Goal: Task Accomplishment & Management: Manage account settings

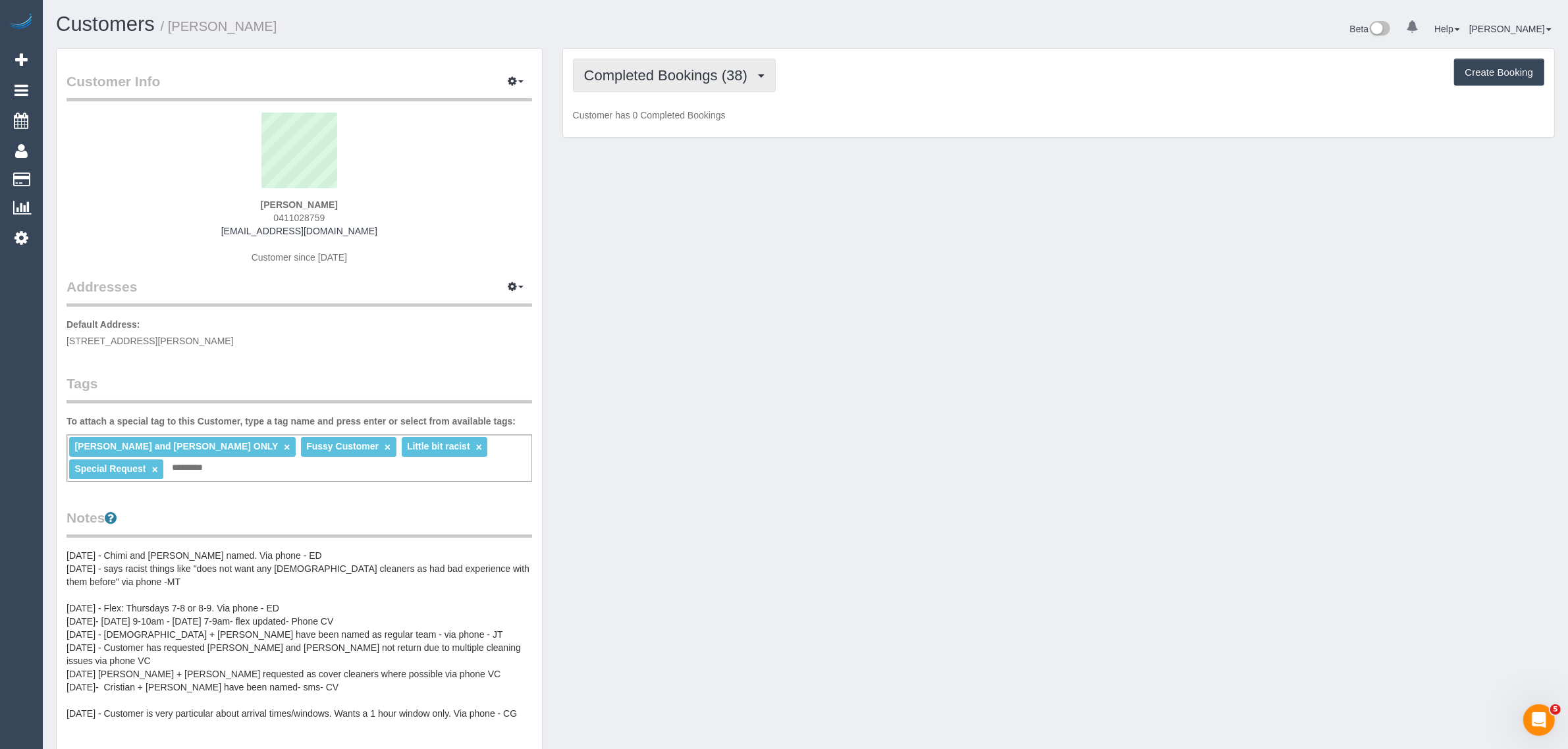
click at [700, 73] on span "Completed Bookings (38)" at bounding box center [669, 76] width 170 height 17
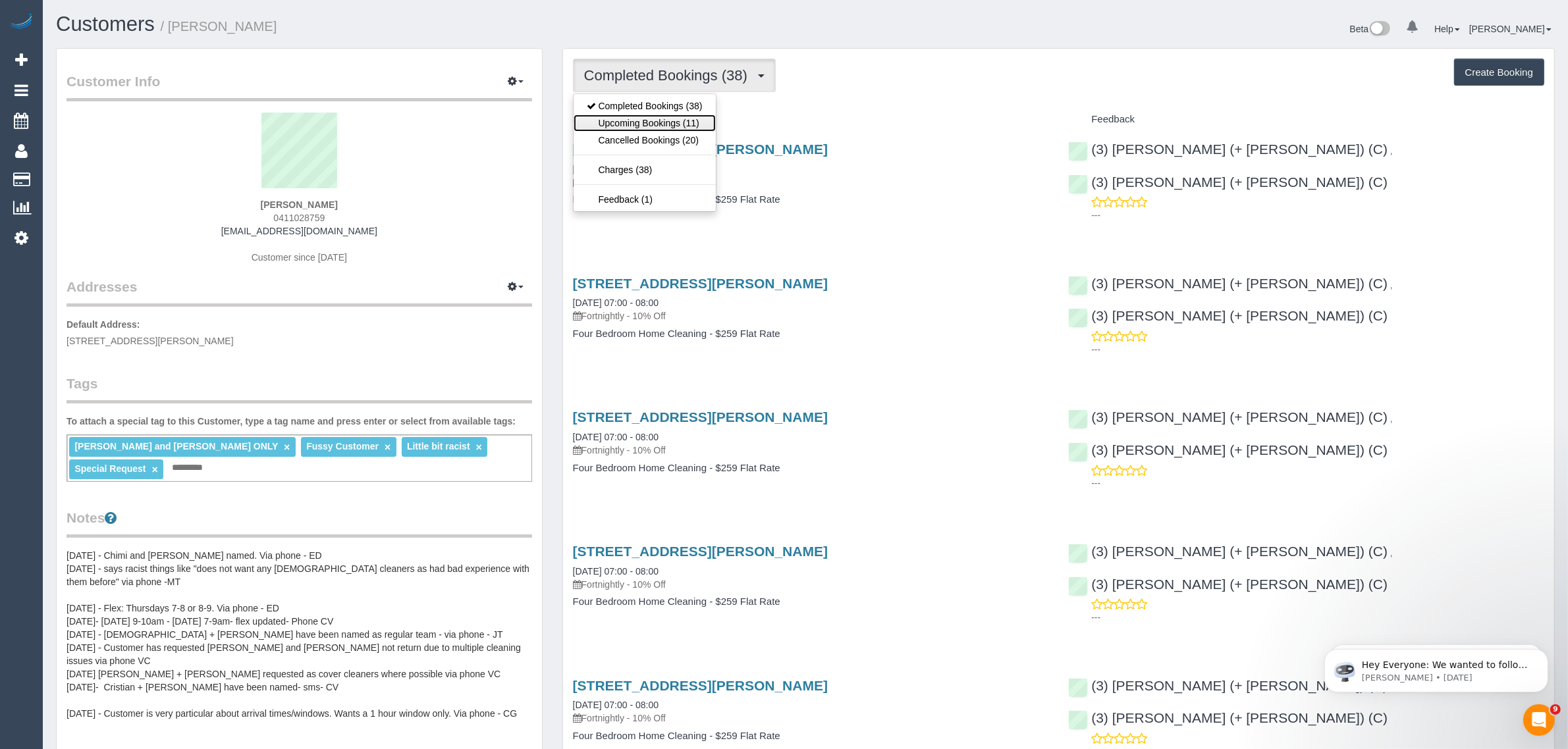
click at [688, 122] on link "Upcoming Bookings (11)" at bounding box center [644, 123] width 142 height 17
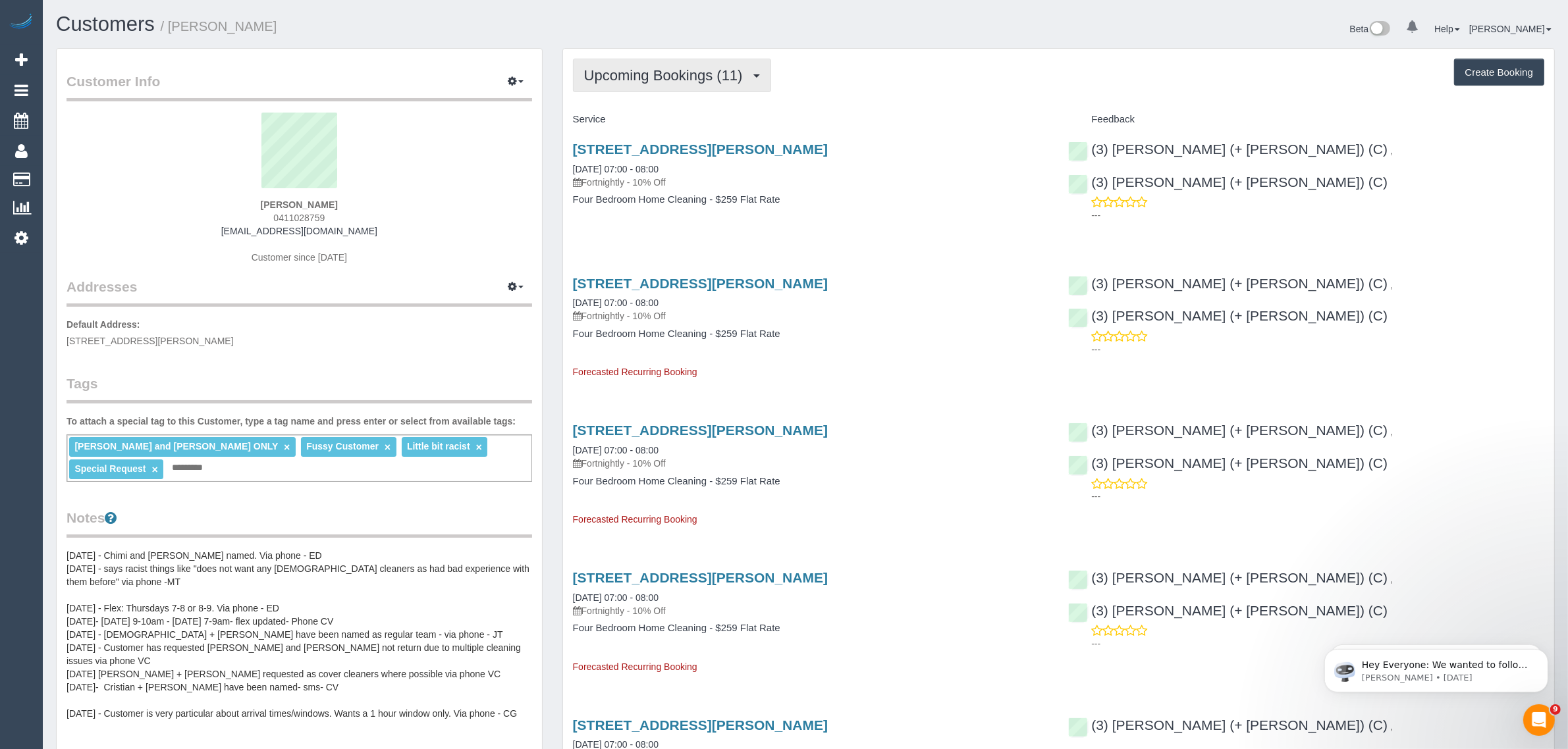
click at [645, 68] on span "Upcoming Bookings (11)" at bounding box center [667, 76] width 165 height 17
click at [624, 101] on link "Completed Bookings (38)" at bounding box center [644, 106] width 142 height 17
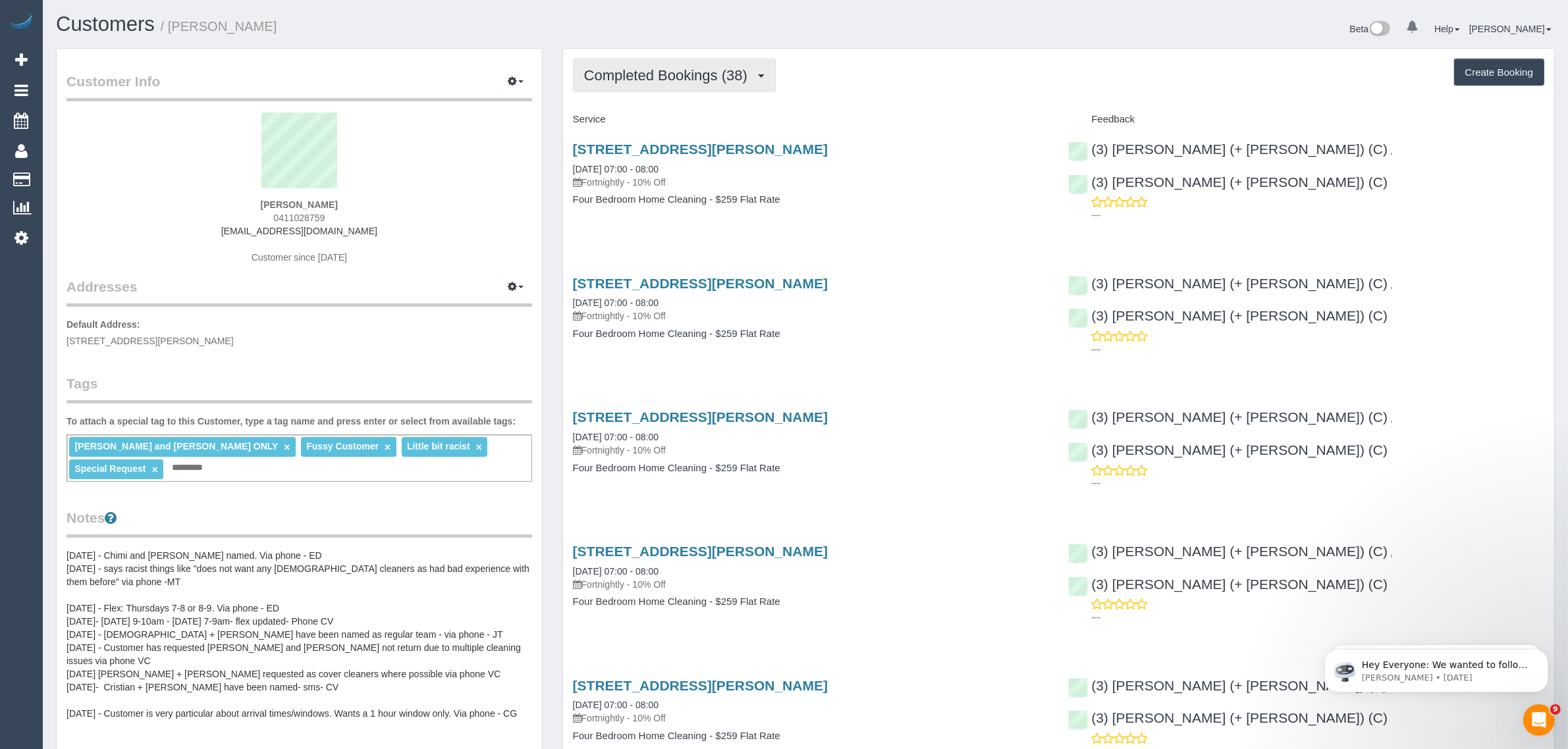
click at [646, 71] on span "Completed Bookings (38)" at bounding box center [669, 76] width 170 height 17
click at [628, 120] on link "Upcoming Bookings (11)" at bounding box center [644, 123] width 142 height 17
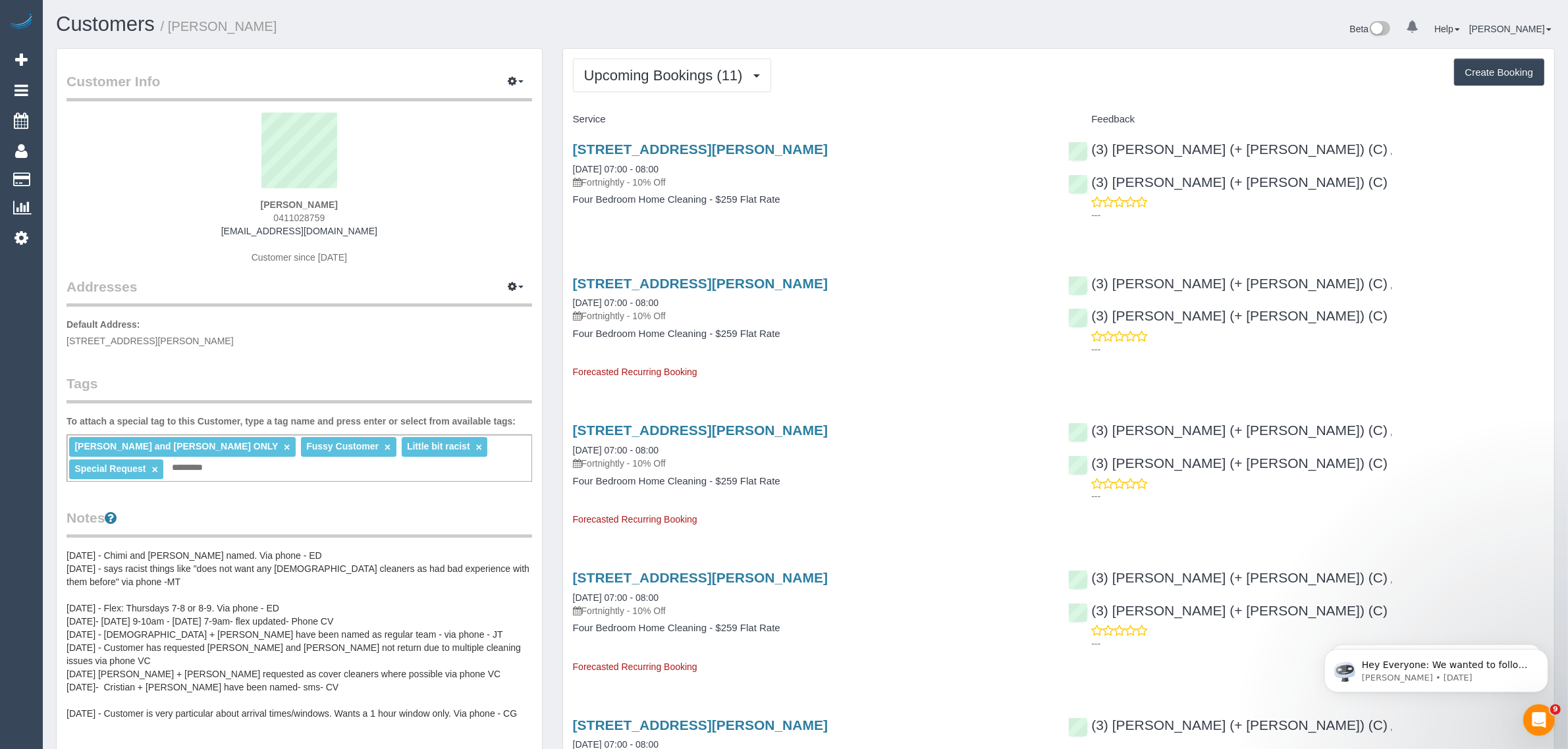
drag, startPoint x: 328, startPoint y: 214, endPoint x: 274, endPoint y: 218, distance: 54.1
click at [274, 218] on div "Alice Zydower 0411028759 alicezydower@yahoo.com.au Customer since 2023" at bounding box center [299, 194] width 465 height 164
copy span "0411028759"
click at [657, 146] on link "28 Dean Street, Kew, VIC 3101" at bounding box center [700, 149] width 255 height 15
click at [695, 70] on span "Upcoming Bookings (11)" at bounding box center [667, 76] width 165 height 17
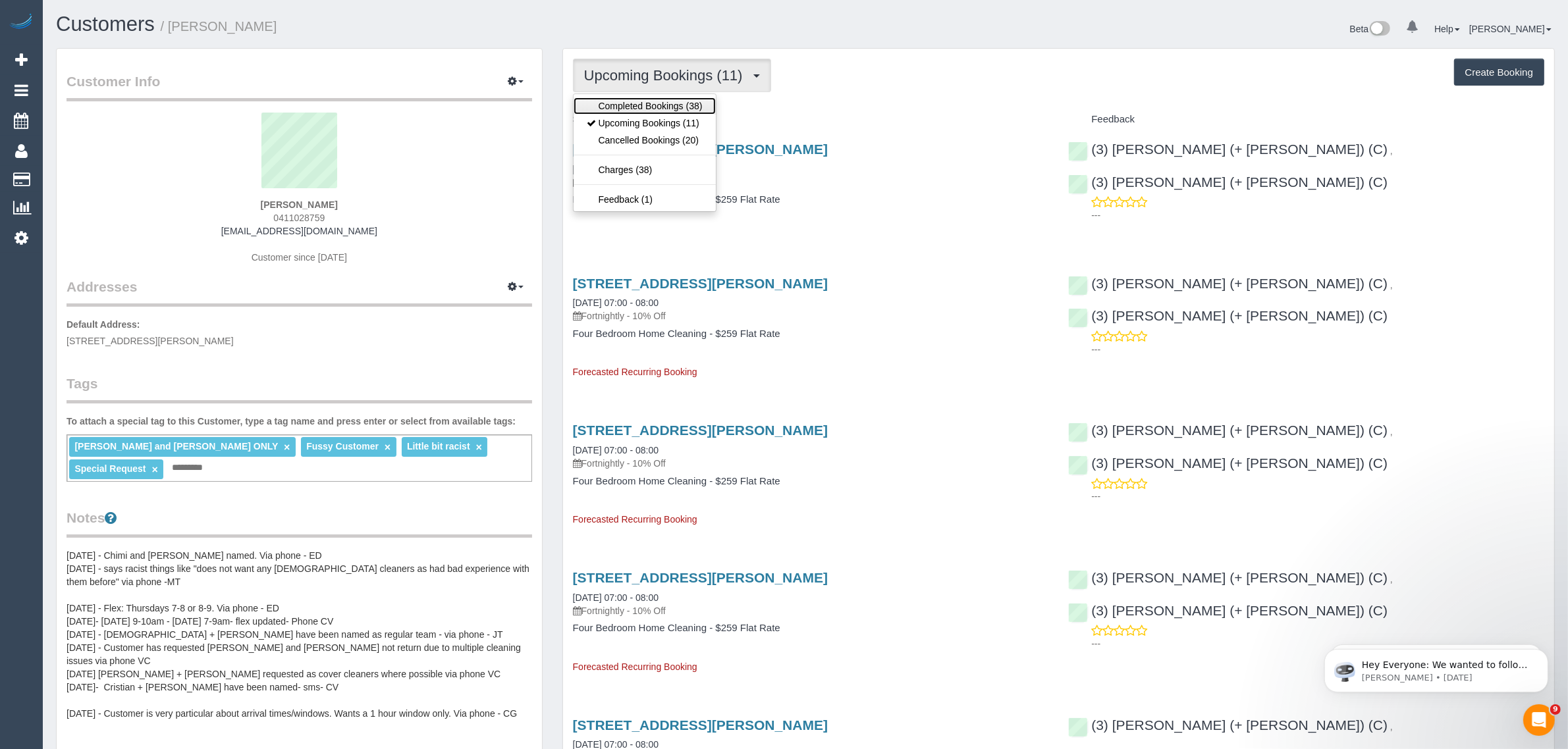
click at [657, 107] on link "Completed Bookings (38)" at bounding box center [644, 106] width 142 height 17
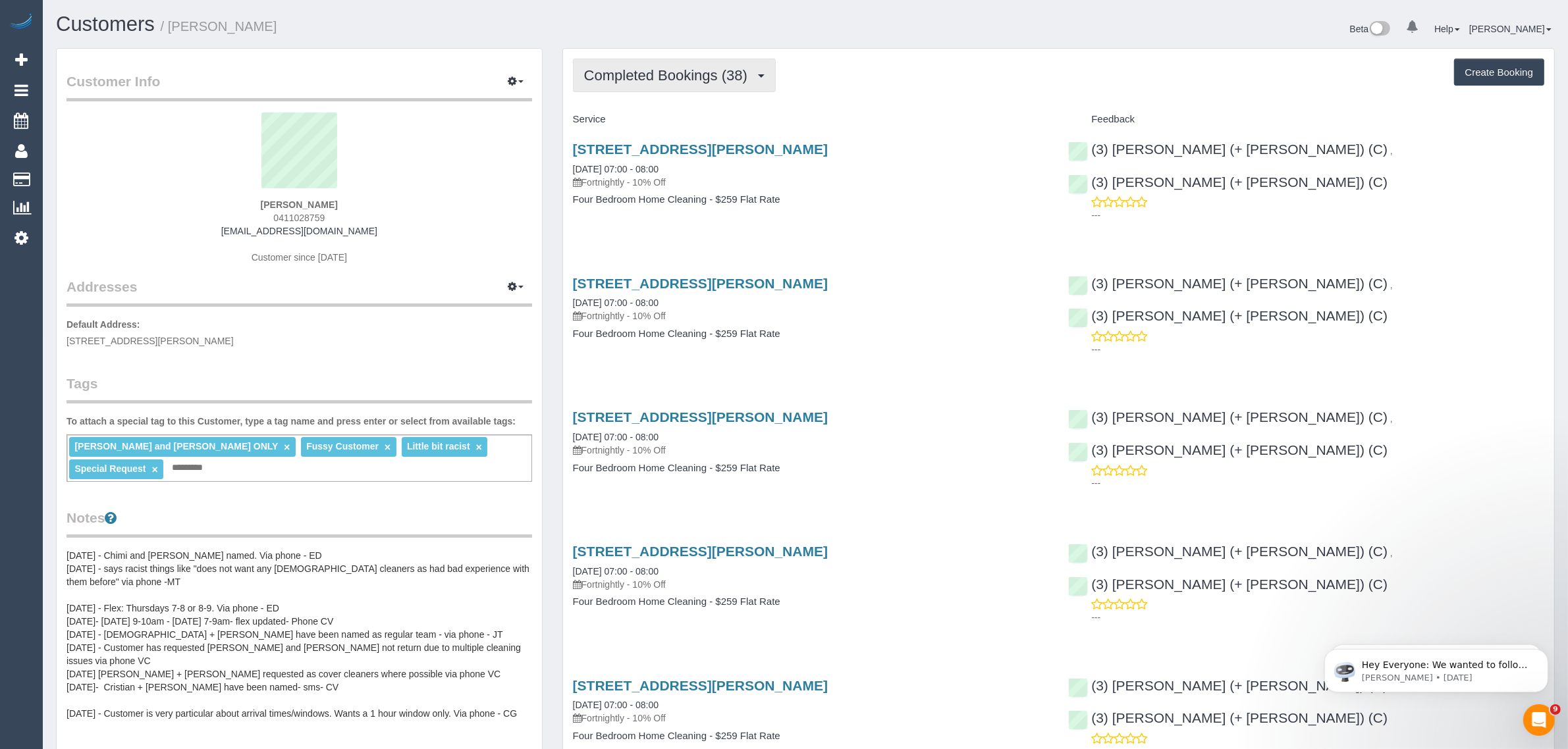
click at [670, 71] on span "Completed Bookings (38)" at bounding box center [669, 76] width 170 height 17
click at [662, 122] on link "Upcoming Bookings (11)" at bounding box center [644, 123] width 142 height 17
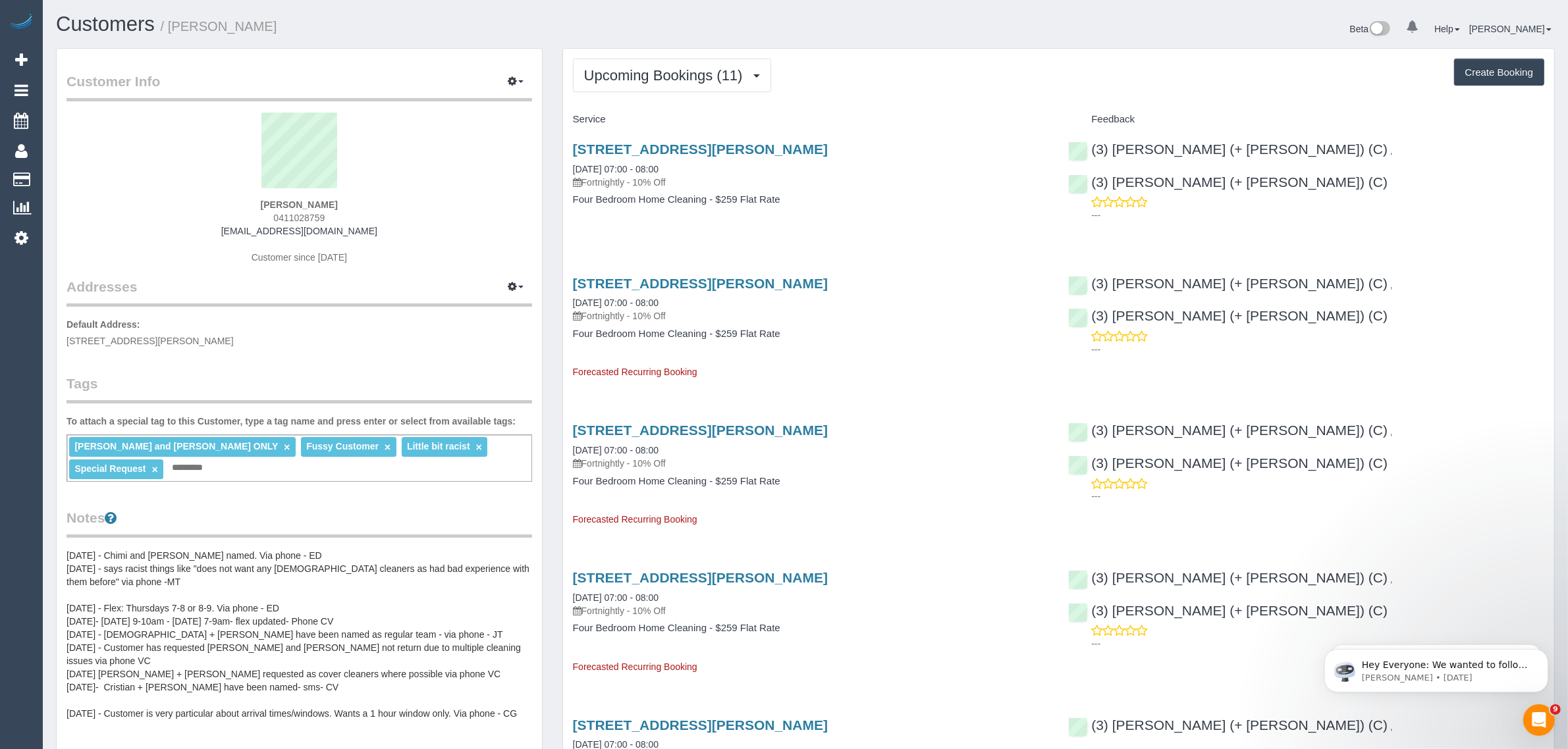
drag, startPoint x: 558, startPoint y: 343, endPoint x: 558, endPoint y: 355, distance: 12.0
click at [678, 64] on button "Upcoming Bookings (11)" at bounding box center [672, 76] width 198 height 34
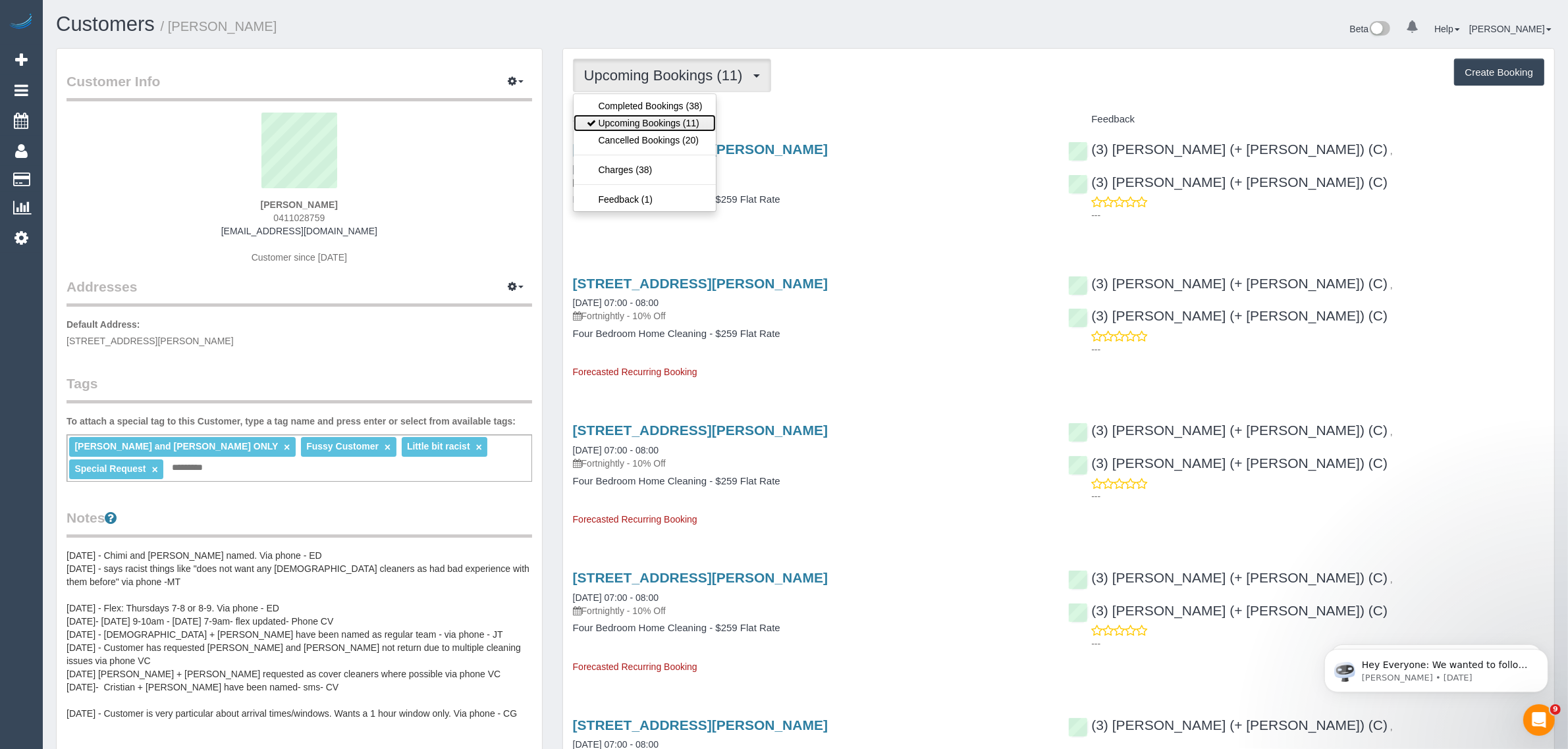
click at [651, 116] on link "Upcoming Bookings (11)" at bounding box center [644, 123] width 142 height 17
click at [620, 81] on span "Upcoming Bookings (11)" at bounding box center [667, 76] width 165 height 17
click at [609, 127] on link "Upcoming Bookings (11)" at bounding box center [644, 123] width 142 height 17
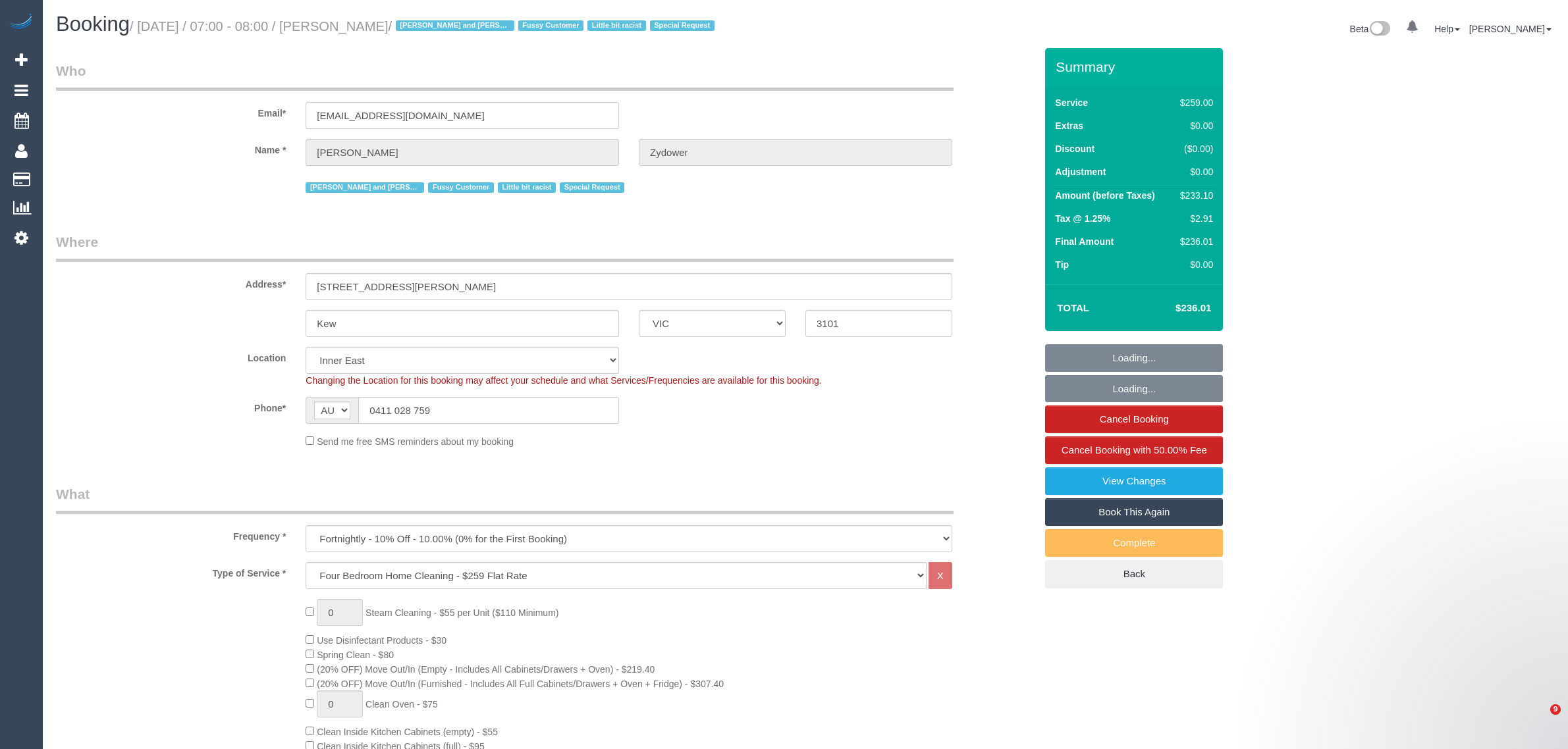
select select "VIC"
select select "number:28"
select select "number:14"
select select "number:19"
select select "number:24"
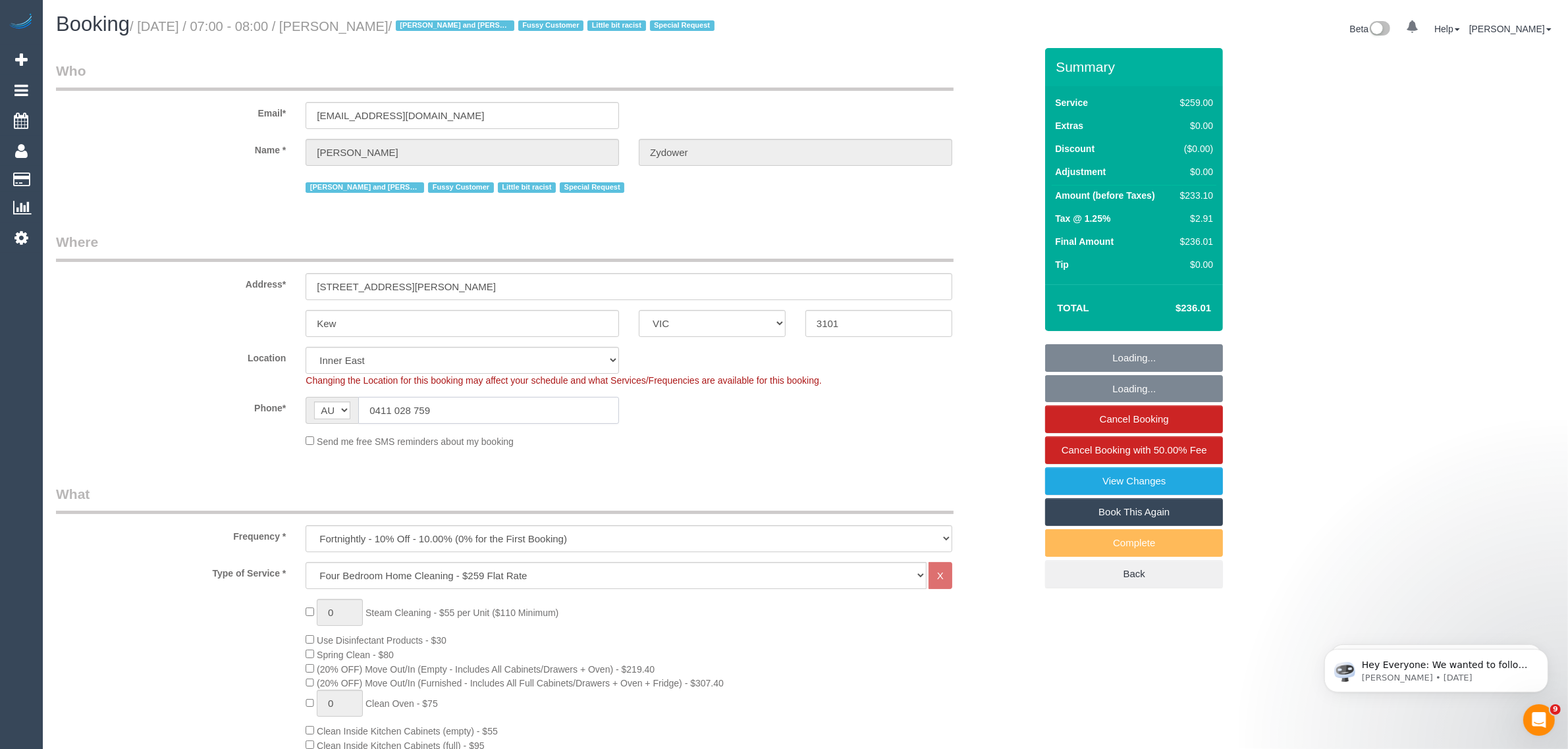
click at [557, 413] on input "0411 028 759" at bounding box center [488, 411] width 261 height 27
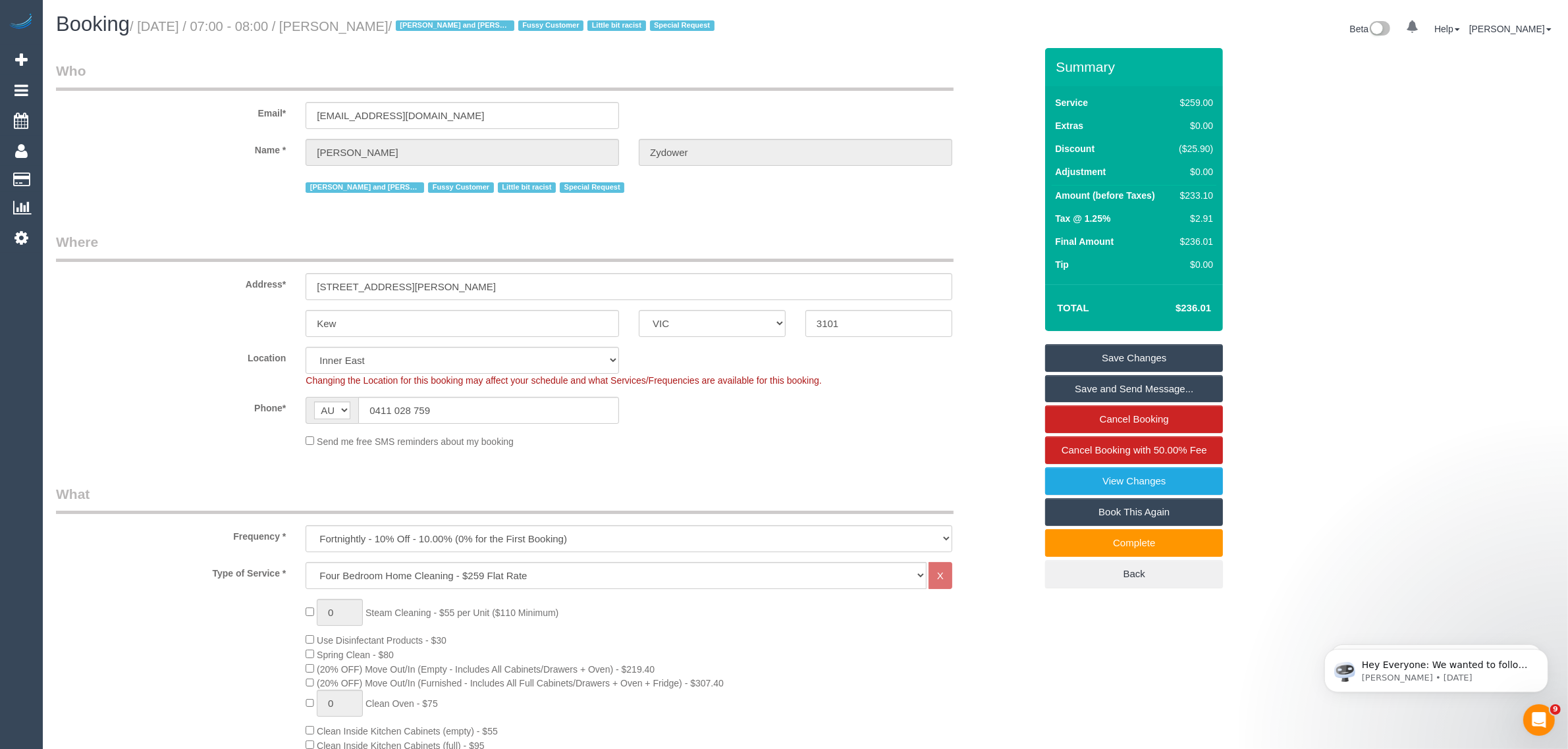
drag, startPoint x: 150, startPoint y: 182, endPoint x: 201, endPoint y: 198, distance: 53.5
click at [150, 182] on div "Cristian and Tania ONLY Fussy Customer Little bit racist Special Request" at bounding box center [546, 185] width 999 height 20
click at [930, 434] on div "Send me free SMS reminders about my booking" at bounding box center [629, 441] width 666 height 15
click at [933, 411] on div "Phone* AF AL DZ AD AO AI AQ AG AR AM AW AU AT AZ BS BH BD BB BY BE BZ BJ BM BT …" at bounding box center [546, 411] width 999 height 27
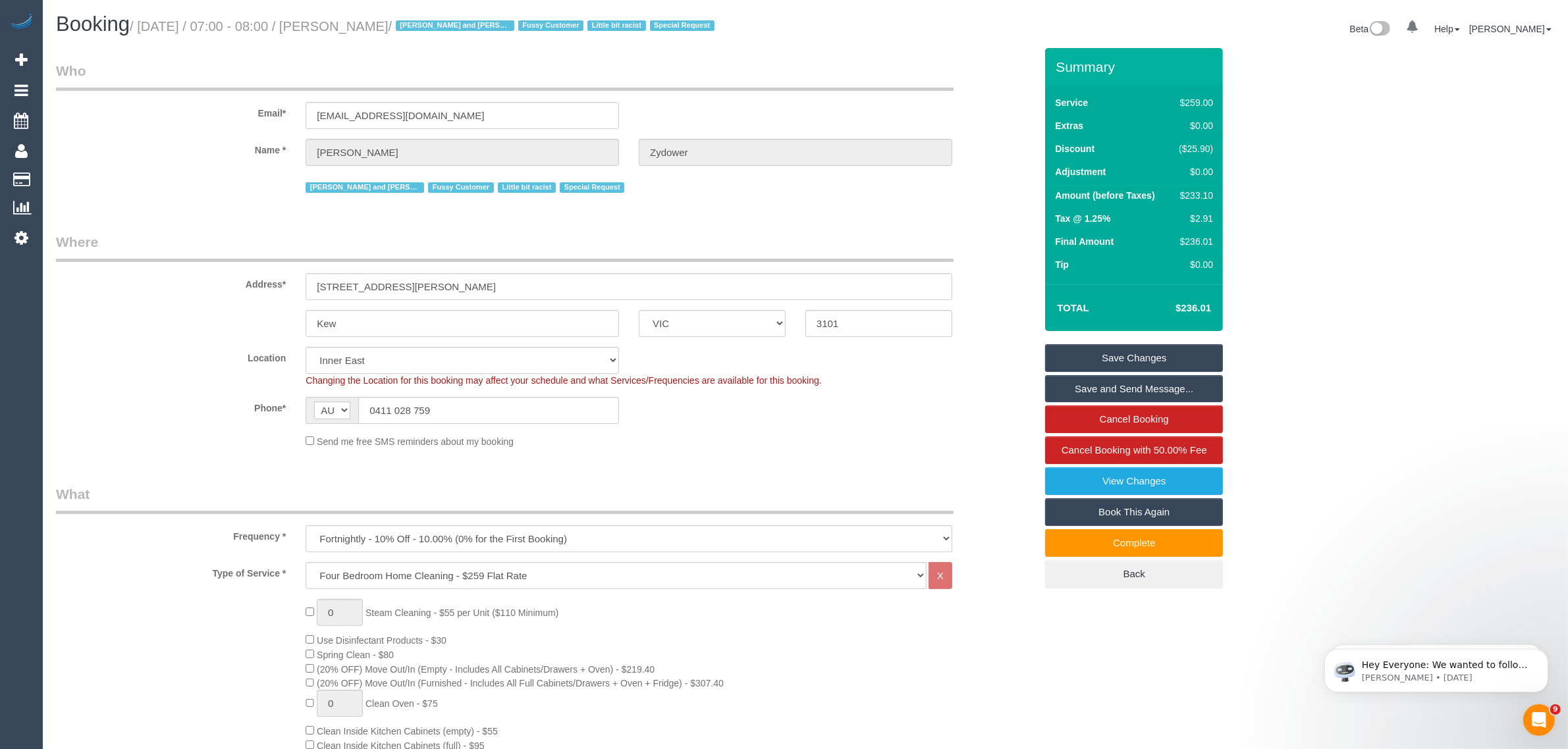
click at [996, 238] on div "Address* 28 Dean Street" at bounding box center [546, 266] width 999 height 68
click at [1084, 415] on link "Cancel Booking" at bounding box center [1134, 420] width 178 height 28
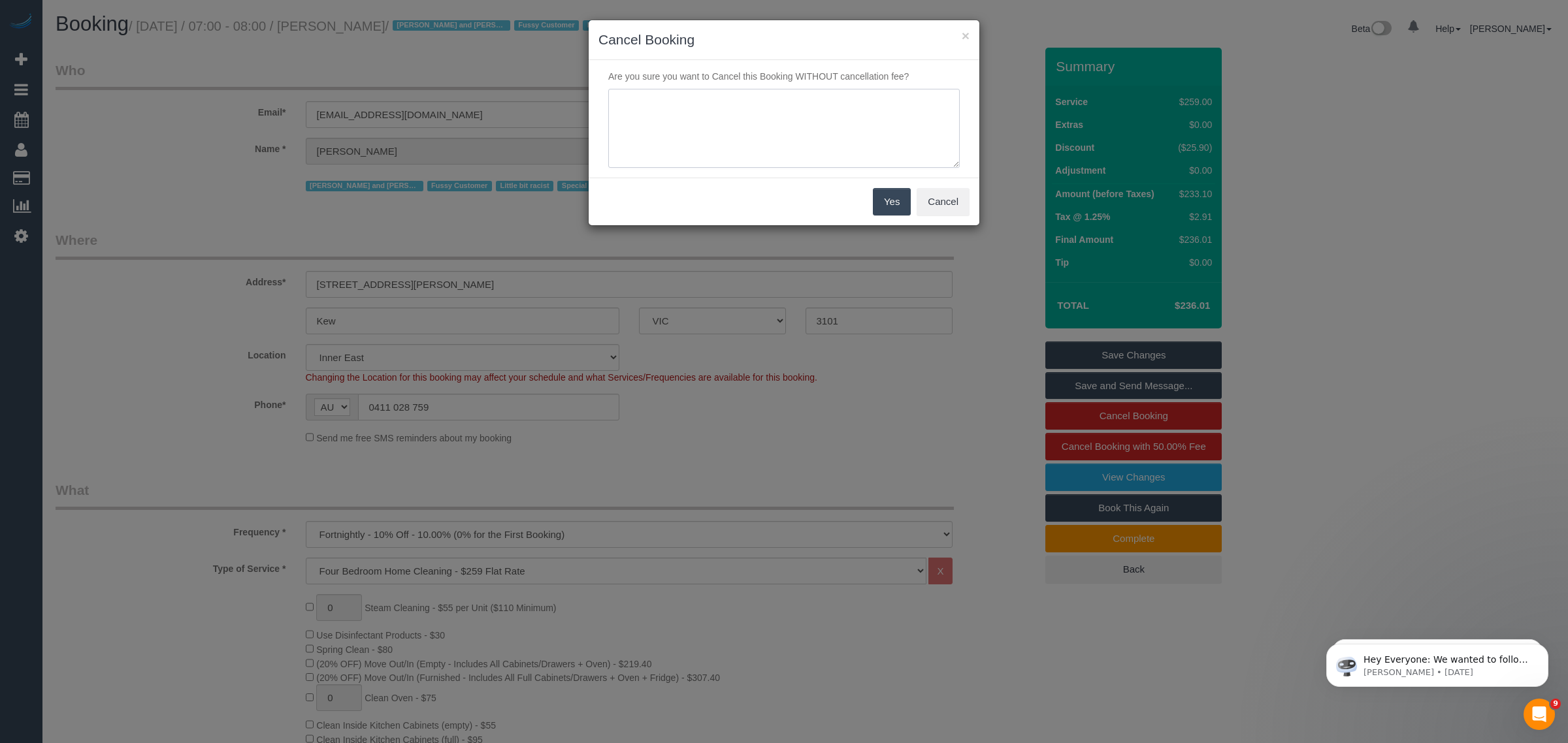
click at [775, 123] on textarea at bounding box center [784, 128] width 351 height 80
click at [751, 95] on textarea at bounding box center [784, 128] width 351 height 80
type textarea "customer decided to skip via call - KA"
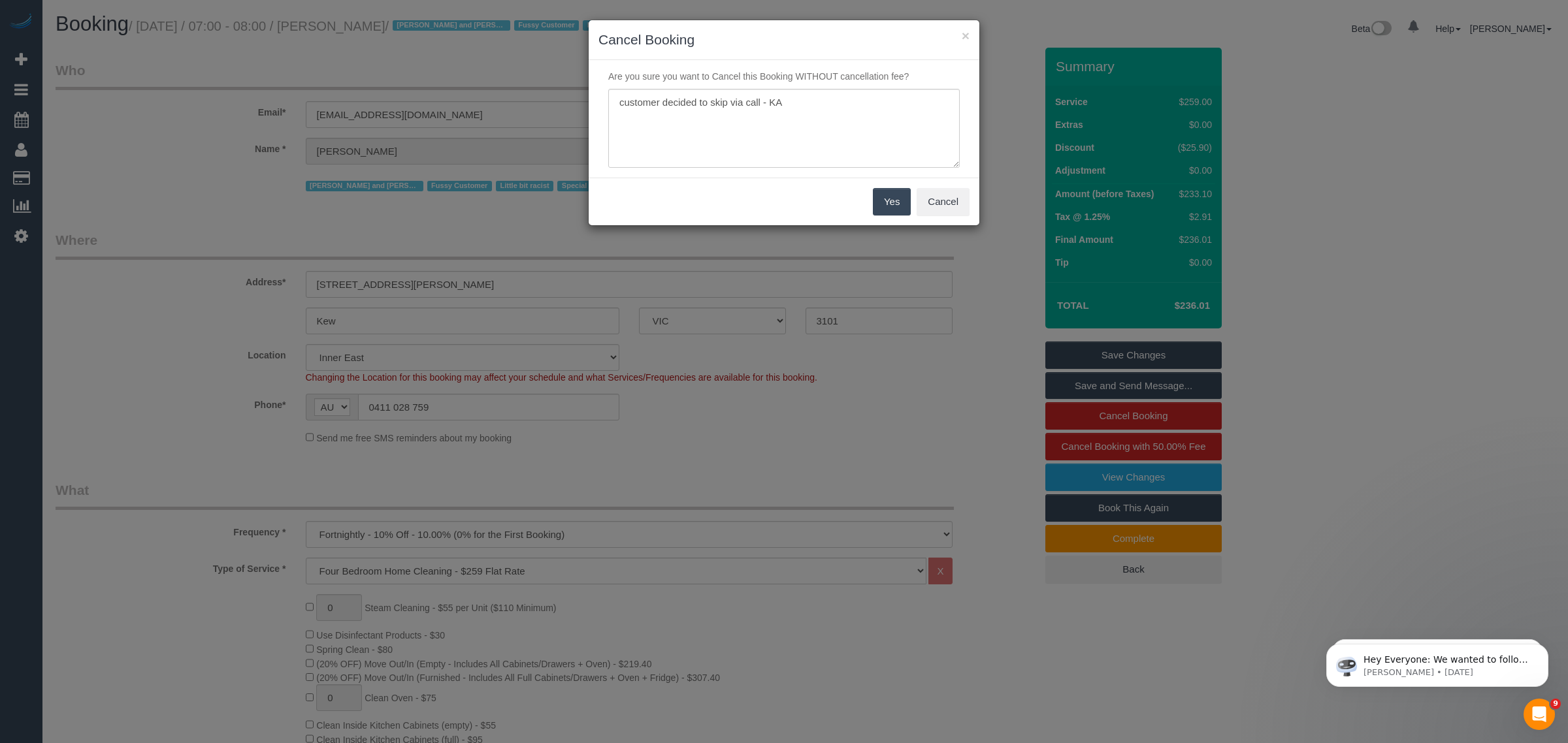
click at [879, 191] on button "Yes" at bounding box center [891, 202] width 38 height 28
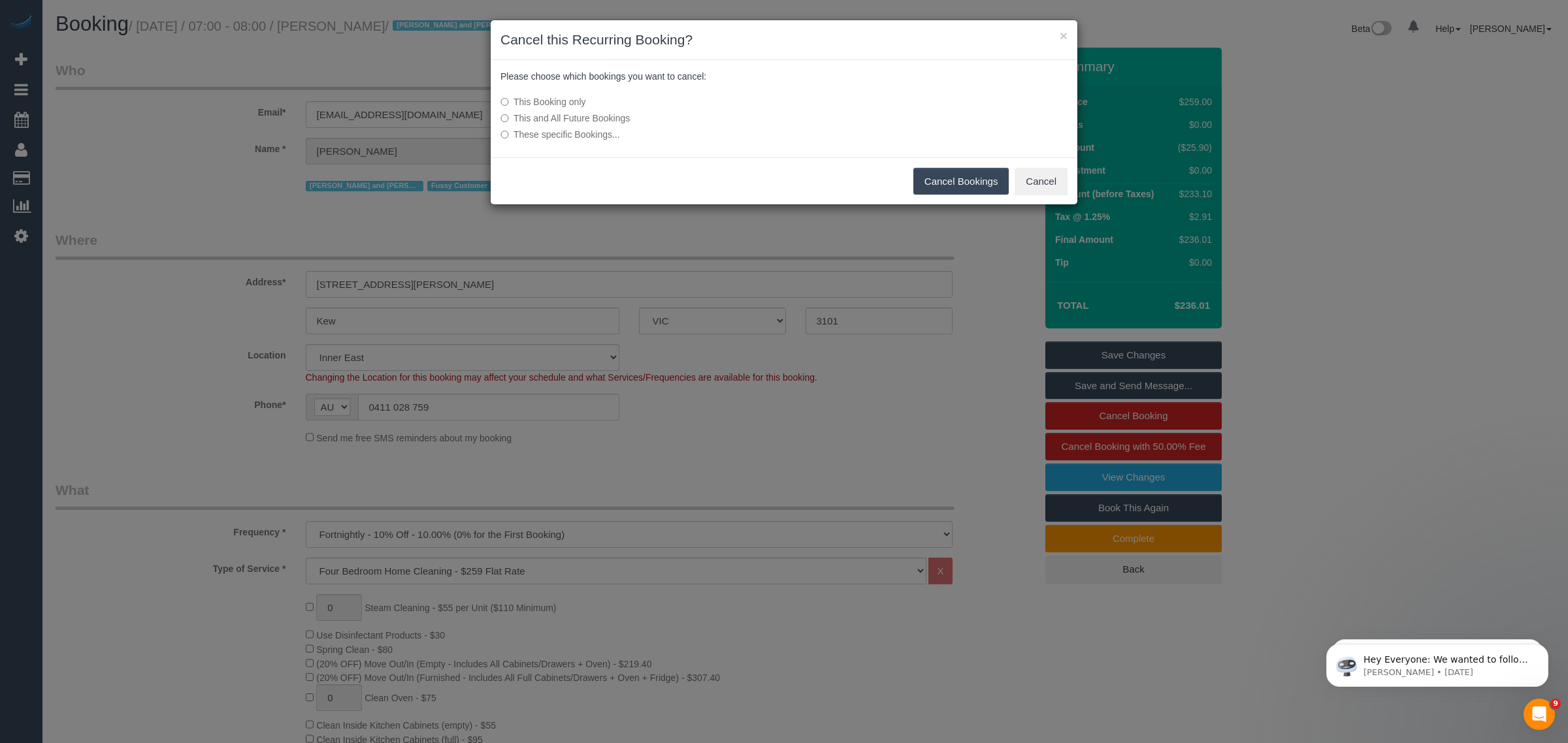
click at [975, 181] on button "Cancel Bookings" at bounding box center [961, 182] width 96 height 28
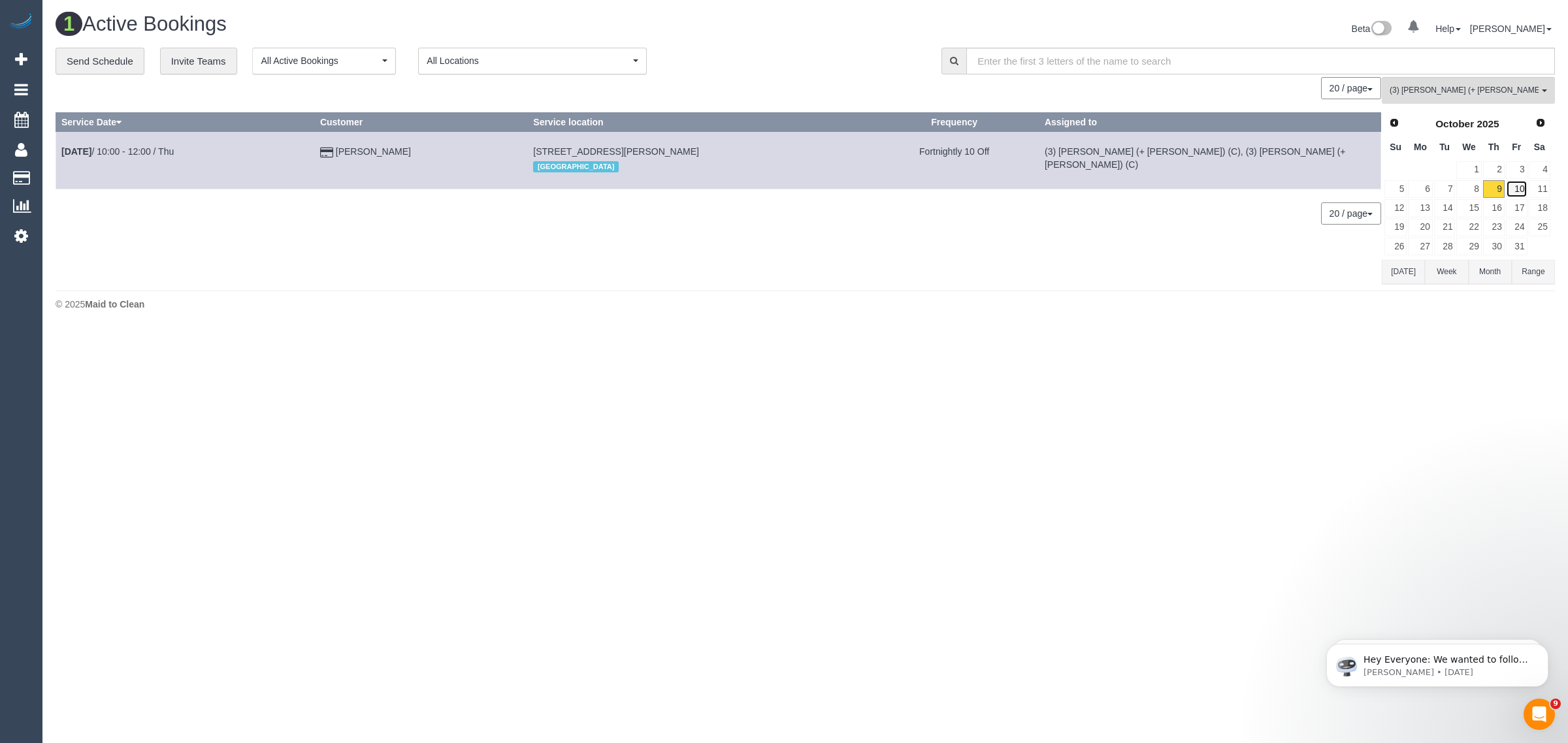
click at [1519, 187] on link "10" at bounding box center [1516, 189] width 22 height 17
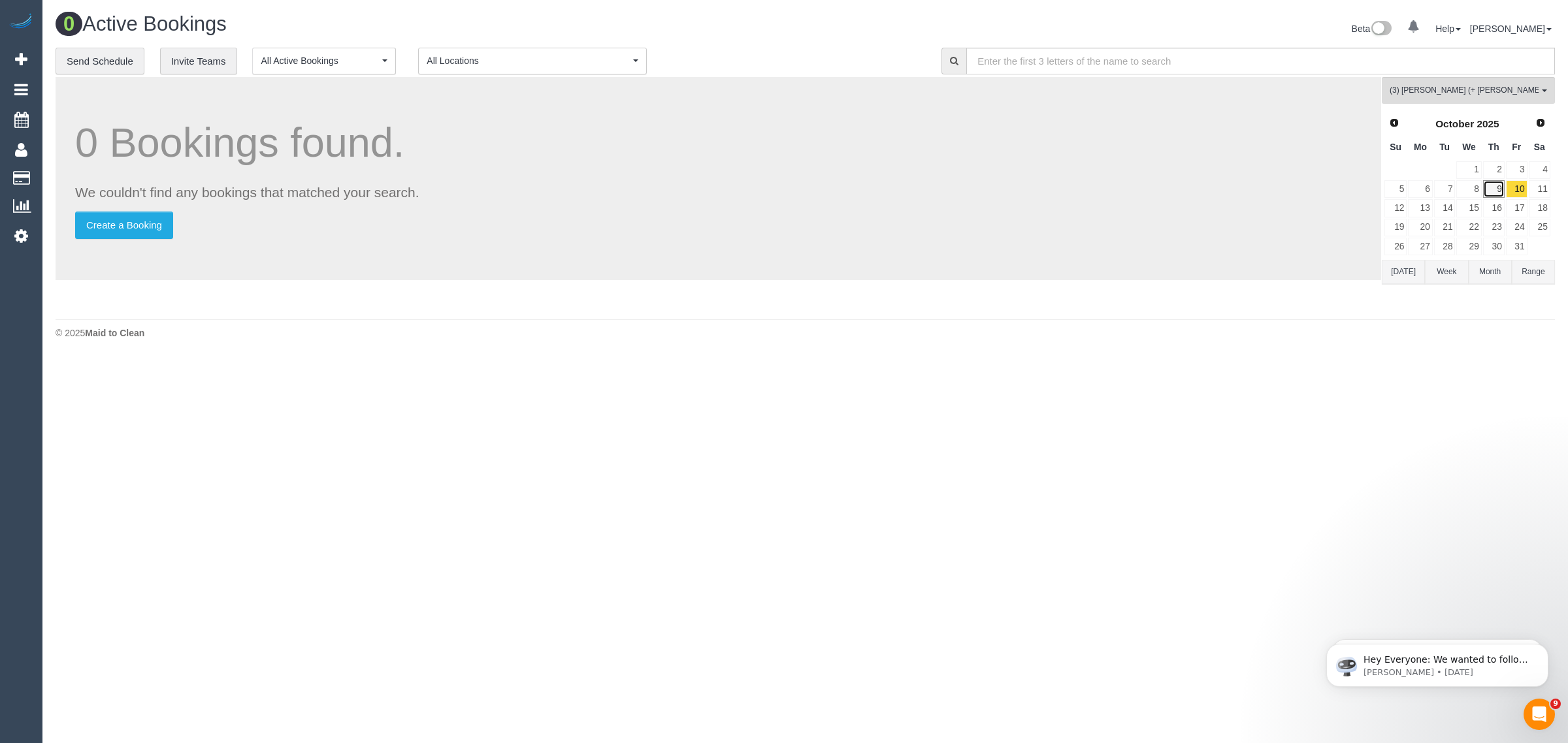
click at [1492, 191] on link "9" at bounding box center [1493, 189] width 22 height 17
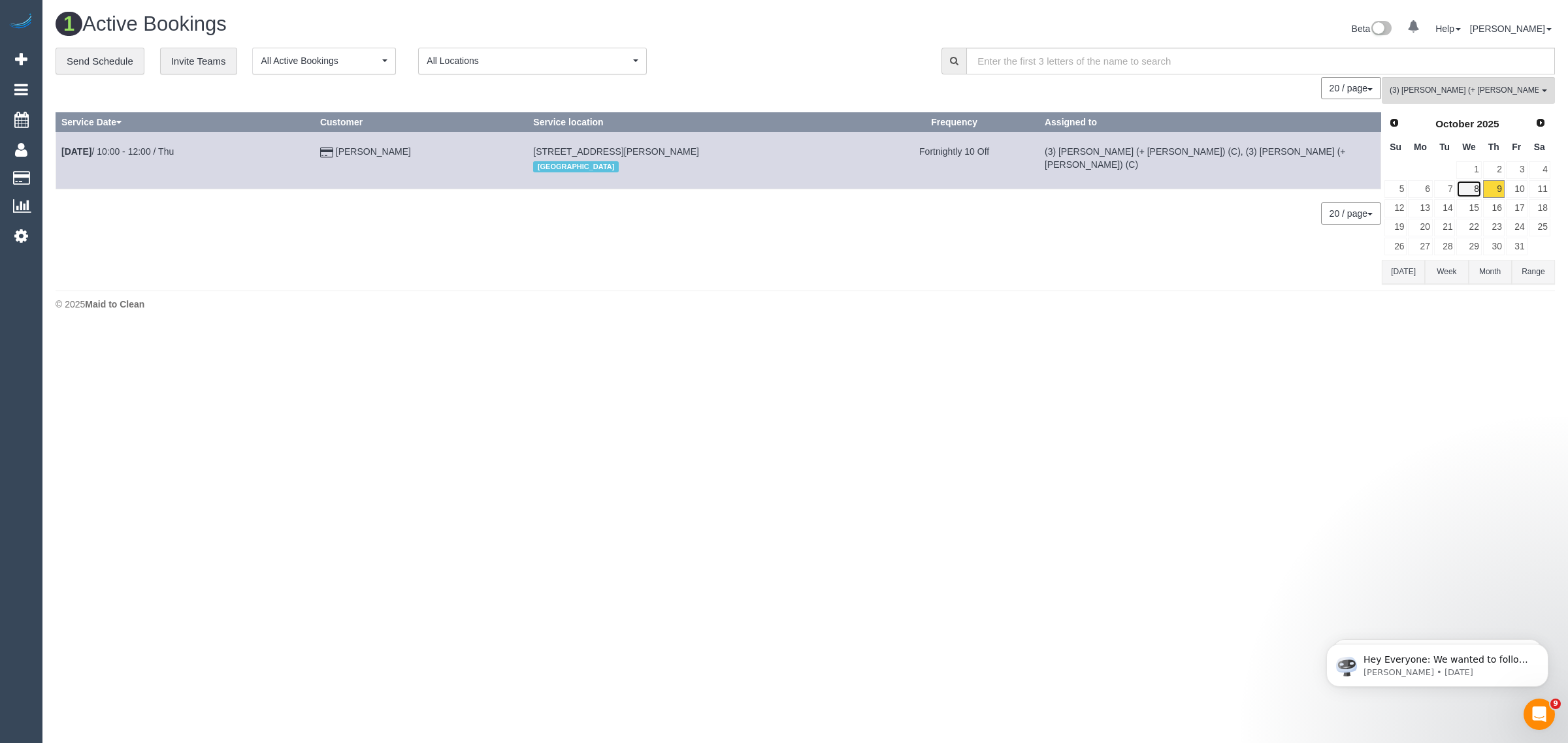
click at [1470, 187] on link "8" at bounding box center [1469, 189] width 25 height 17
click at [1488, 187] on link "9" at bounding box center [1493, 189] width 22 height 17
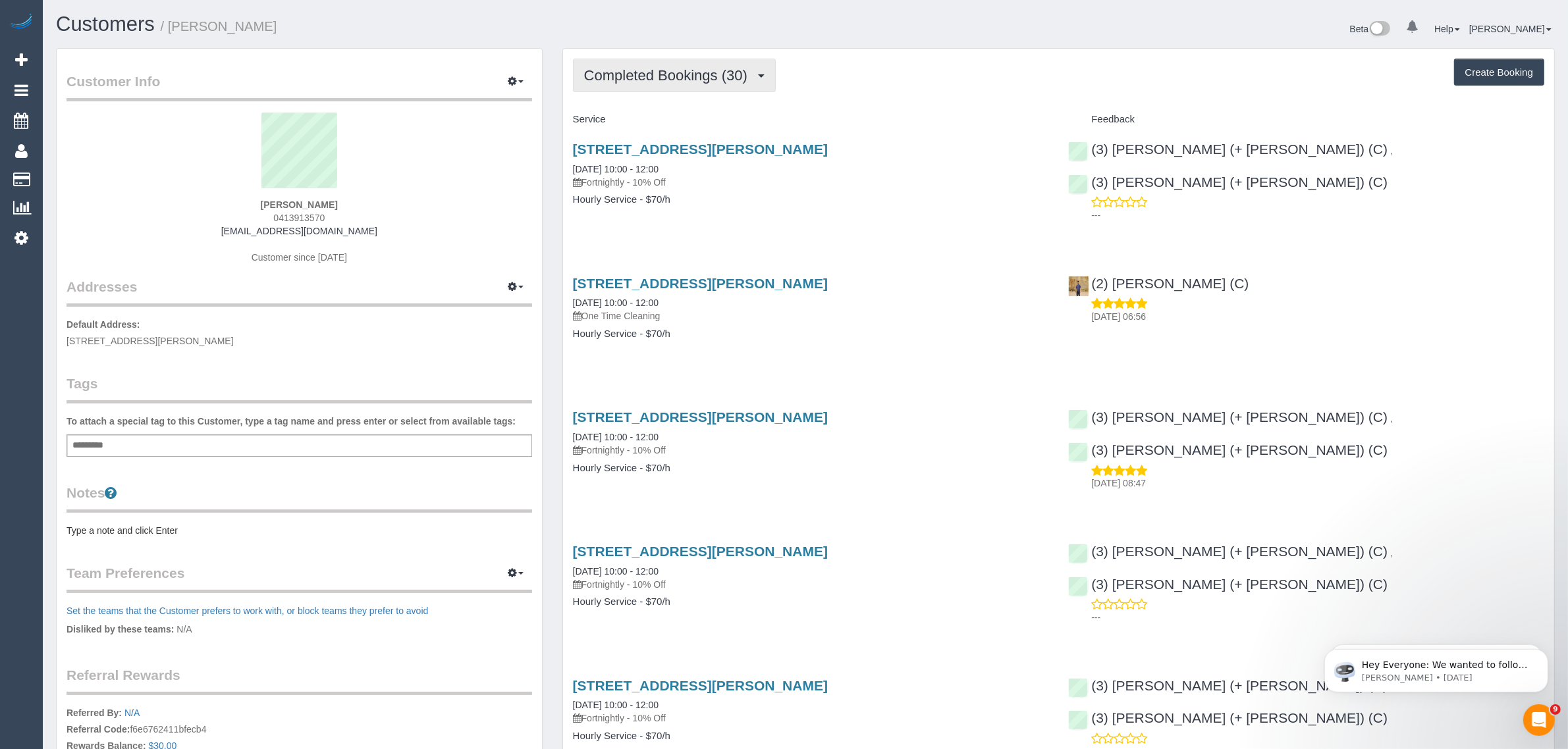
click at [716, 70] on span "Completed Bookings (30)" at bounding box center [669, 76] width 170 height 17
drag, startPoint x: 687, startPoint y: 124, endPoint x: 701, endPoint y: 141, distance: 22.0
click at [687, 124] on link "Upcoming Bookings (11)" at bounding box center [644, 123] width 142 height 17
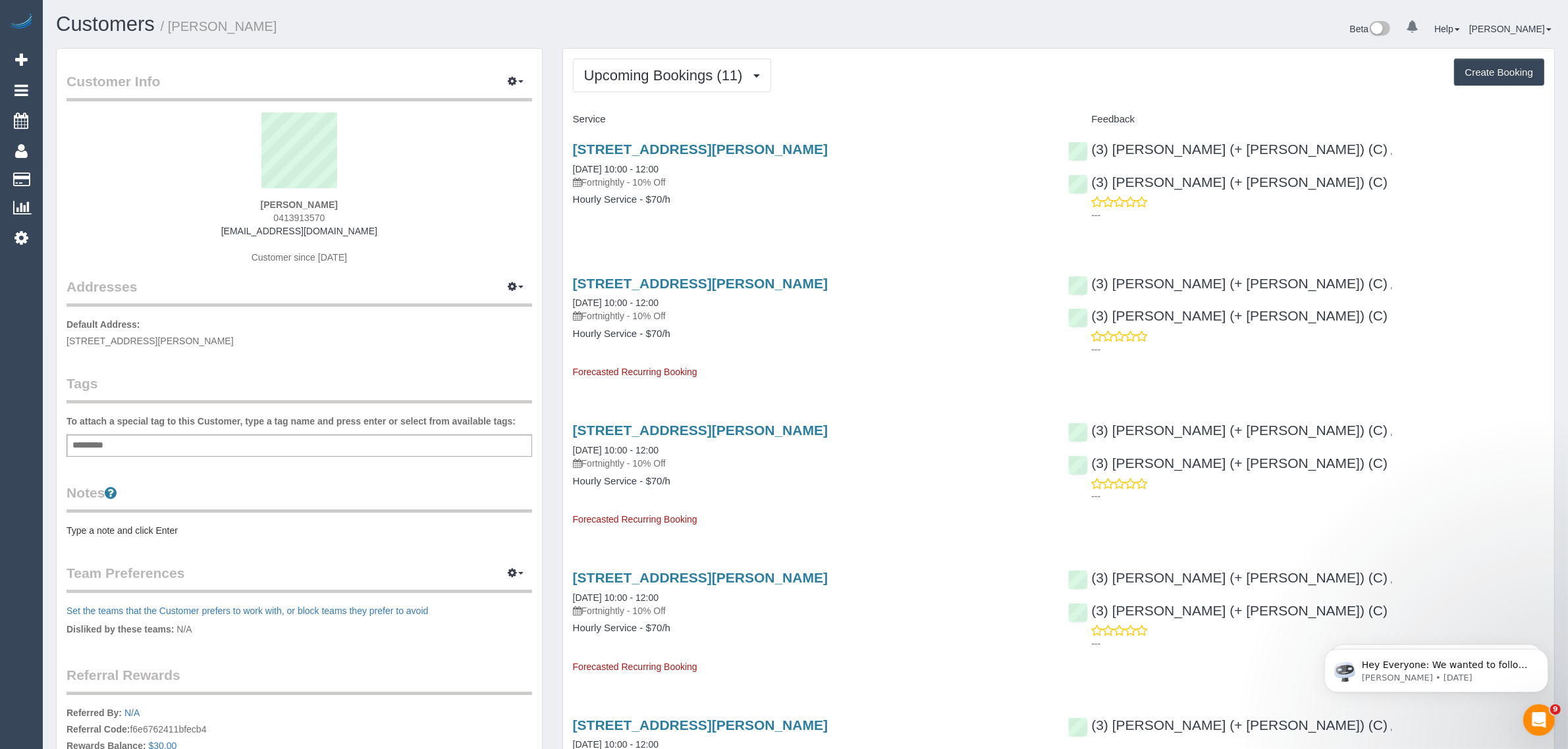
click at [657, 138] on div "[STREET_ADDRESS][PERSON_NAME] [DATE] 10:00 - 12:00 Fortnightly - 10% Off Hourly…" at bounding box center [811, 180] width 496 height 101
click at [656, 143] on link "4-6 Grattan Street, Unit 9, Hawthorn, VIC 3122" at bounding box center [700, 149] width 255 height 15
click at [714, 80] on span "Upcoming Bookings (11)" at bounding box center [667, 76] width 165 height 17
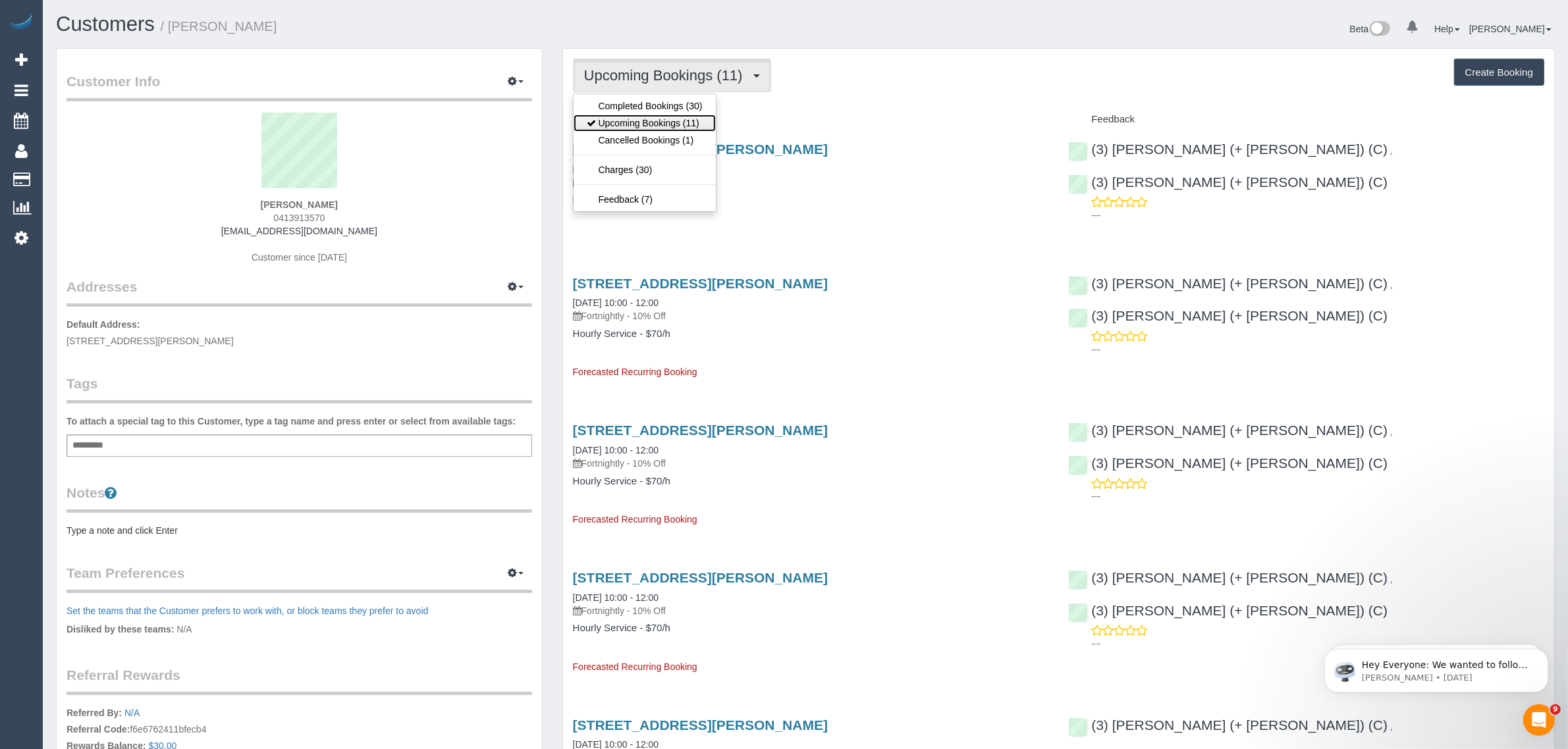
click at [663, 119] on link "Upcoming Bookings (11)" at bounding box center [644, 123] width 142 height 17
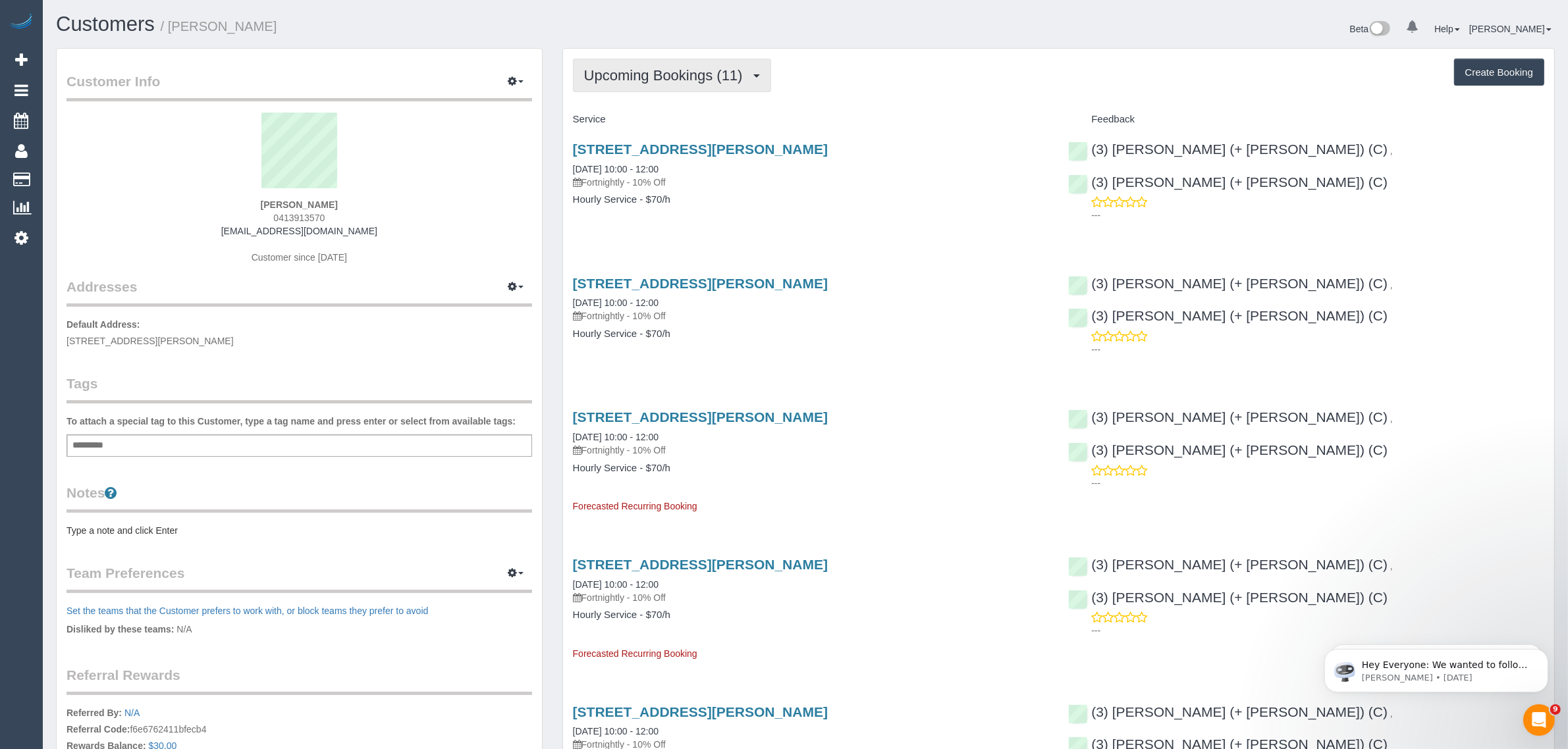
click at [708, 76] on span "Upcoming Bookings (11)" at bounding box center [667, 76] width 165 height 17
click at [676, 119] on link "Upcoming Bookings (11)" at bounding box center [644, 123] width 142 height 17
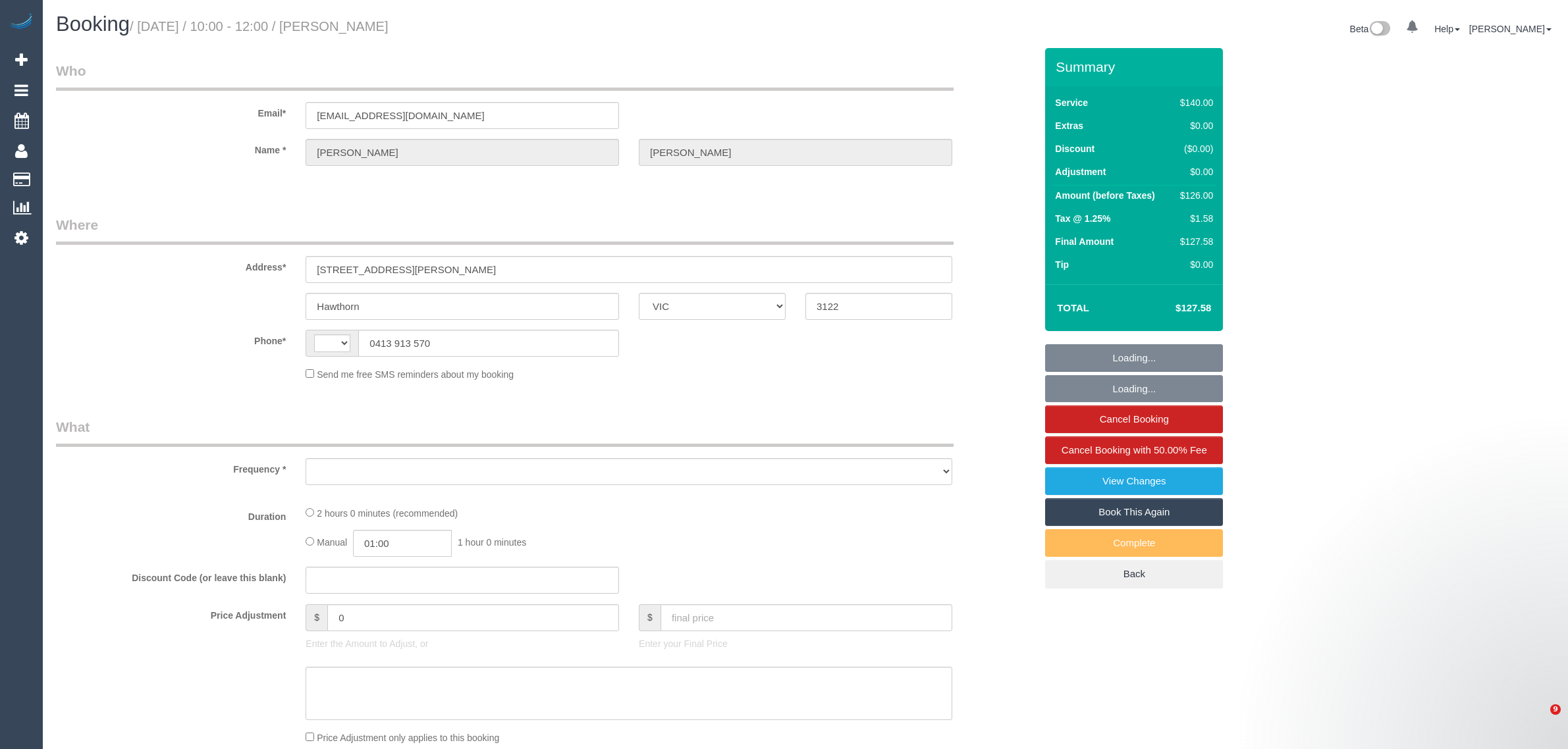
select select "VIC"
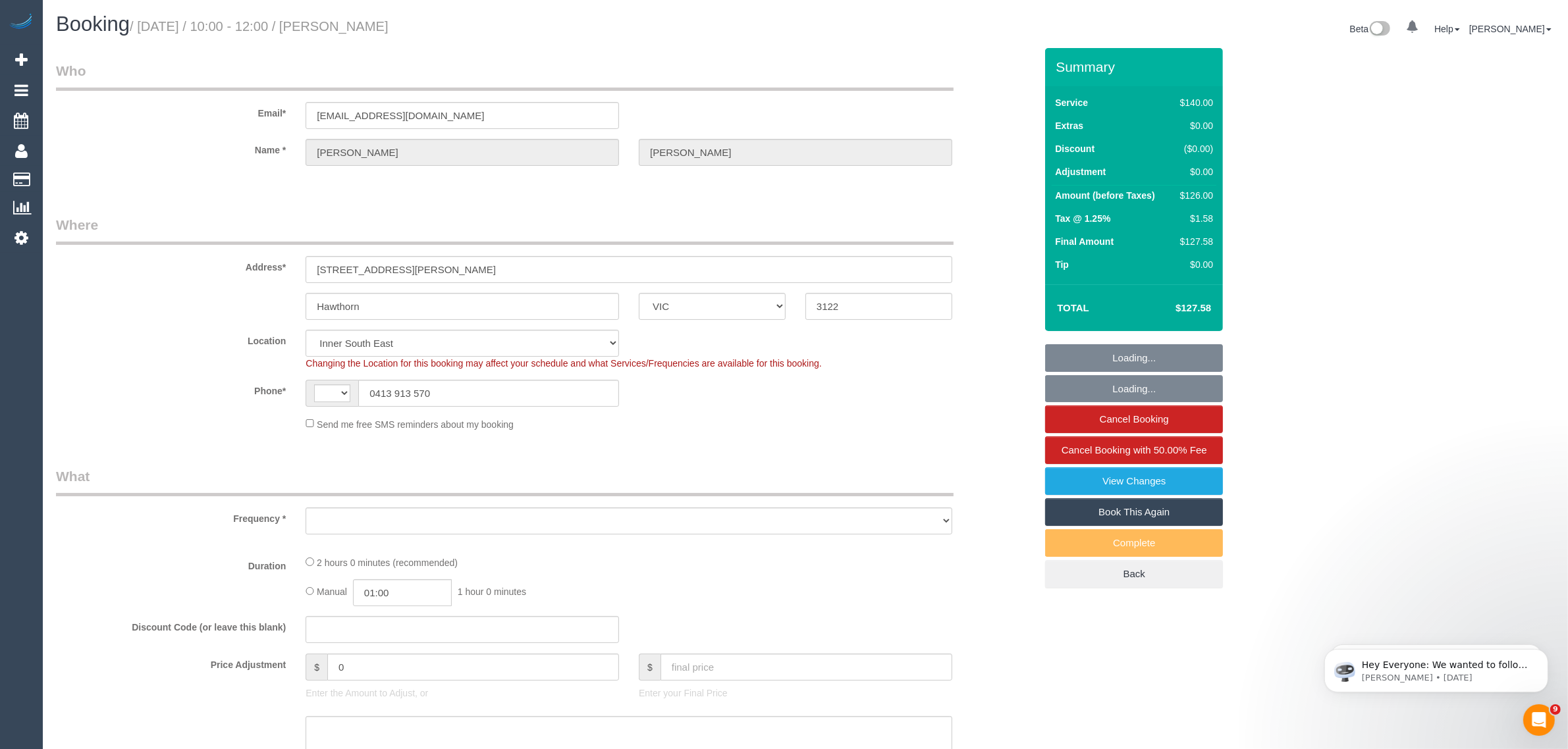
select select "string:AU"
select select "object:538"
select select "string:stripe-pm_1Px4Nw2GScqysDRV2SZzIjZD"
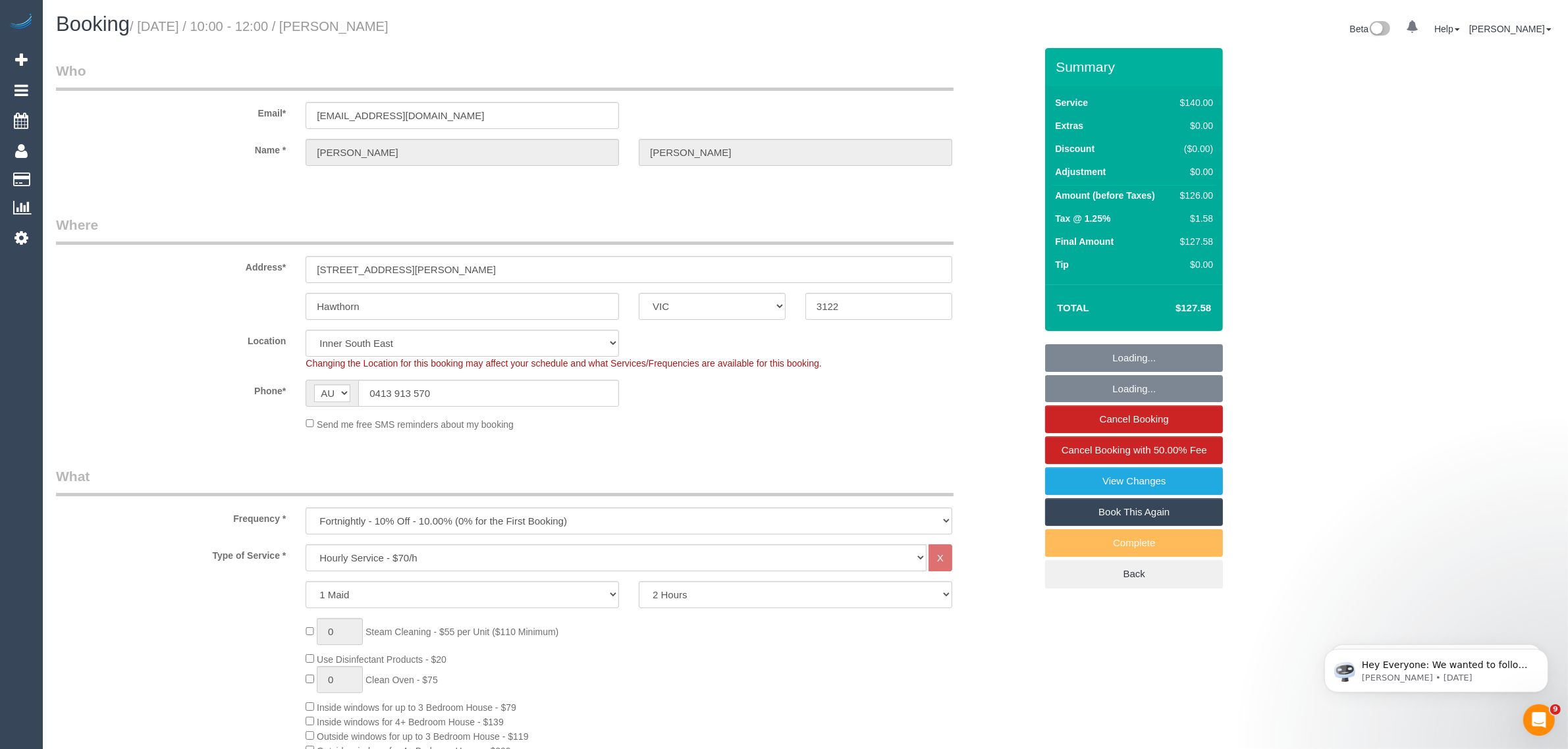
select select "object:719"
select select "number:28"
select select "number:16"
select select "number:19"
select select "number:24"
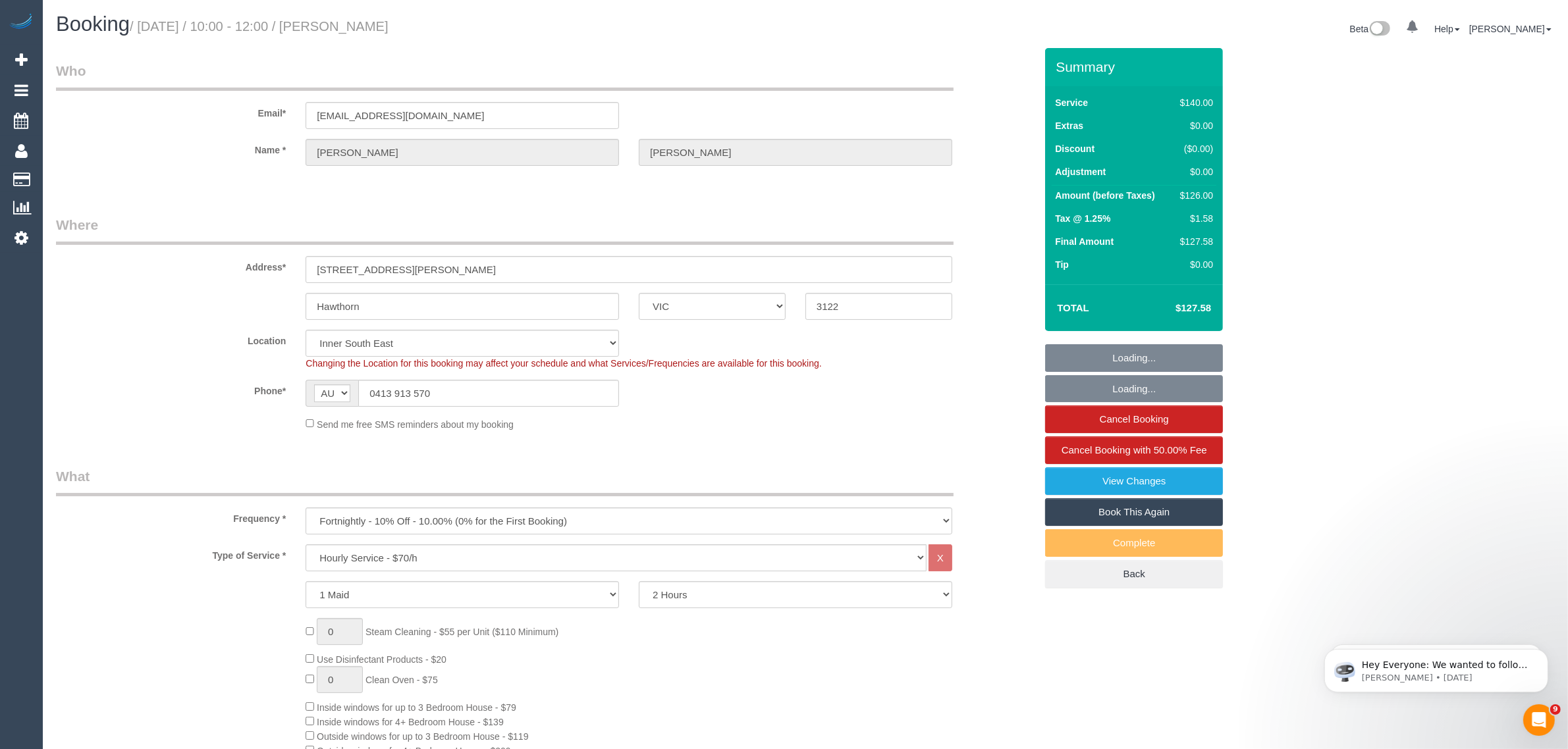
select select "number:34"
select select "number:11"
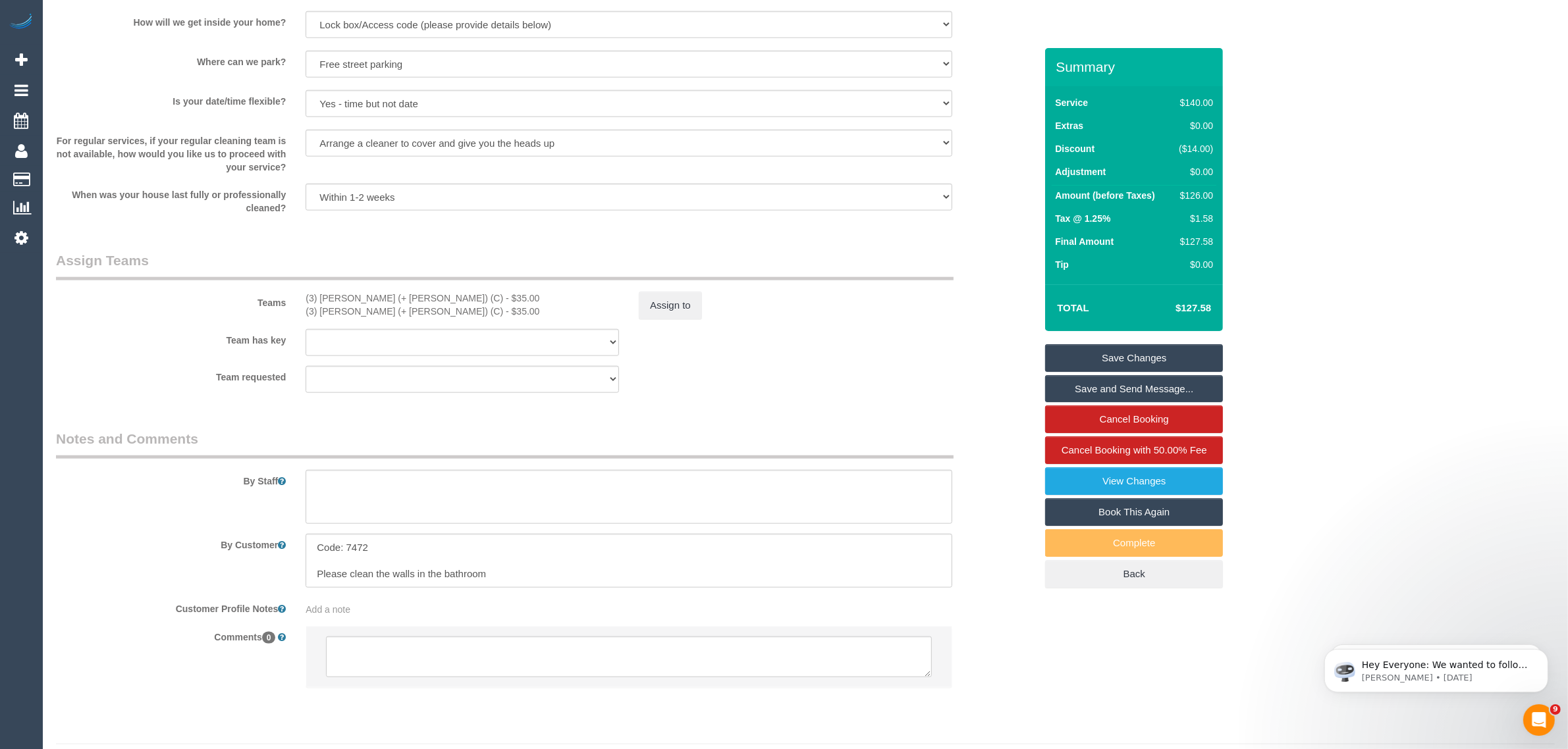
scroll to position [1834, 0]
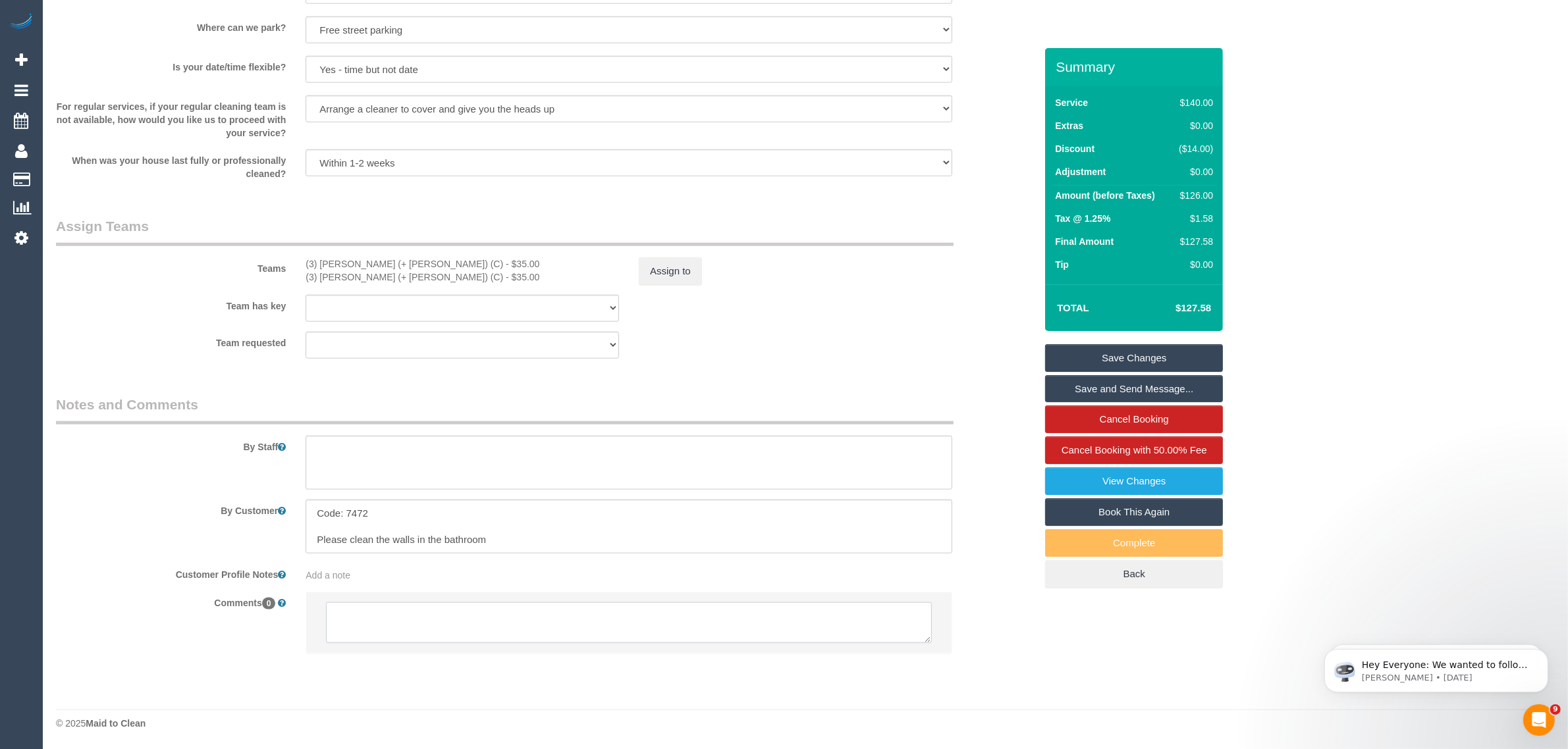
click at [524, 609] on textarea at bounding box center [629, 622] width 606 height 41
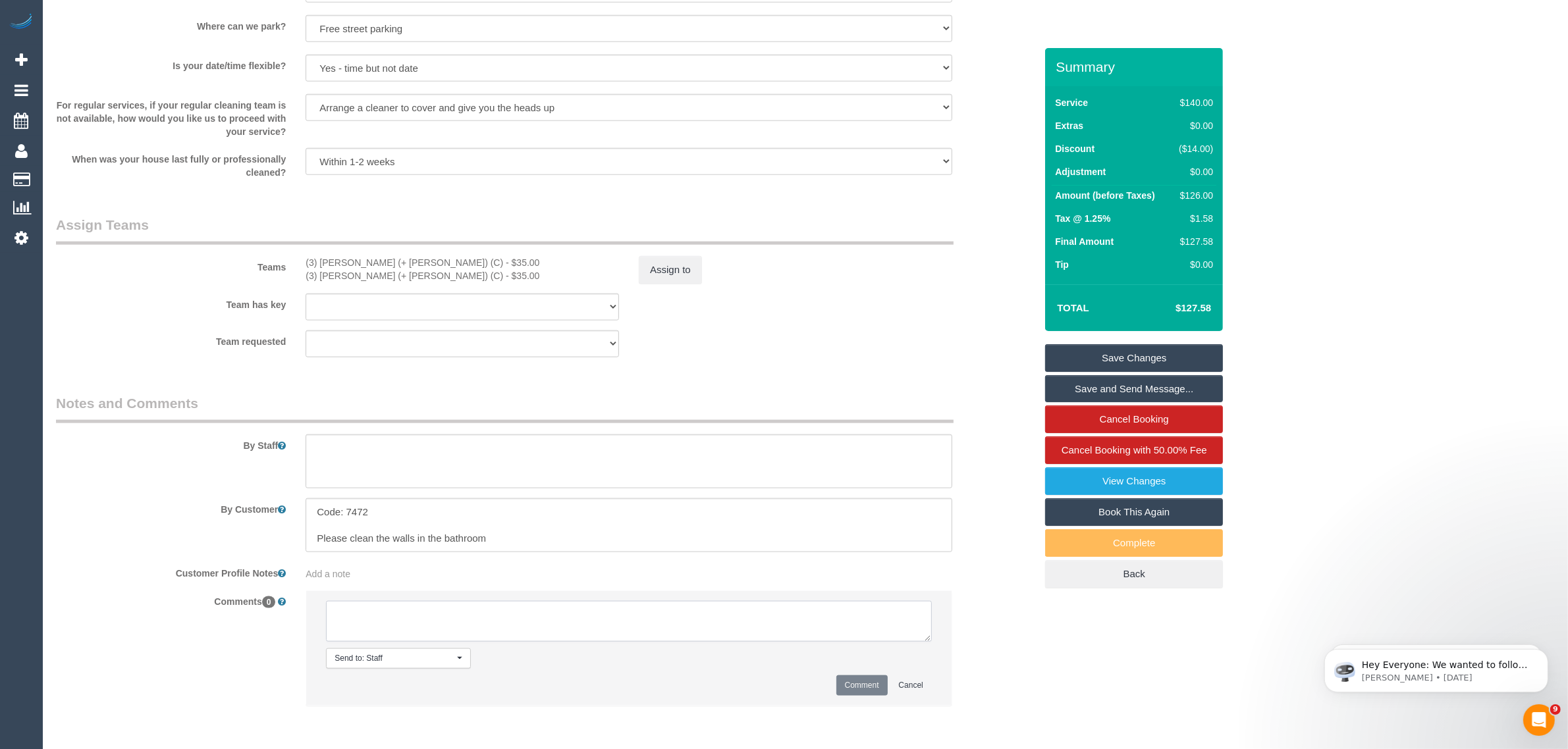
paste textarea "Cleaner(s) Unassigned: Reason Unassigned: Contact via: Which message sent: Addi…"
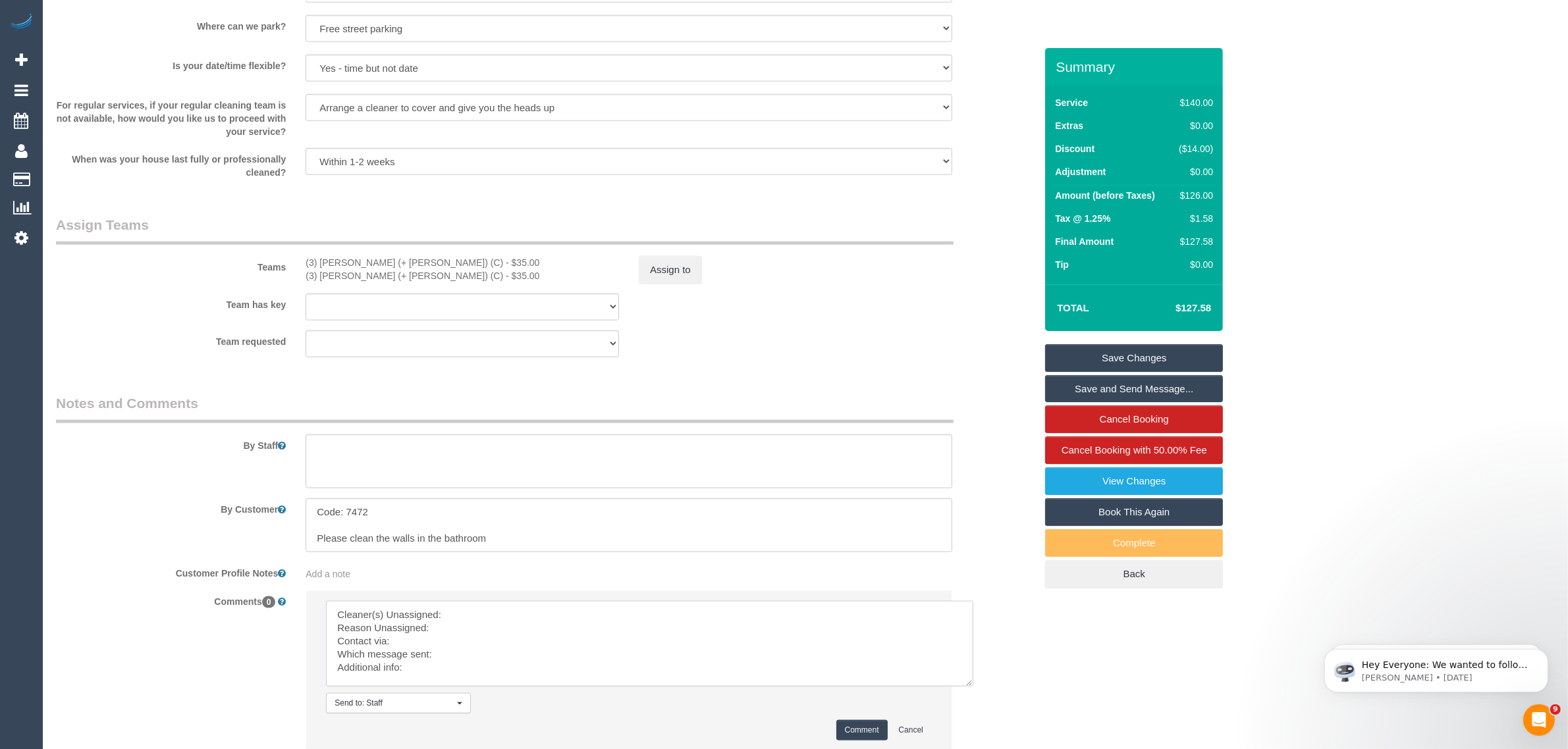
scroll to position [0, 0]
drag, startPoint x: 933, startPoint y: 636, endPoint x: 966, endPoint y: 699, distance: 71.1
click at [966, 699] on textarea at bounding box center [649, 652] width 647 height 103
drag, startPoint x: 300, startPoint y: 265, endPoint x: 407, endPoint y: 255, distance: 107.5
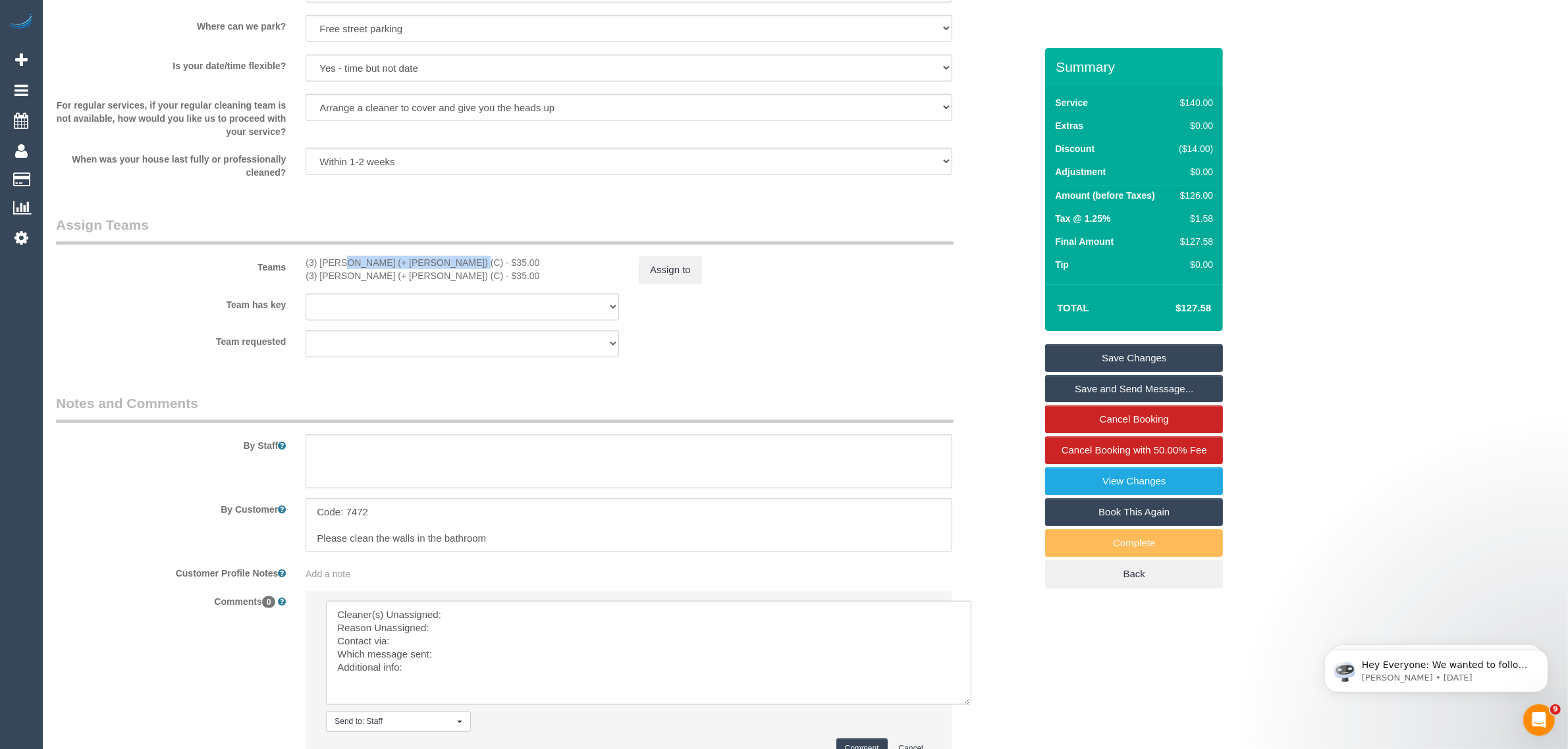
click at [407, 256] on div "(3) Cristian (+ Tania) (C) - $35.00 (3) Tania (+ Cristian) (C) - $35.00" at bounding box center [462, 269] width 333 height 27
copy div "(3) [PERSON_NAME] (+ [PERSON_NAME]) (C)"
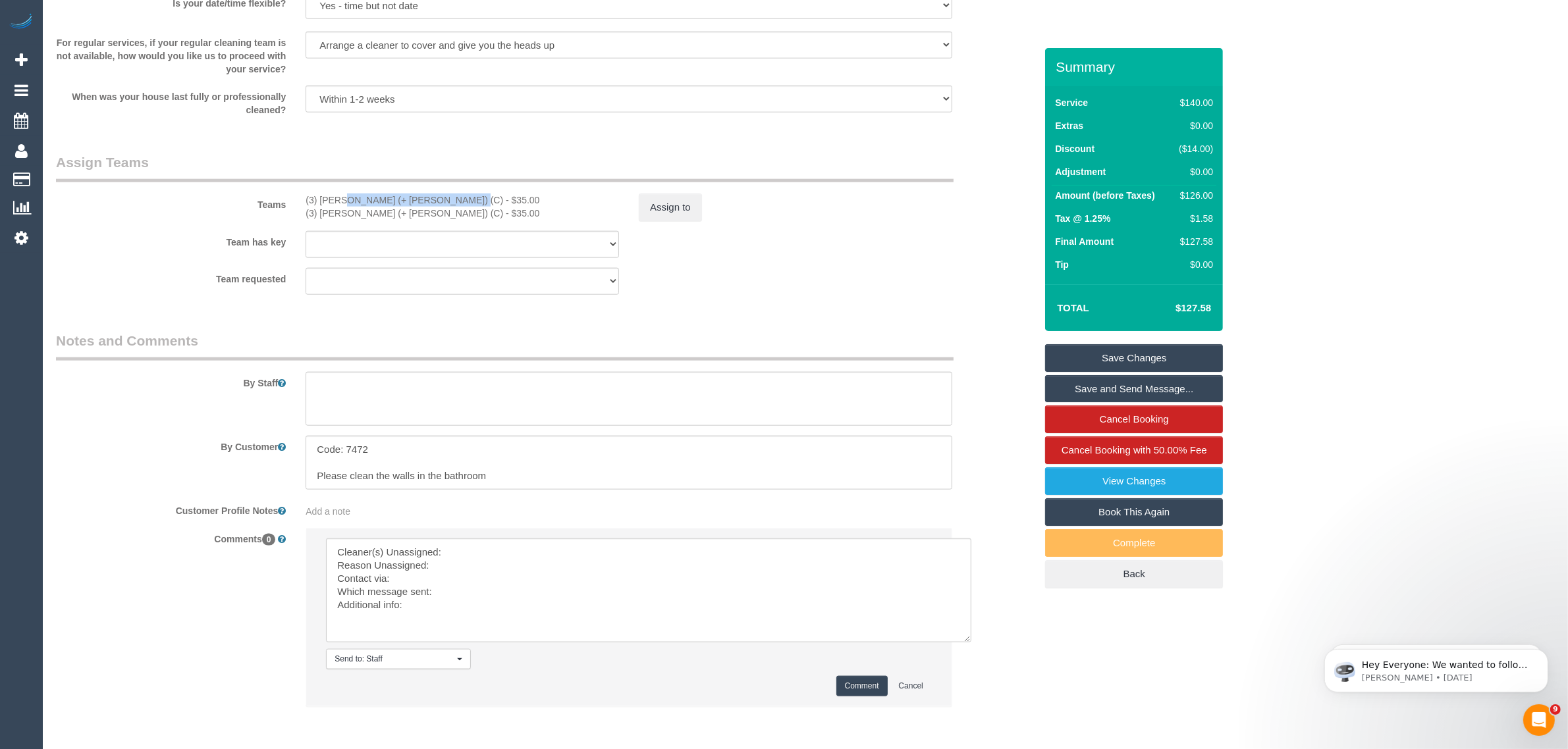
scroll to position [1952, 0]
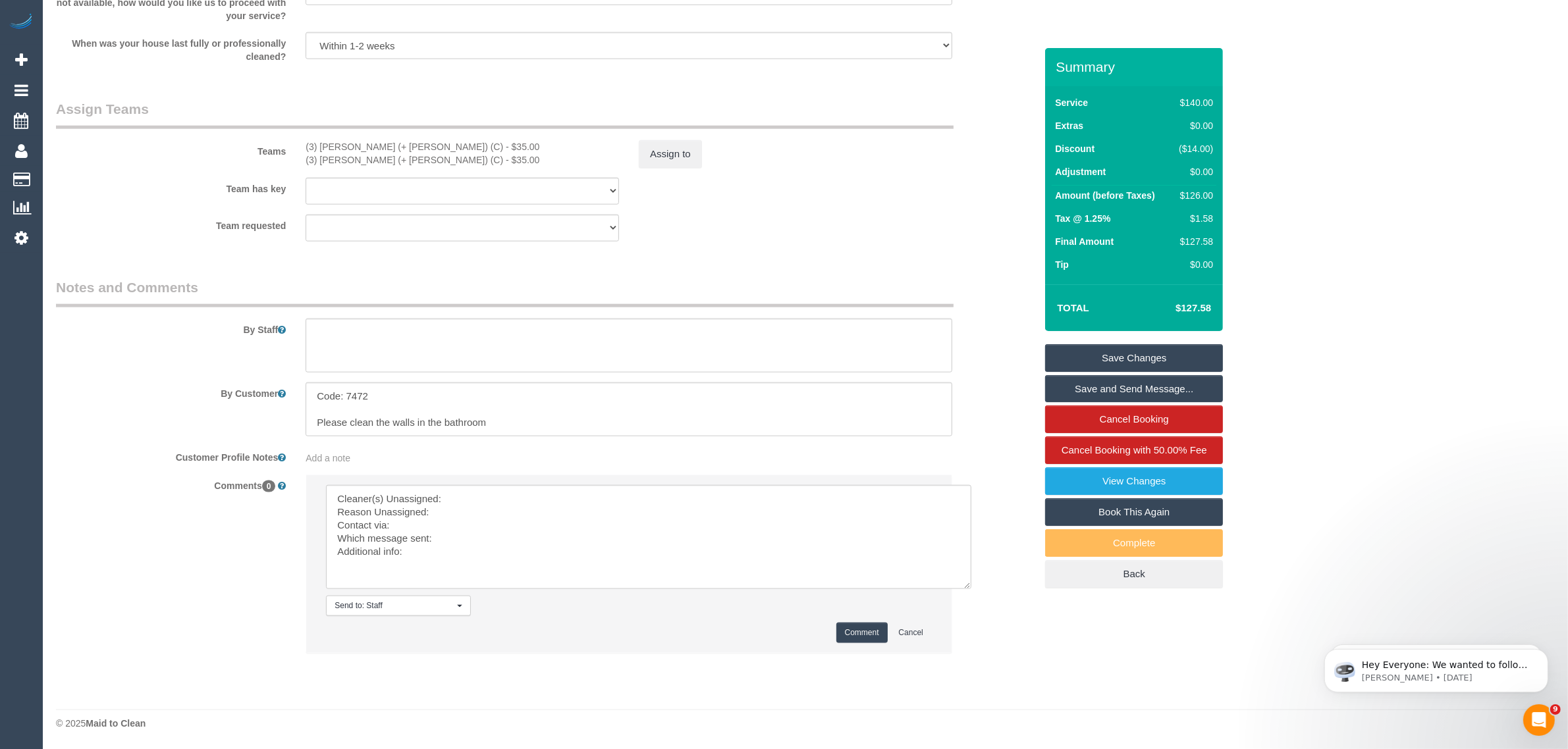
click at [528, 483] on li "Send to: Staff Nothing selected Send to: Staff Send to: Customer Send to: Team …" at bounding box center [629, 564] width 645 height 178
click at [521, 502] on textarea at bounding box center [649, 537] width 645 height 104
paste textarea "(3) [PERSON_NAME] (+ [PERSON_NAME]) (C)"
click at [505, 515] on textarea at bounding box center [649, 537] width 645 height 104
click at [511, 546] on textarea at bounding box center [649, 537] width 645 height 104
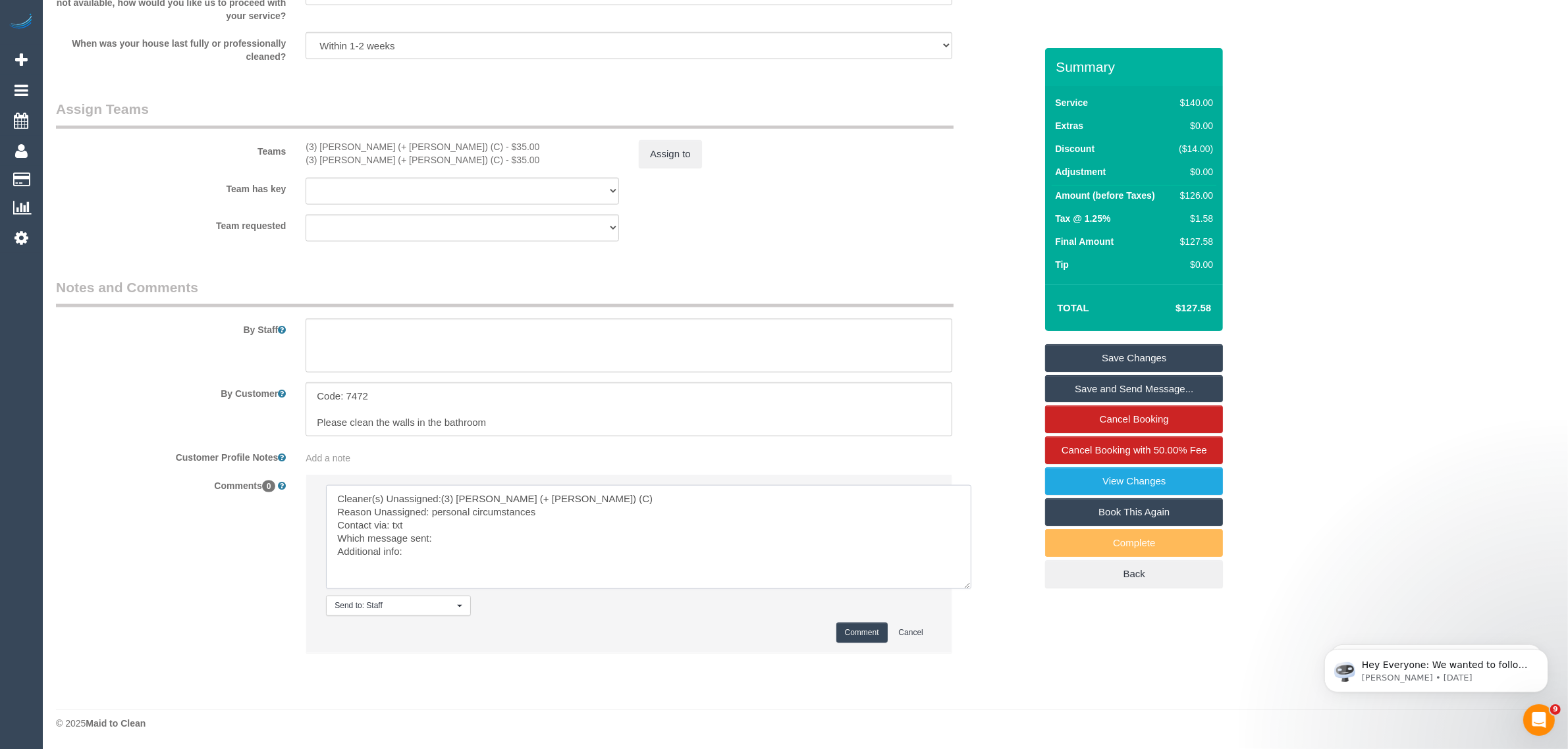
click at [524, 543] on textarea at bounding box center [649, 537] width 645 height 104
type textarea "Cleaner(s) Unassigned:(3) Cristian (+ Tania) (C) Reason Unassigned: personal ci…"
click at [846, 633] on button "Comment" at bounding box center [861, 632] width 51 height 20
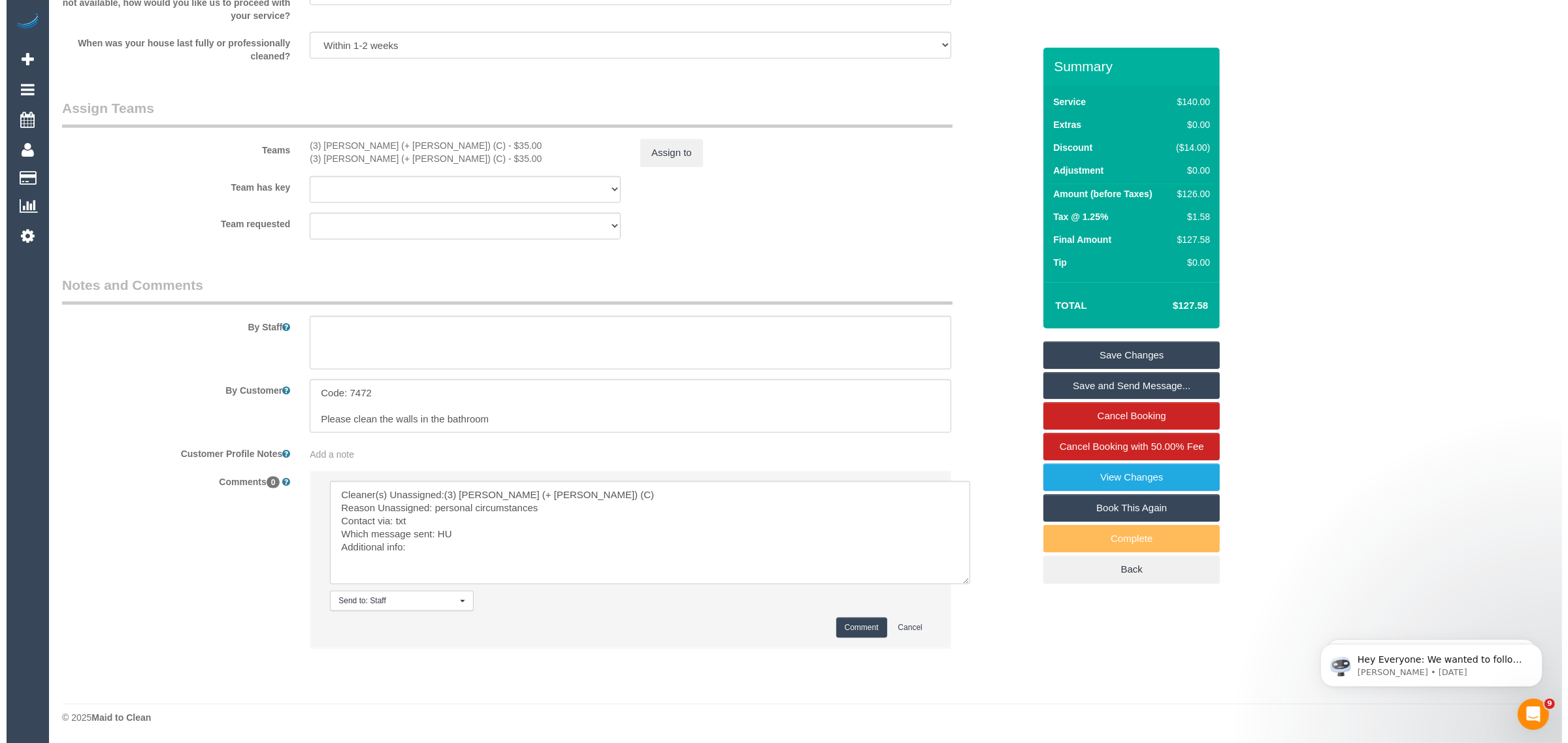
scroll to position [1610, 0]
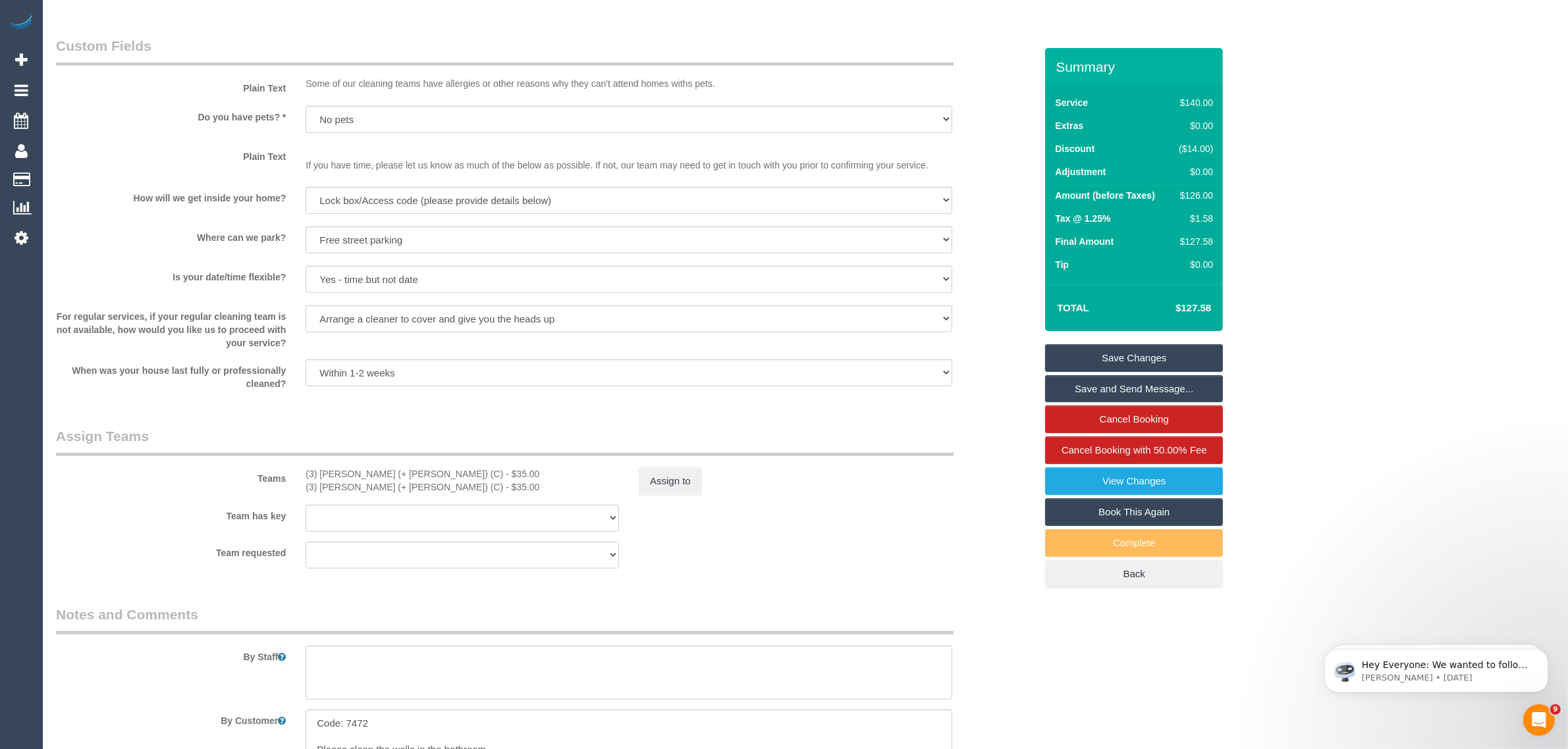
click at [659, 497] on sui-booking-teams "Teams (3) Cristian (+ Tania) (C) - $35.00 (3) Tania (+ Cristian) (C) - $35.00 A…" at bounding box center [545, 497] width 979 height 142
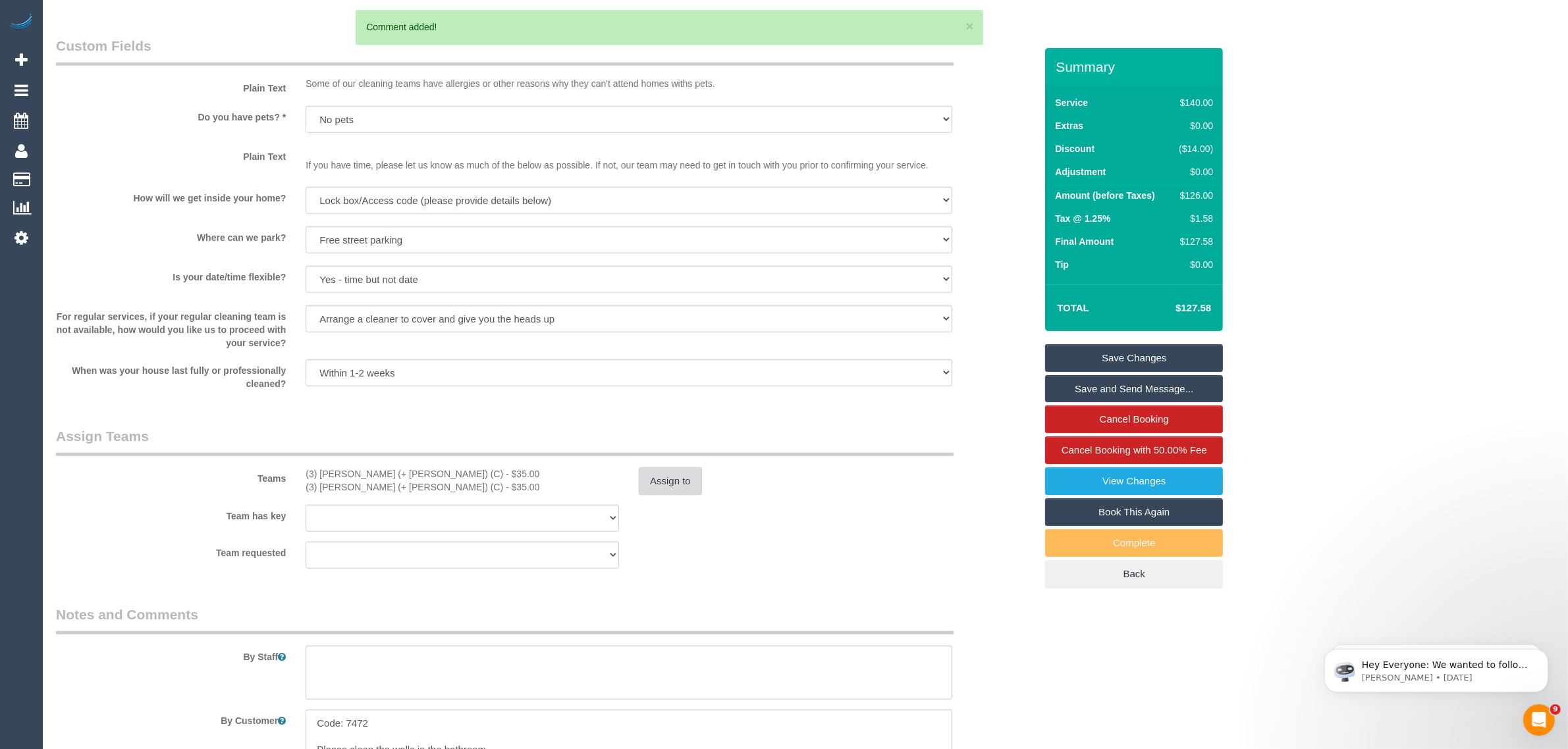
click at [640, 469] on button "Assign to" at bounding box center [670, 481] width 63 height 28
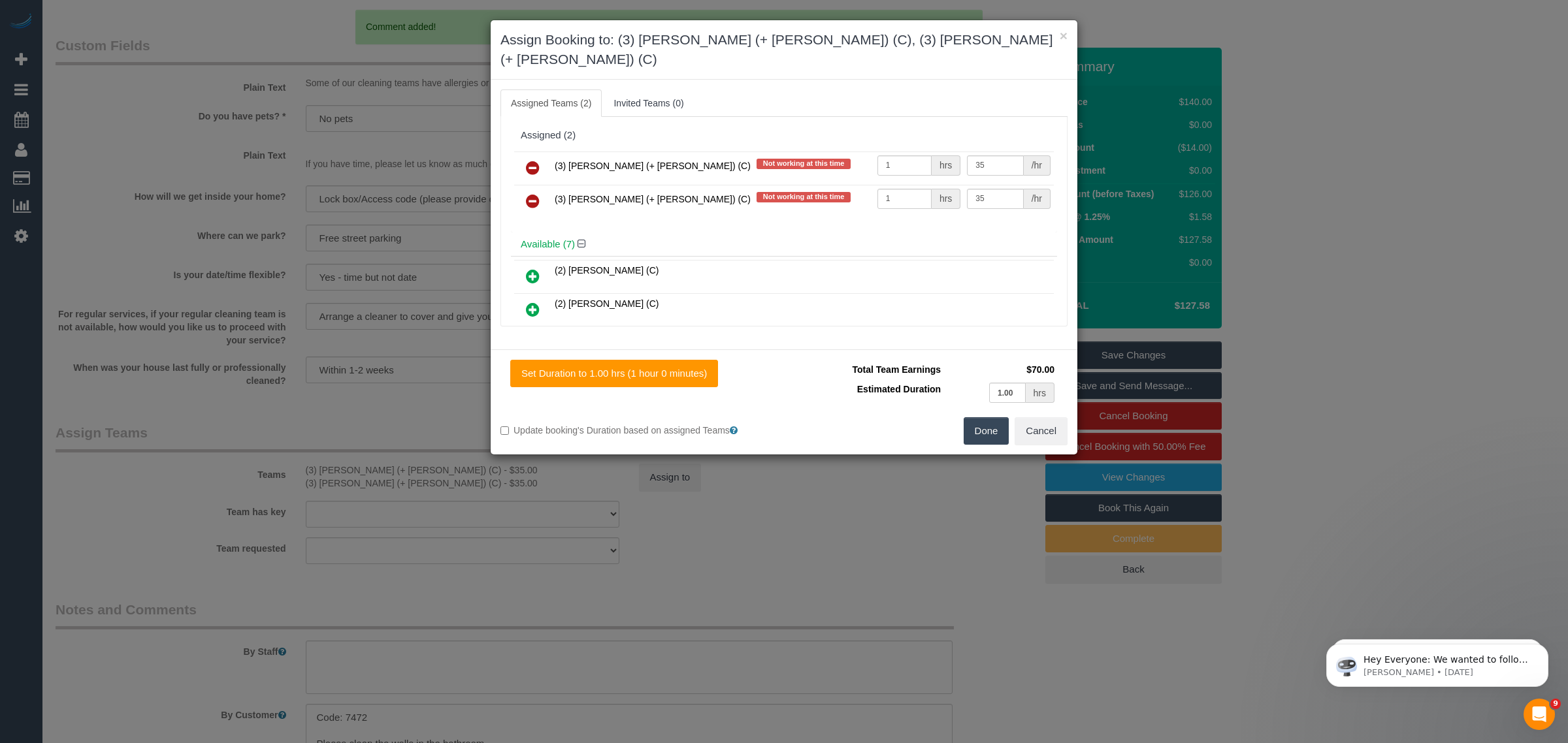
click at [532, 160] on icon at bounding box center [533, 168] width 14 height 16
click at [532, 194] on icon at bounding box center [533, 201] width 14 height 16
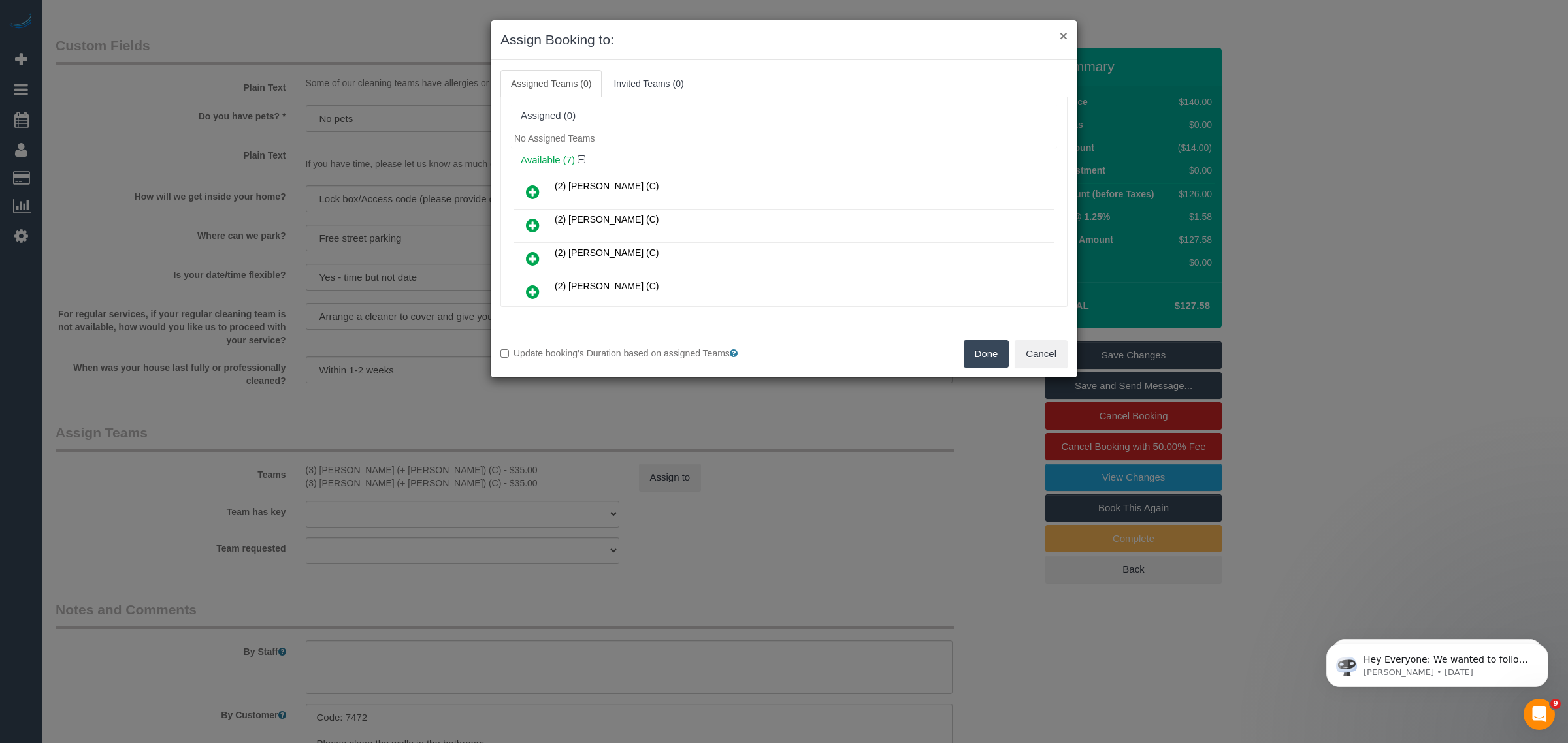
click at [1060, 33] on button "×" at bounding box center [1063, 35] width 8 height 14
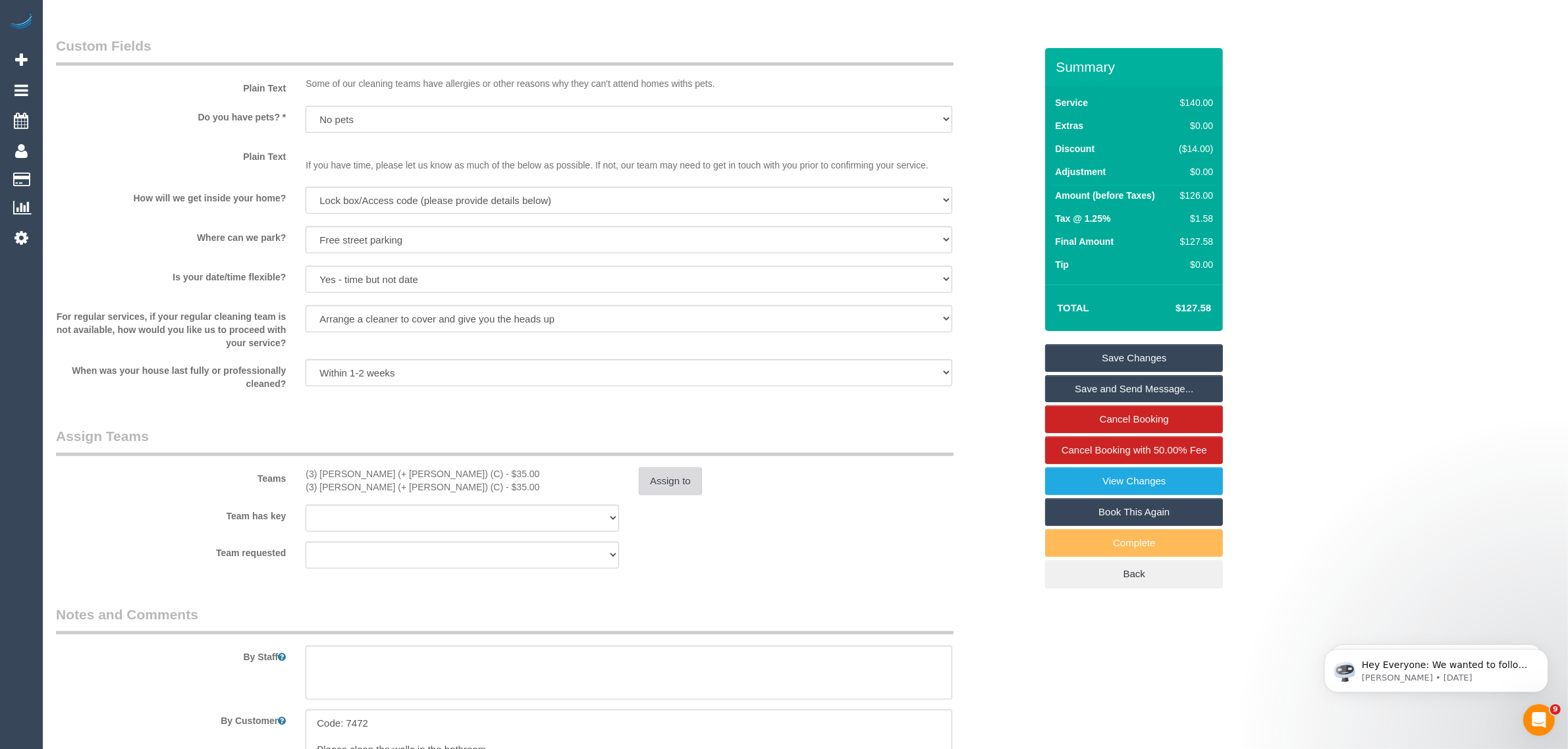
click at [676, 486] on button "Assign to" at bounding box center [670, 481] width 63 height 28
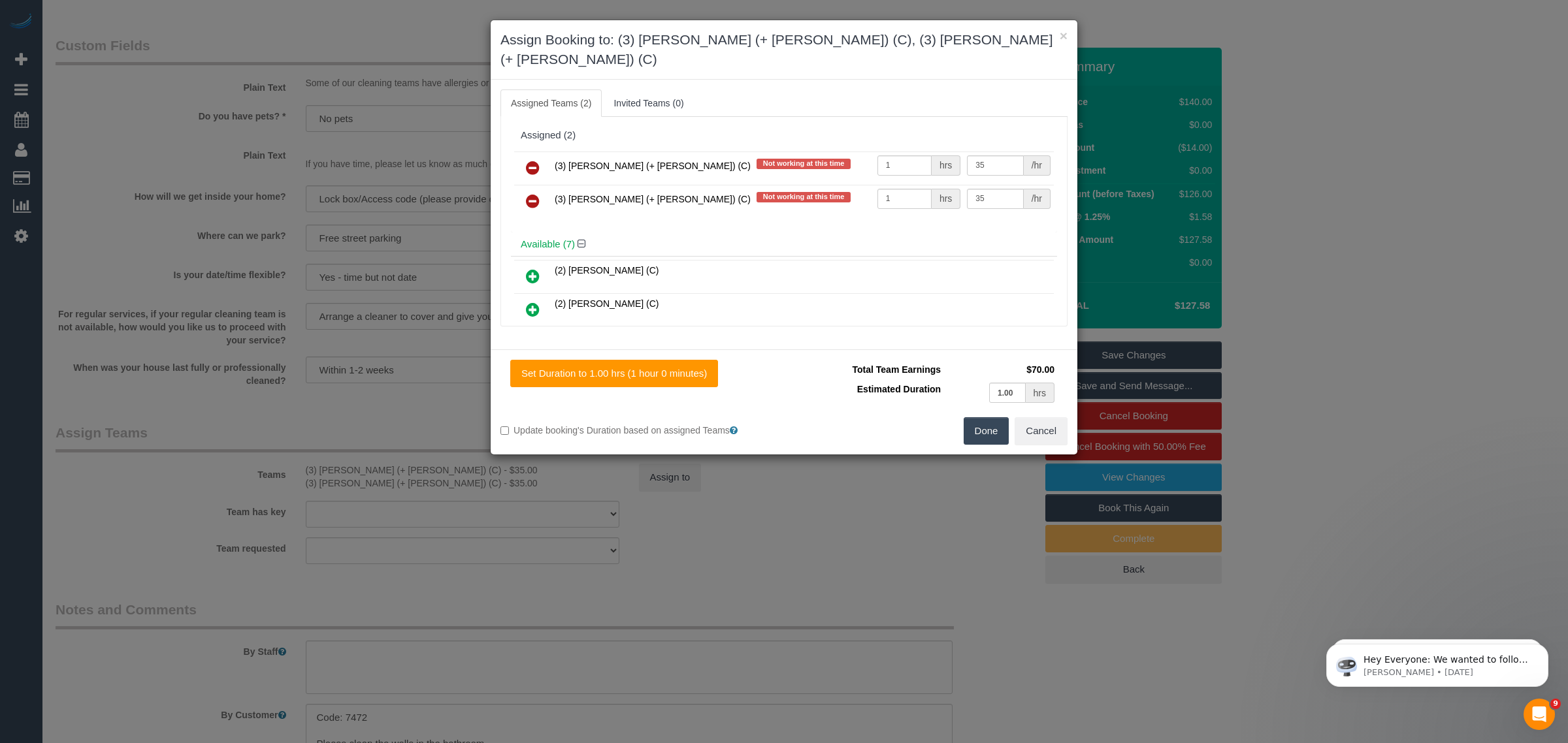
click at [542, 155] on link at bounding box center [532, 169] width 31 height 26
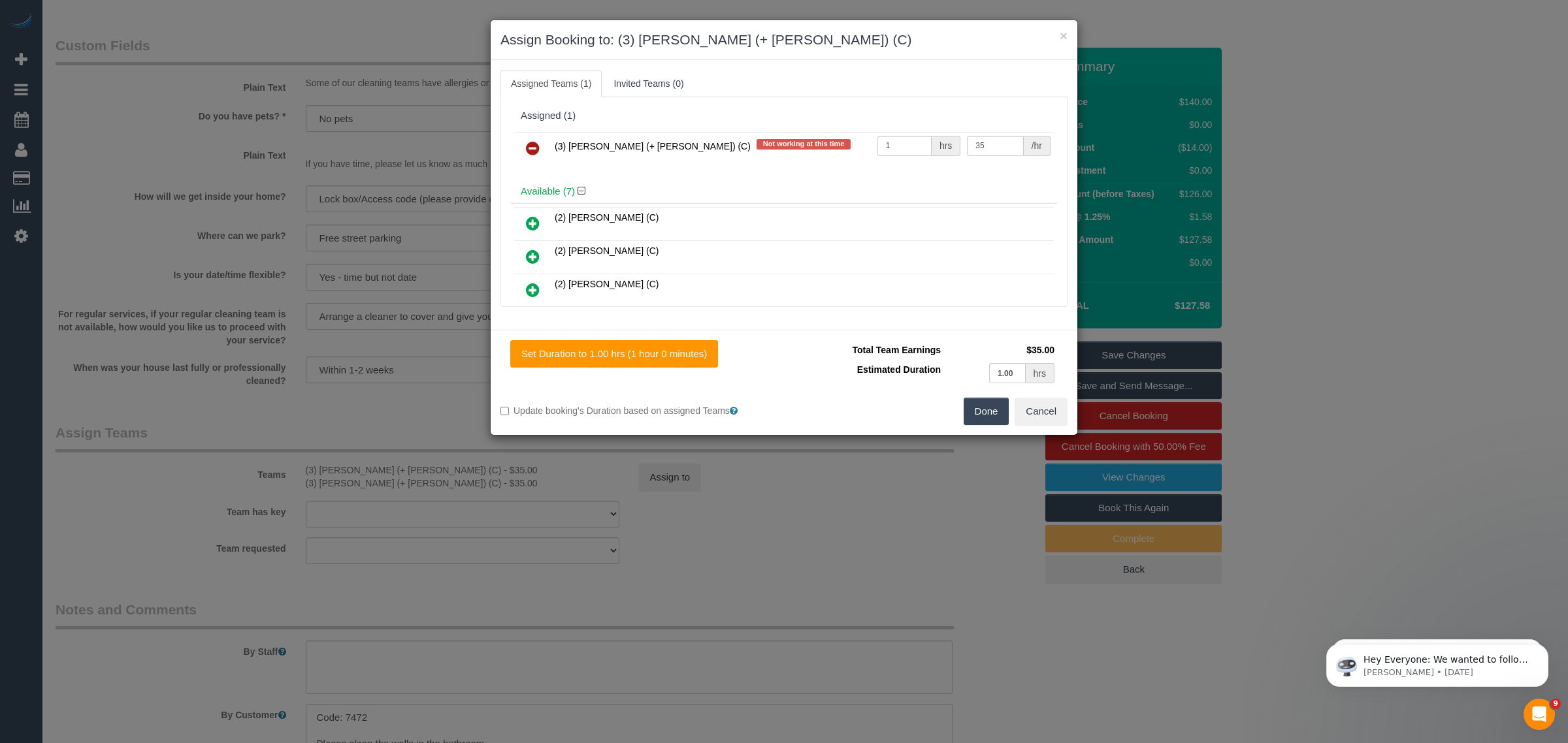
click at [539, 149] on icon at bounding box center [533, 148] width 14 height 16
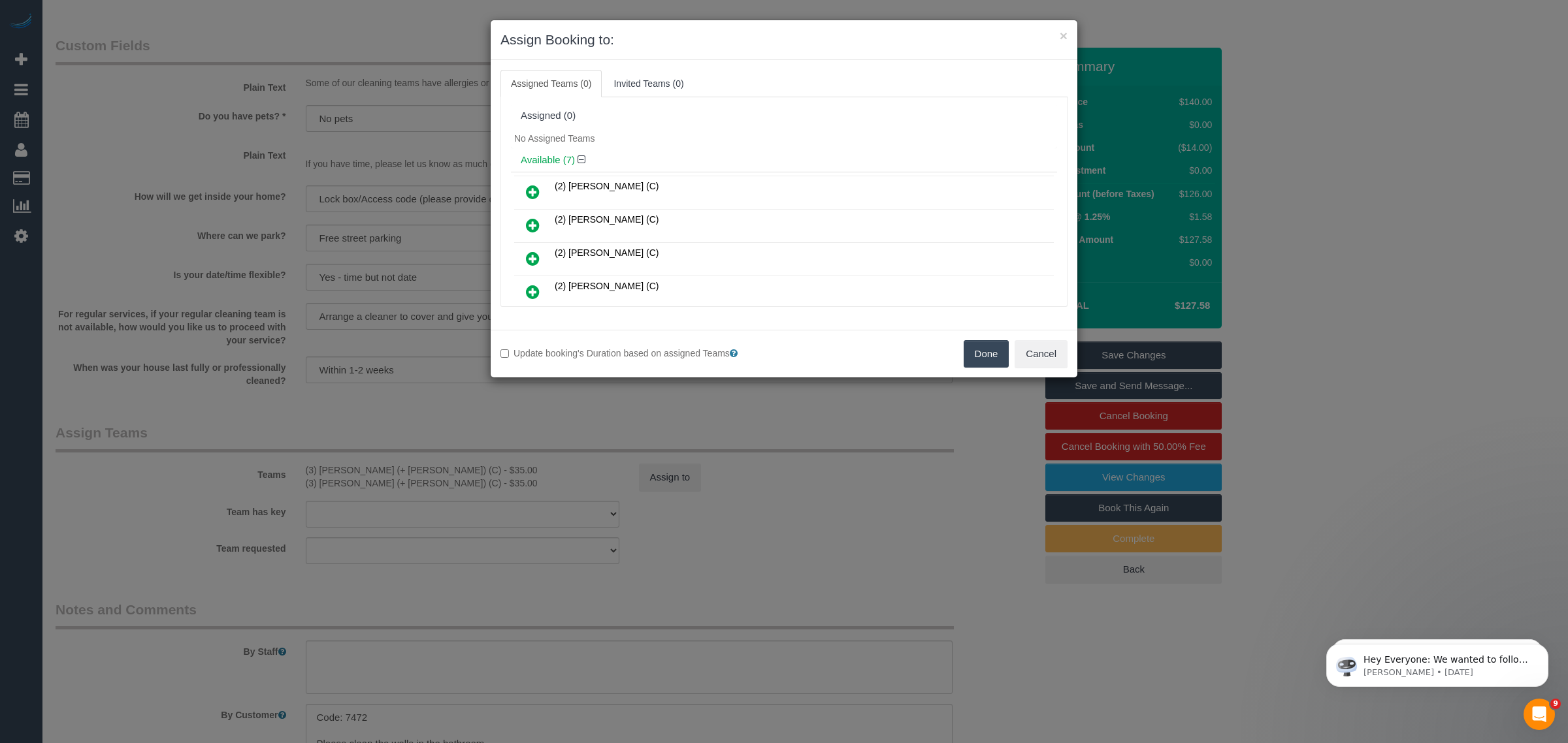
click at [970, 355] on button "Done" at bounding box center [986, 354] width 46 height 28
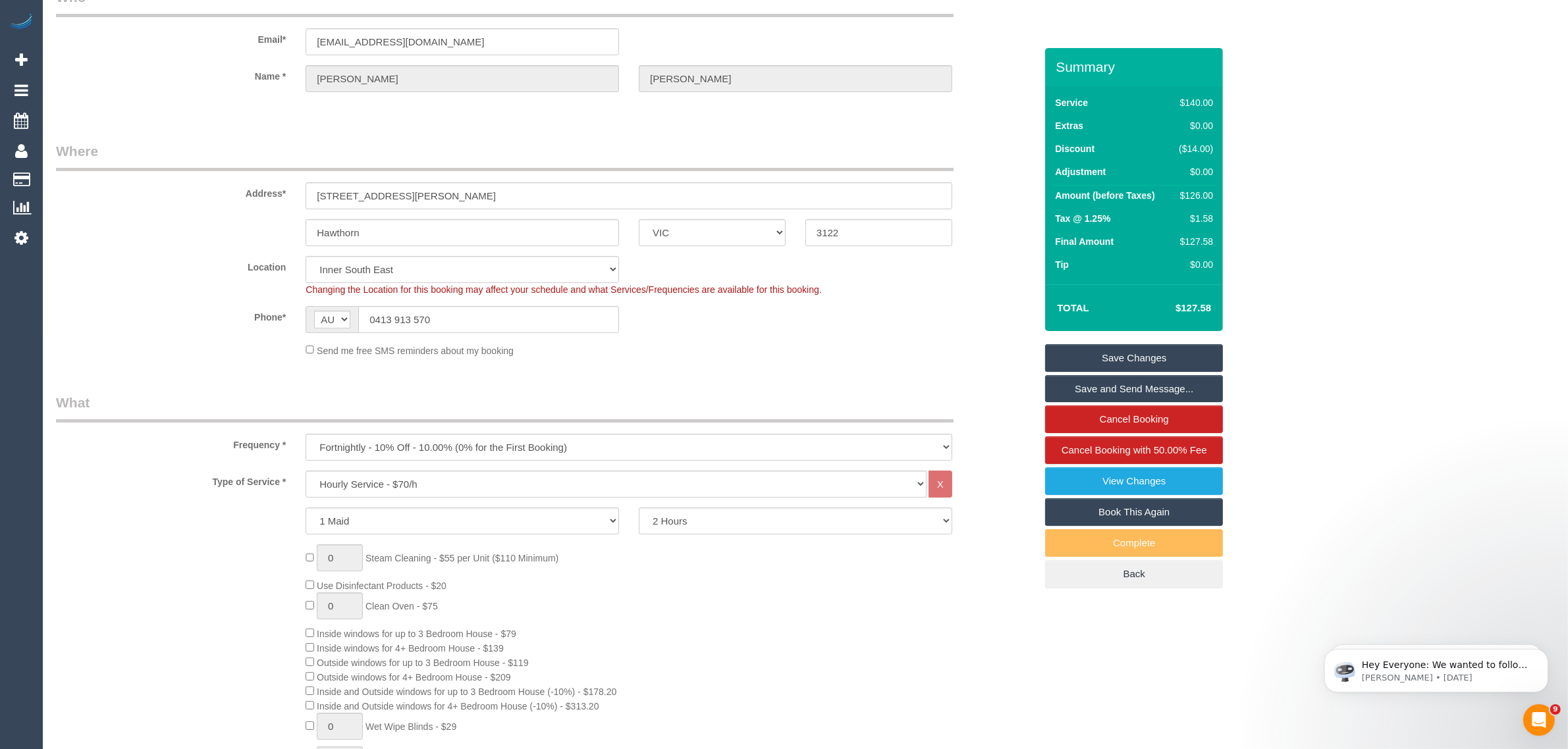
scroll to position [0, 0]
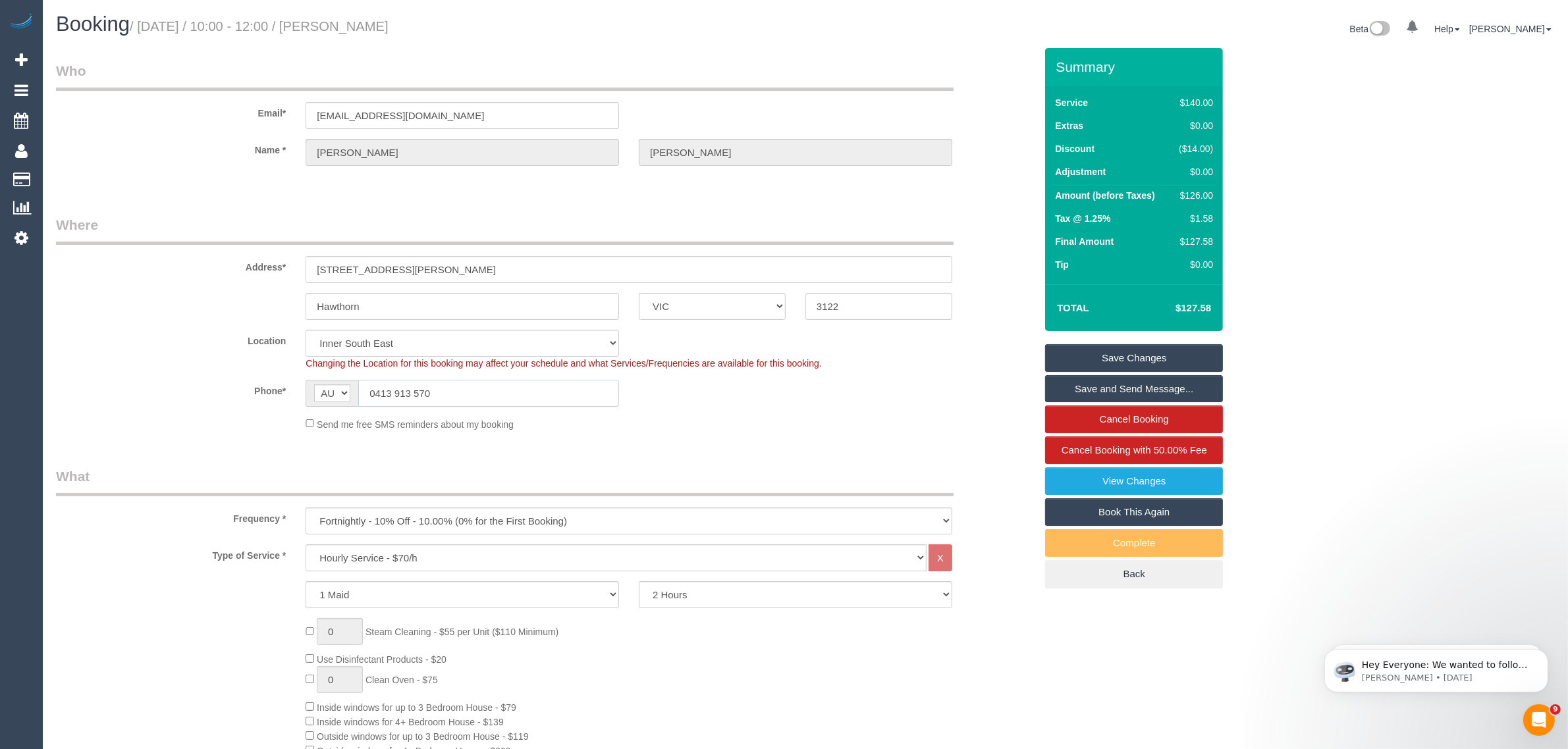
click at [531, 388] on input "0413 913 570" at bounding box center [488, 393] width 261 height 27
click at [532, 388] on input "0413 913 570" at bounding box center [488, 393] width 261 height 27
click at [363, 33] on small "/ October 09, 2025 / 10:00 - 12:00 / Amelia Watson" at bounding box center [259, 26] width 259 height 15
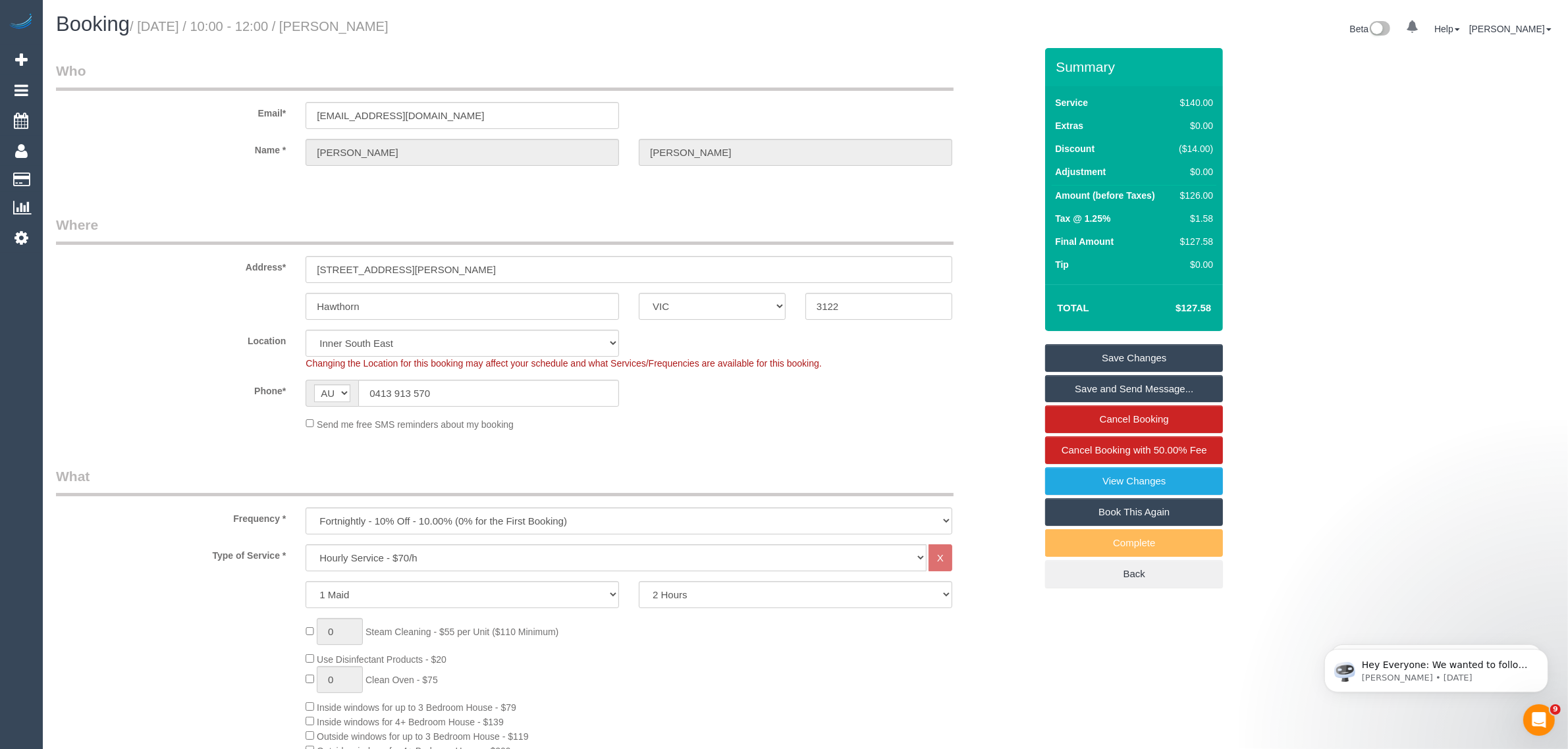
click at [363, 33] on small "/ October 09, 2025 / 10:00 - 12:00 / Amelia Watson" at bounding box center [259, 26] width 259 height 15
copy small "Amelia"
click at [1092, 359] on link "Save Changes" at bounding box center [1134, 358] width 178 height 28
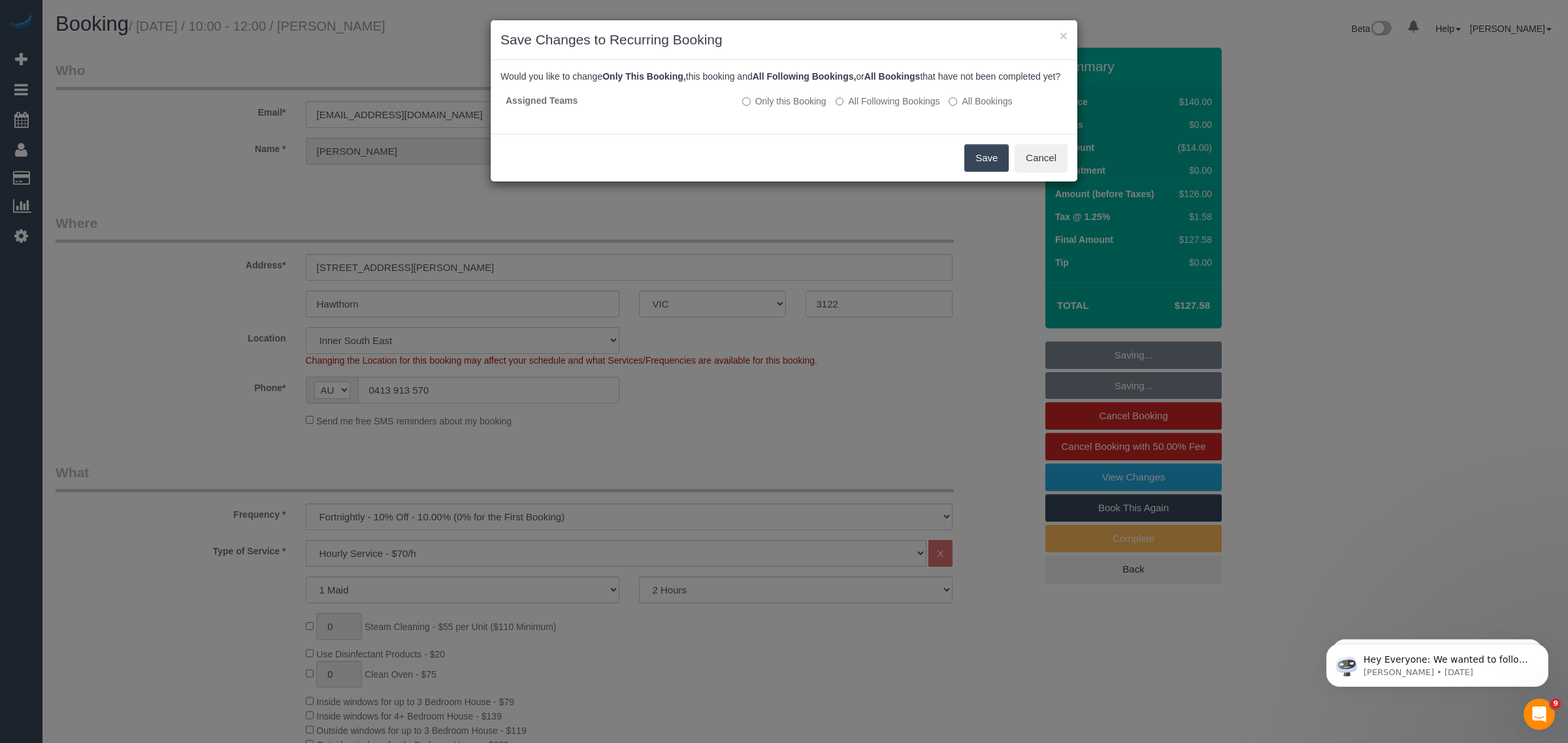
click at [996, 172] on button "Save" at bounding box center [986, 158] width 44 height 28
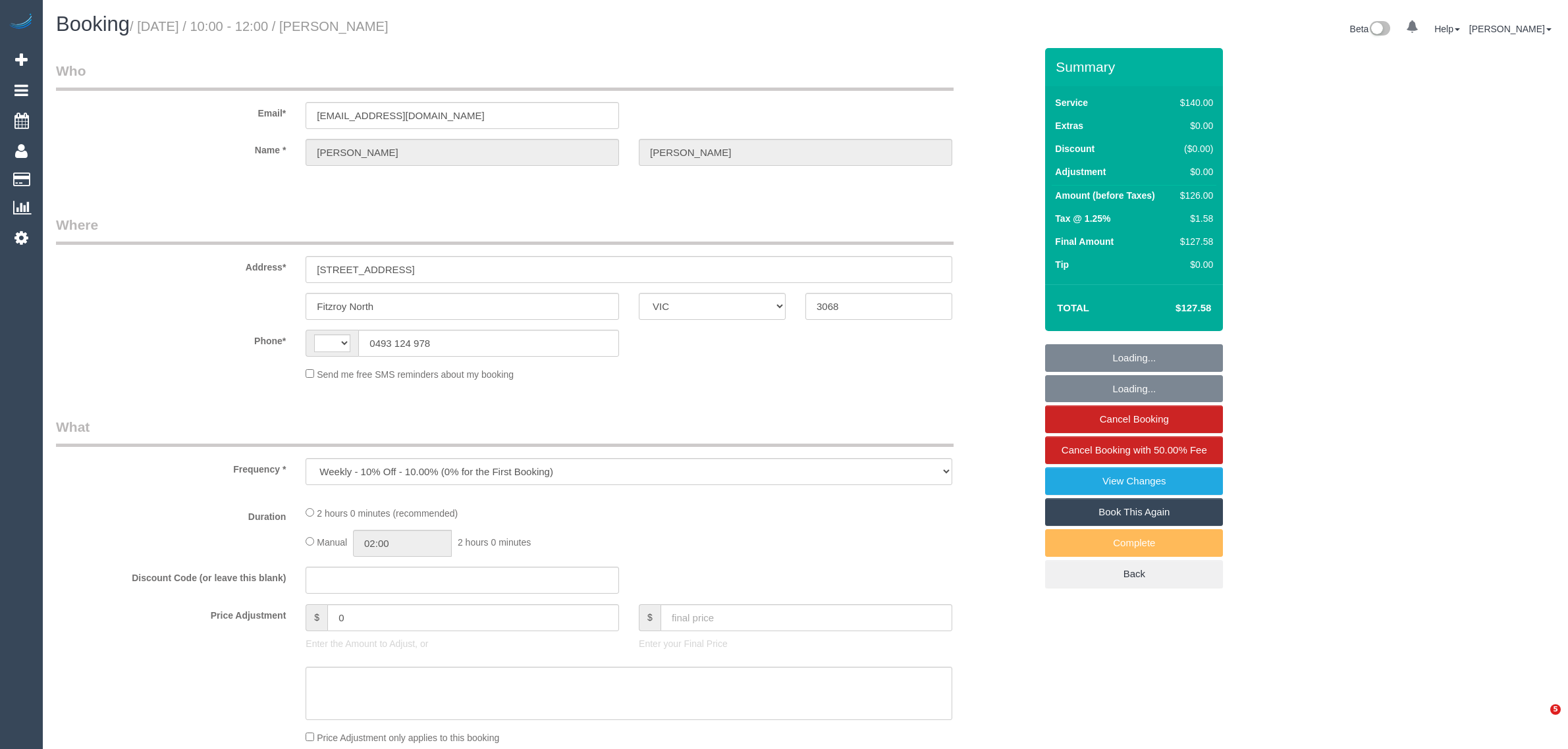
select select "VIC"
select select "string:AU"
select select "string:stripe-pm_1SAO8z2GScqysDRVCBufQs4j"
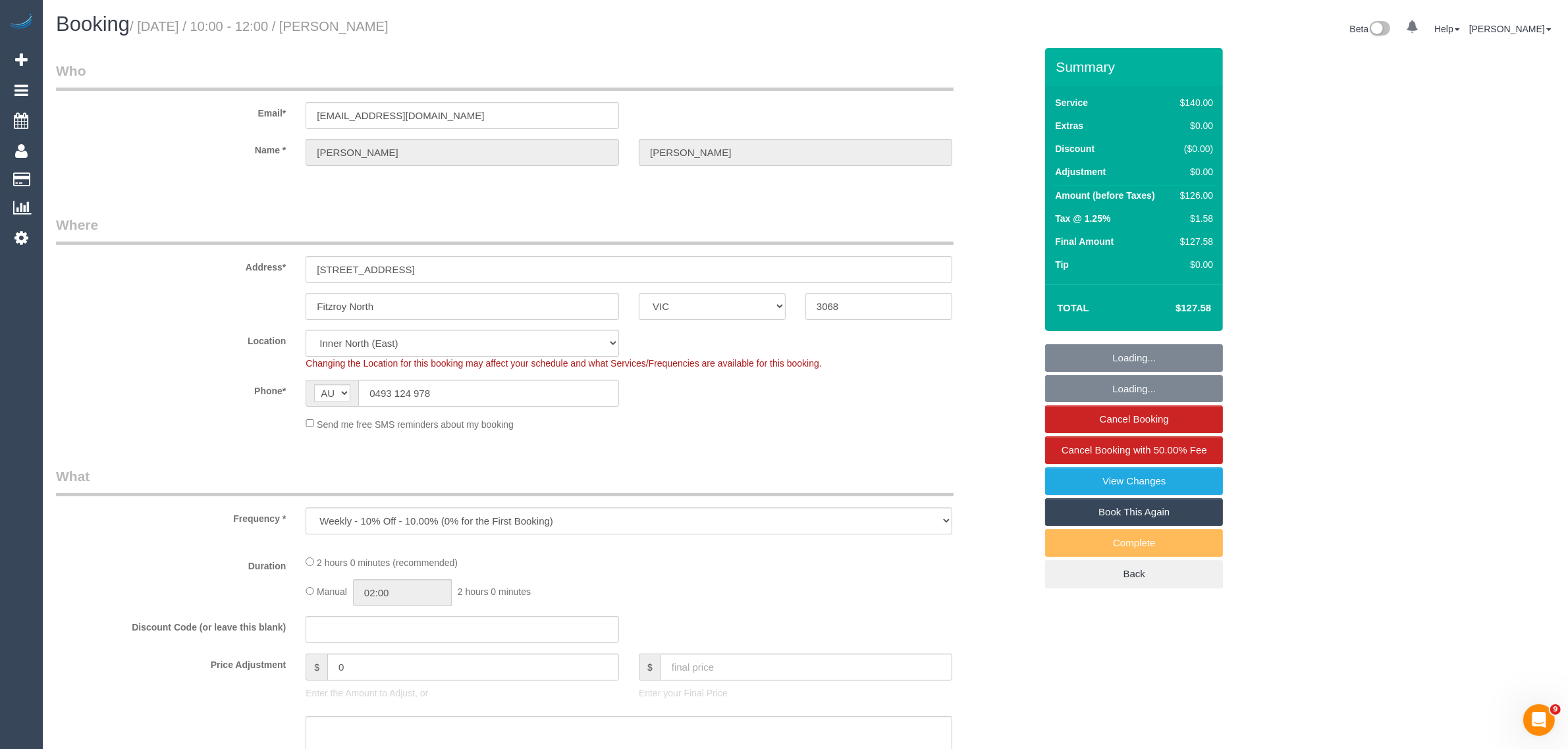
select select "number:28"
select select "number:14"
select select "number:21"
select select "number:24"
select select "number:34"
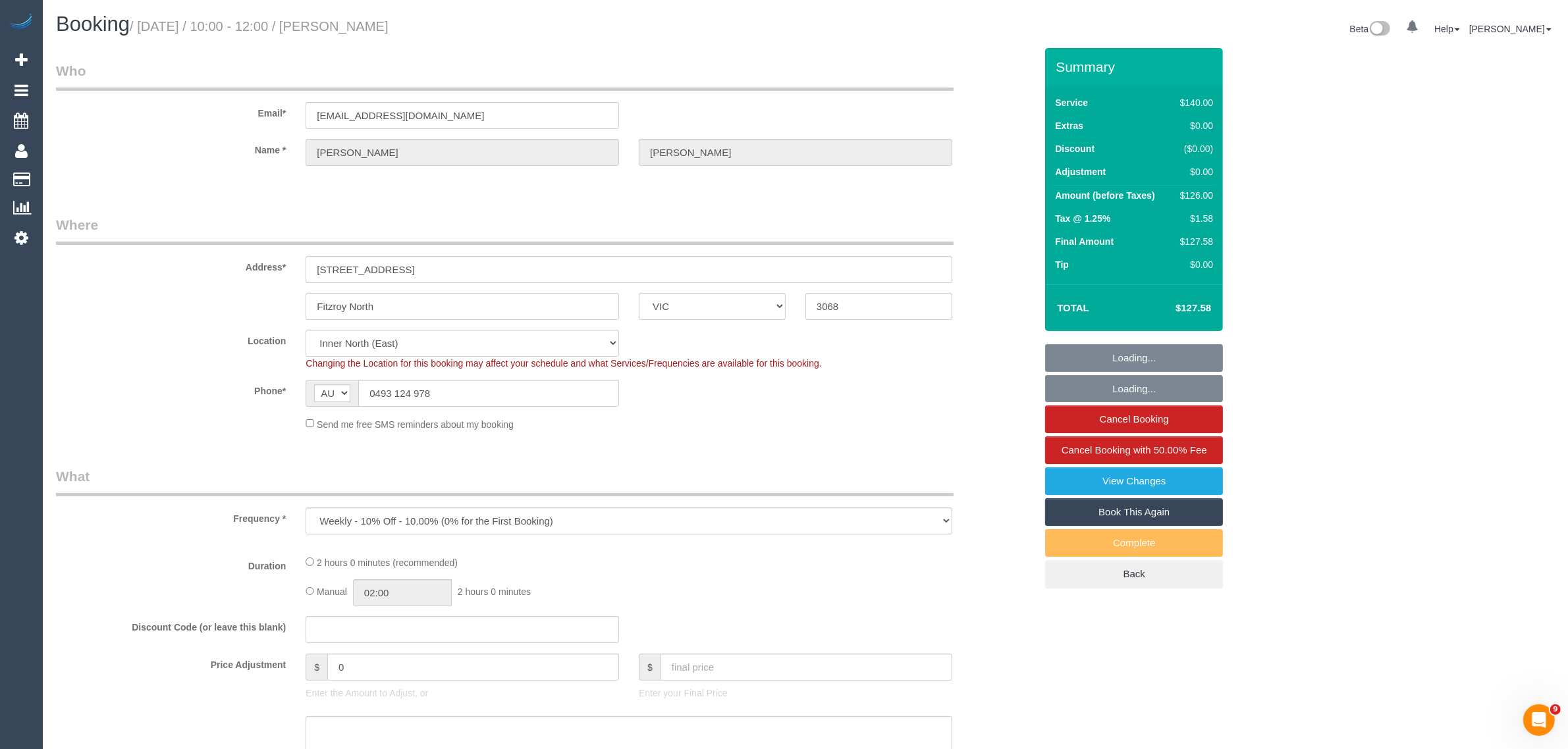
select select "number:13"
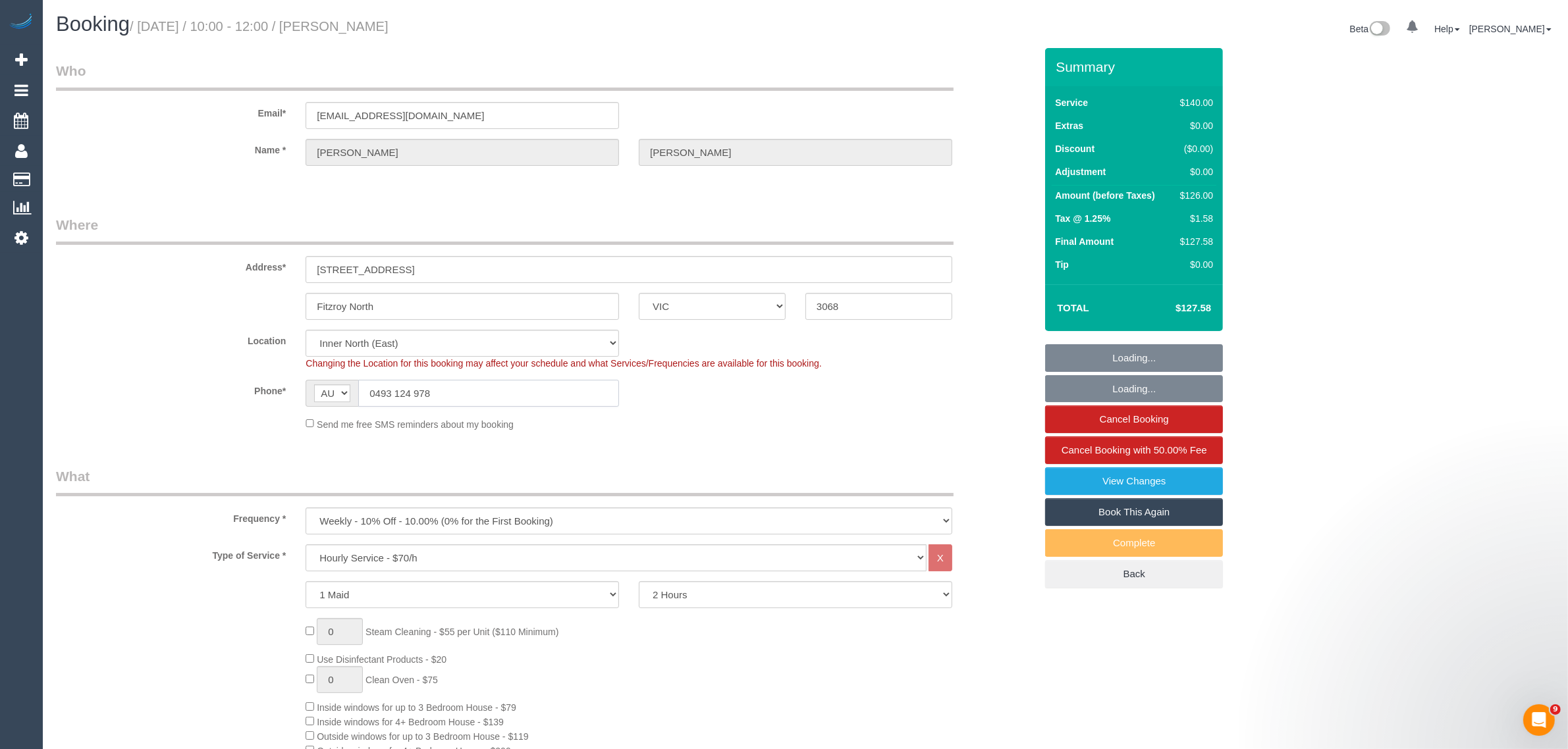
click at [479, 390] on input "0493 124 978" at bounding box center [488, 393] width 261 height 27
click at [481, 388] on input "0493 124 978" at bounding box center [488, 393] width 261 height 27
select select "object:1644"
click at [560, 405] on input "0493 124 978" at bounding box center [488, 393] width 261 height 27
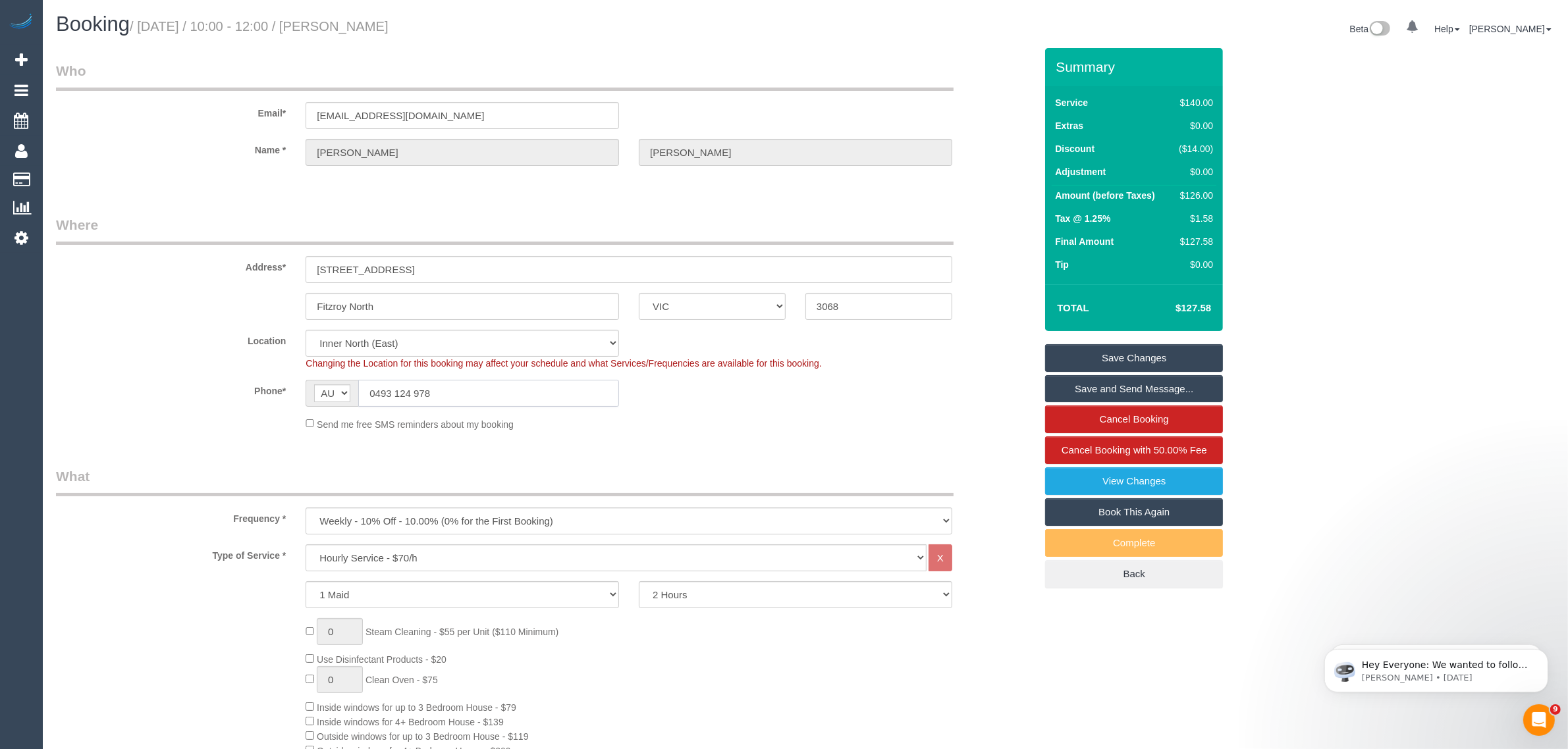
click at [560, 405] on input "0493 124 978" at bounding box center [488, 393] width 261 height 27
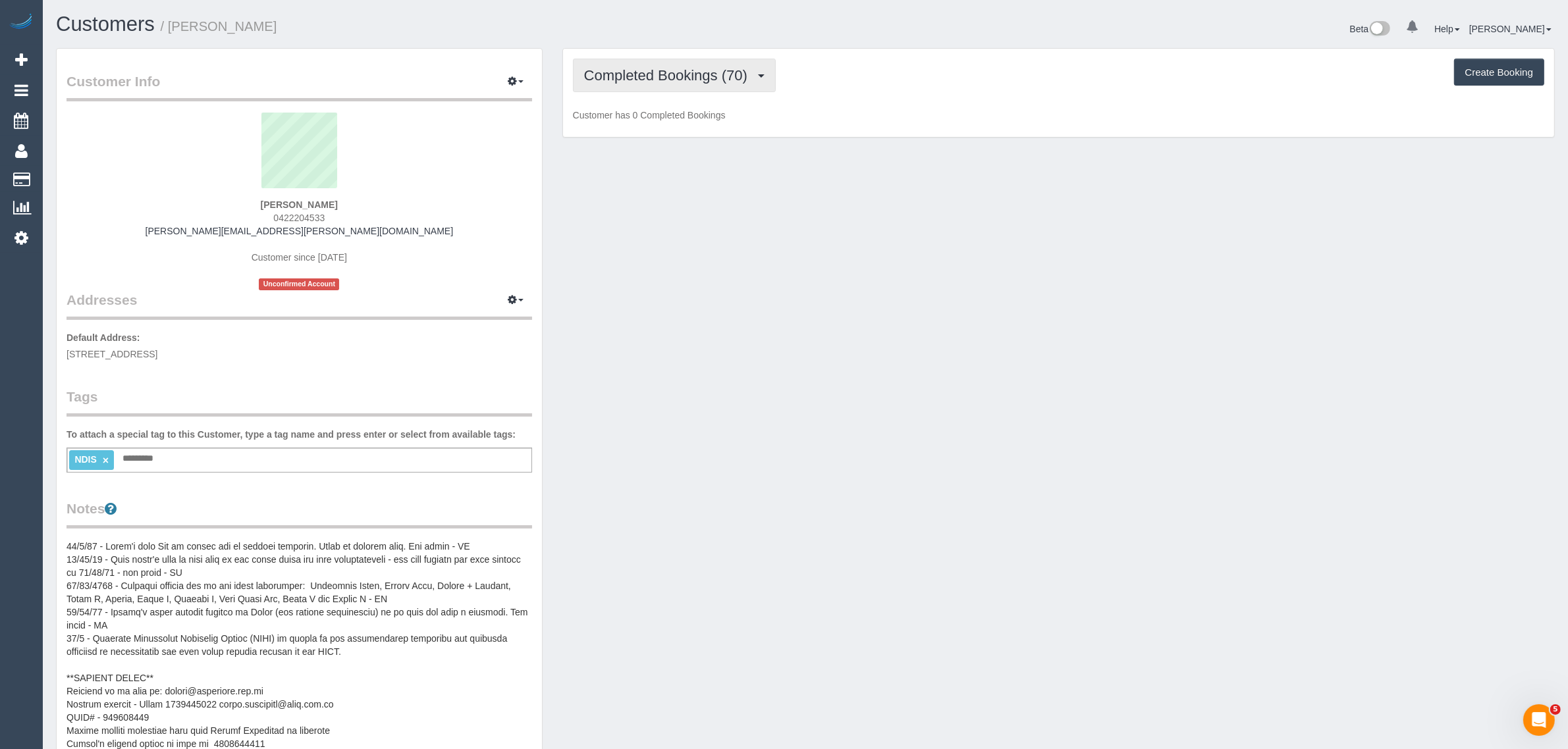
click at [672, 62] on button "Completed Bookings (70)" at bounding box center [674, 76] width 203 height 34
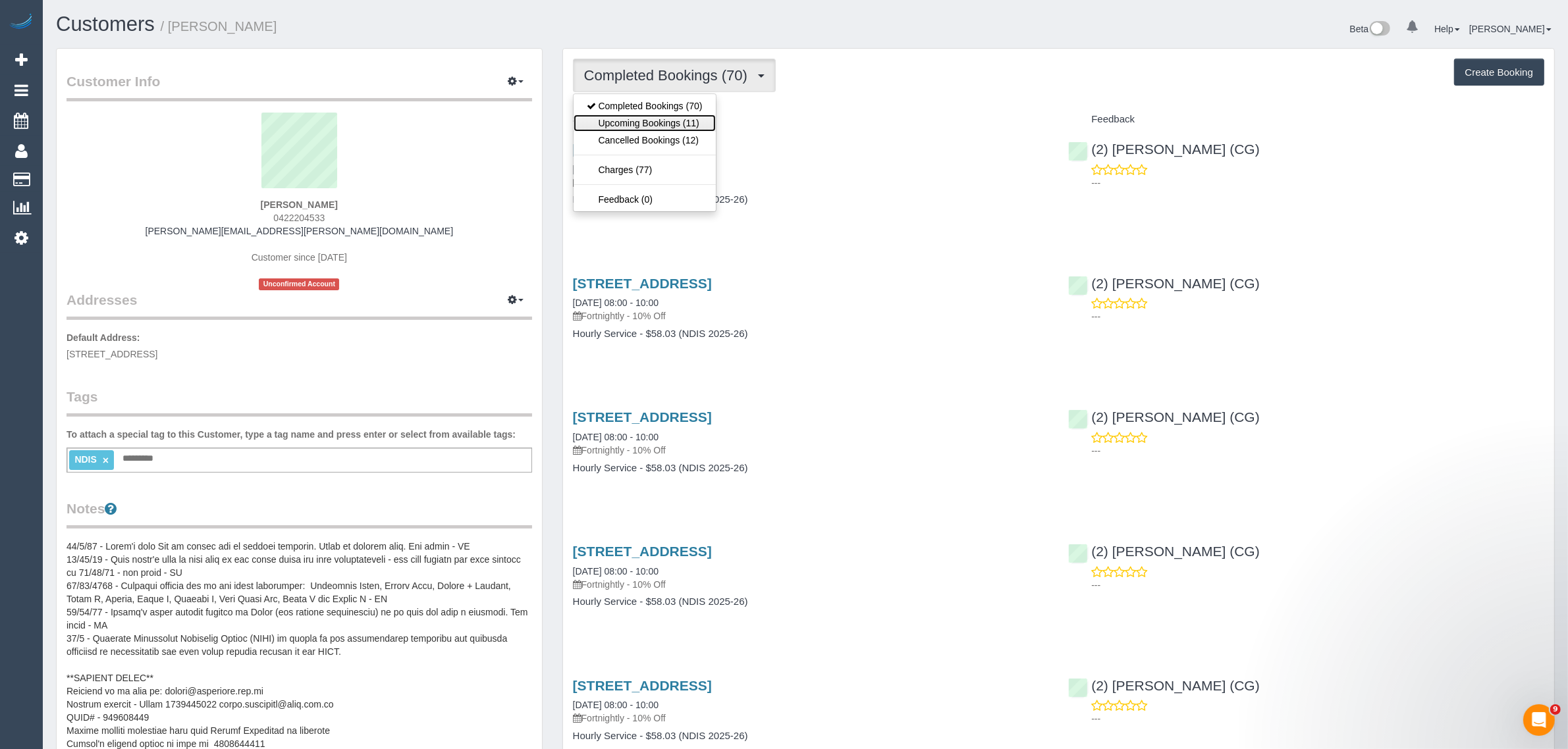
click at [653, 122] on link "Upcoming Bookings (11)" at bounding box center [644, 123] width 142 height 17
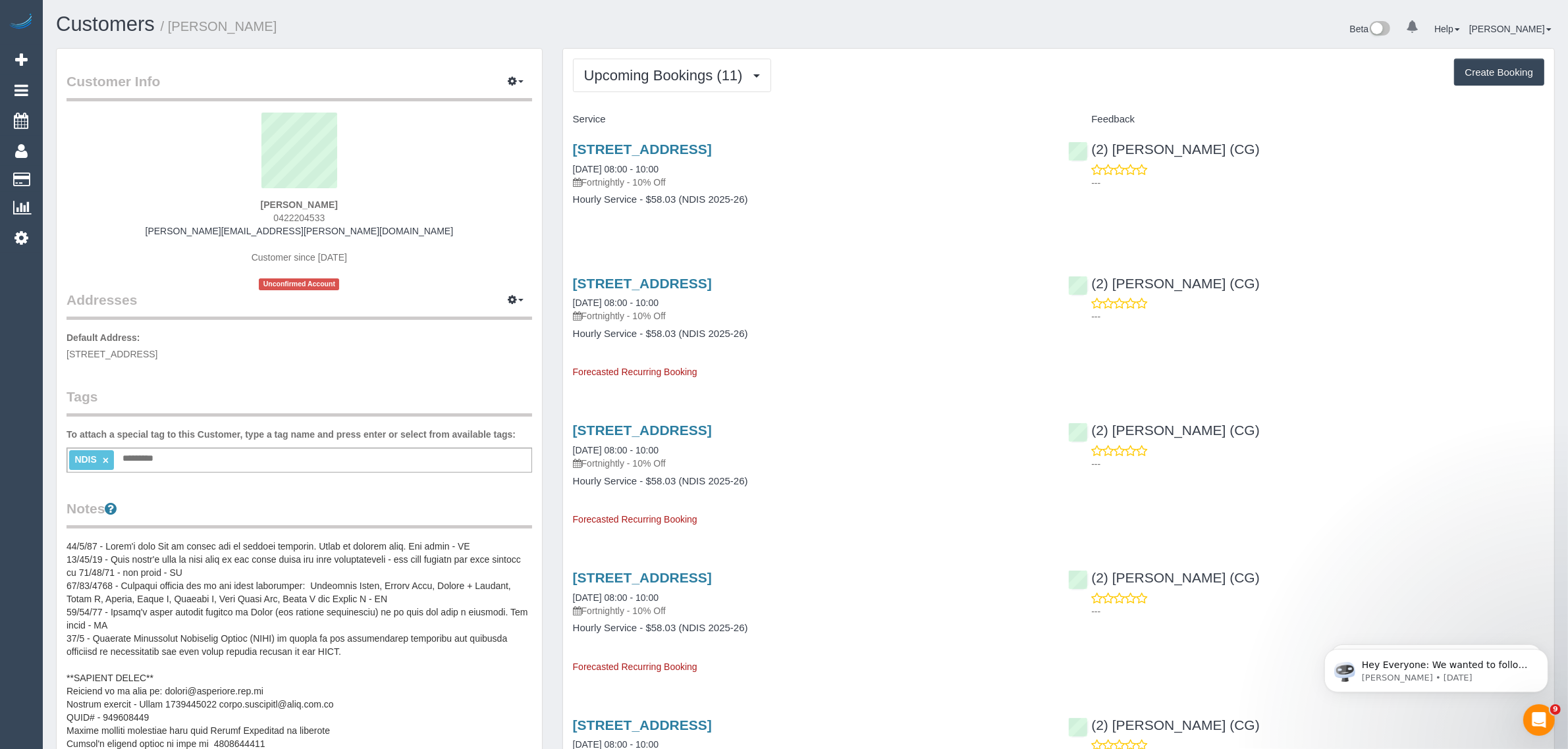
click at [282, 213] on span "0422204533" at bounding box center [299, 217] width 51 height 10
copy span "0422204533"
click at [608, 150] on link "2/80 Argyle Street, Fawkner, VIC 3060" at bounding box center [642, 149] width 139 height 15
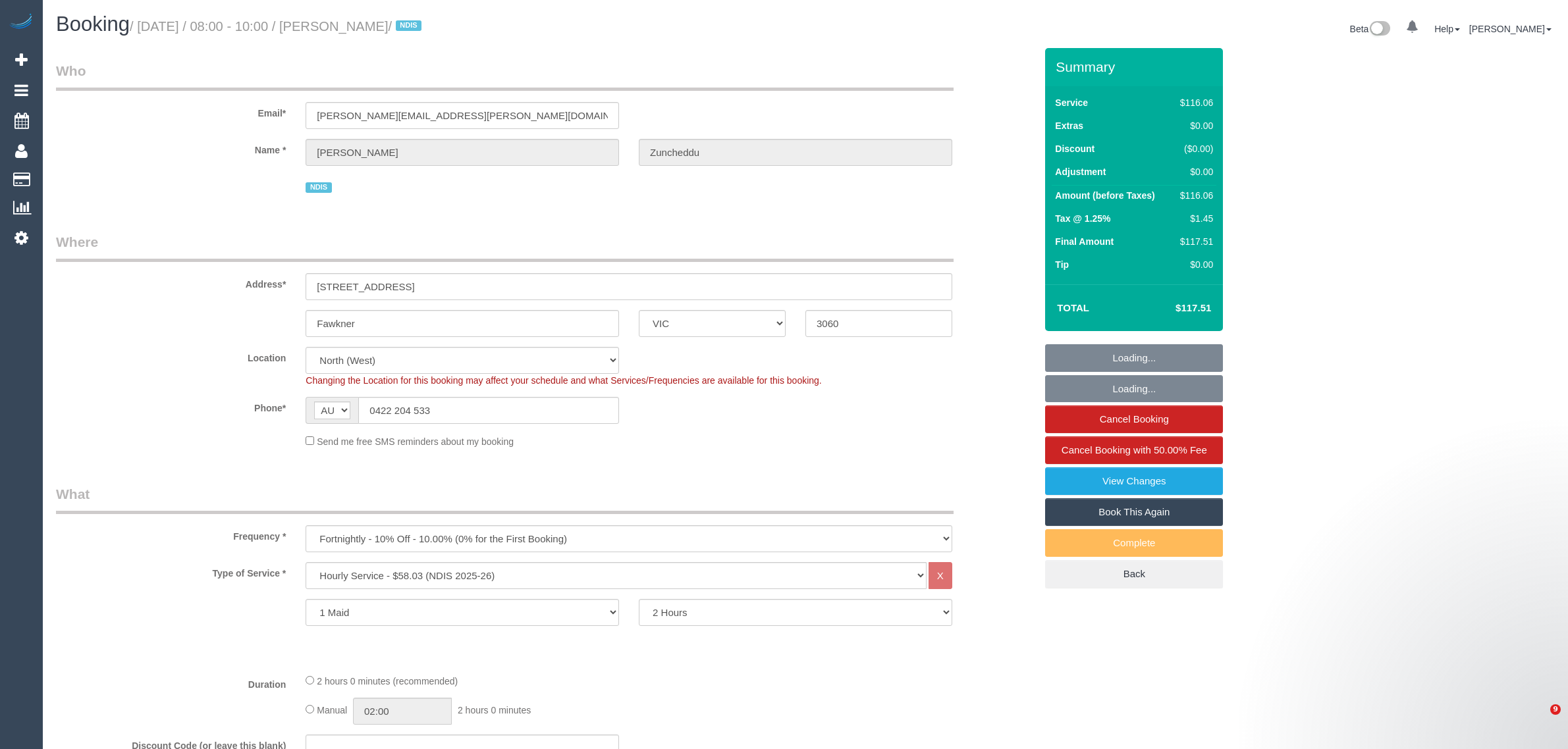
select select "VIC"
select select "number:28"
select select "number:14"
select select "number:19"
select select "number:23"
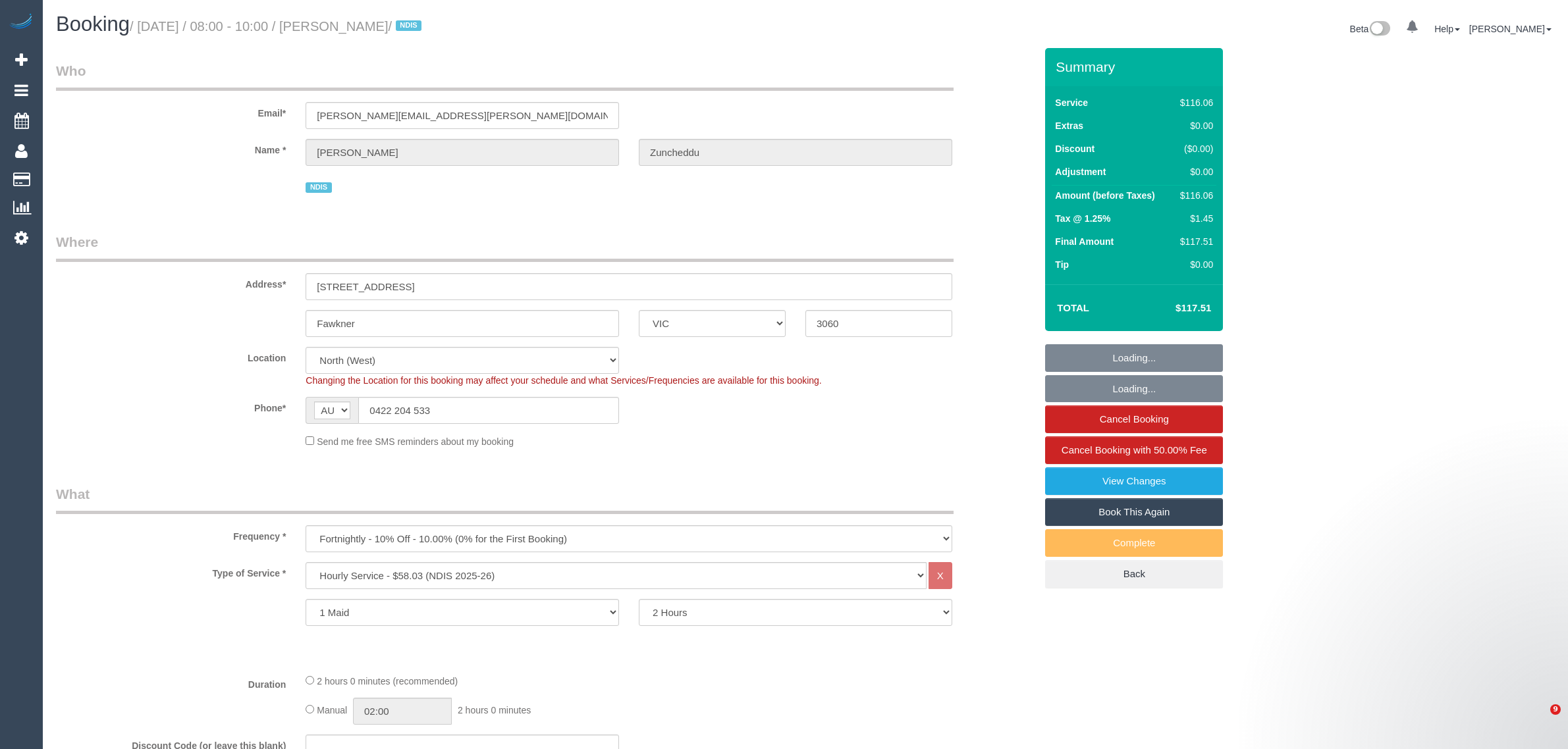
select select "number:34"
select select "number:13"
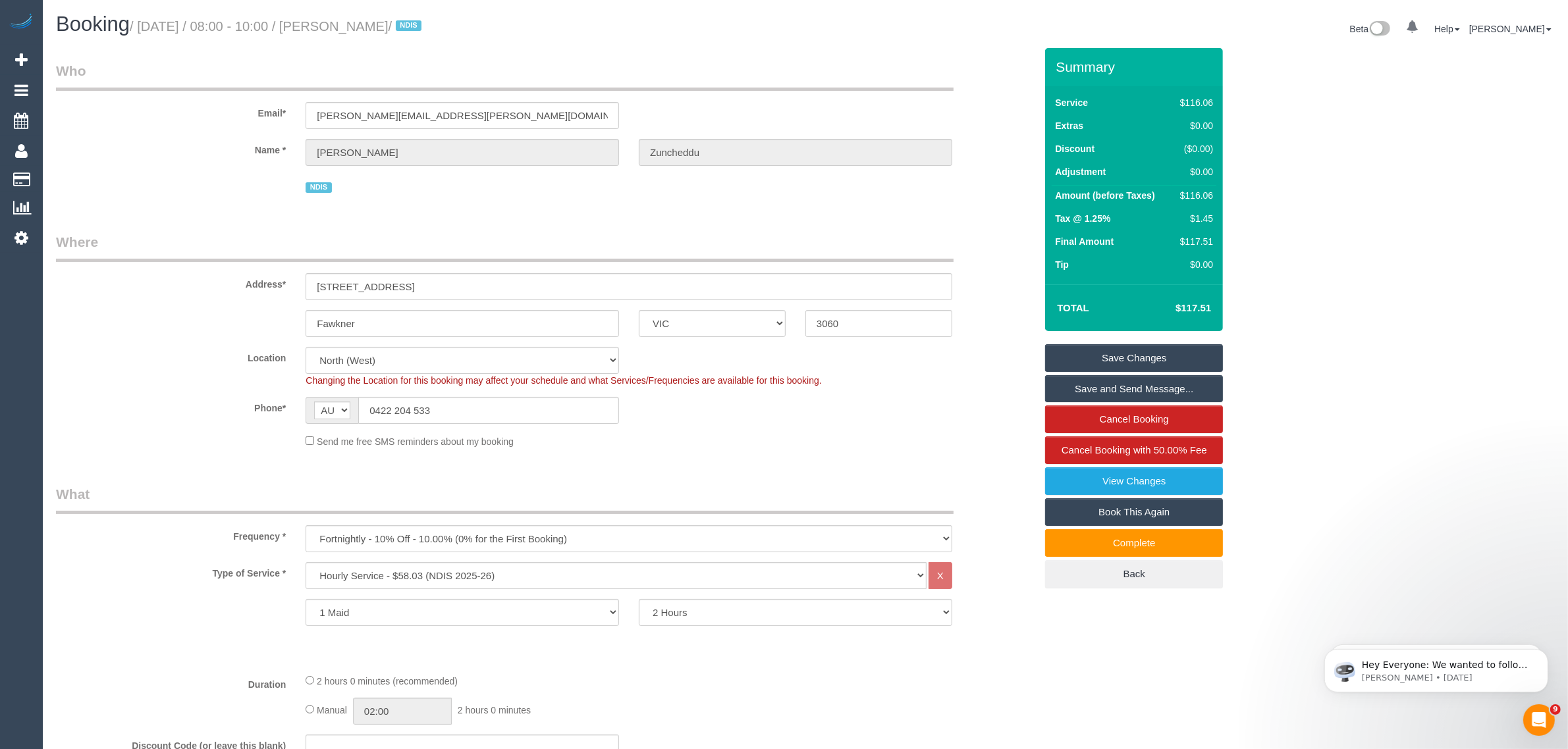
click at [360, 25] on small "/ [DATE] / 08:00 - 10:00 / [PERSON_NAME] / NDIS" at bounding box center [277, 26] width 296 height 15
copy small "[PERSON_NAME]"
